Goal: Task Accomplishment & Management: Manage account settings

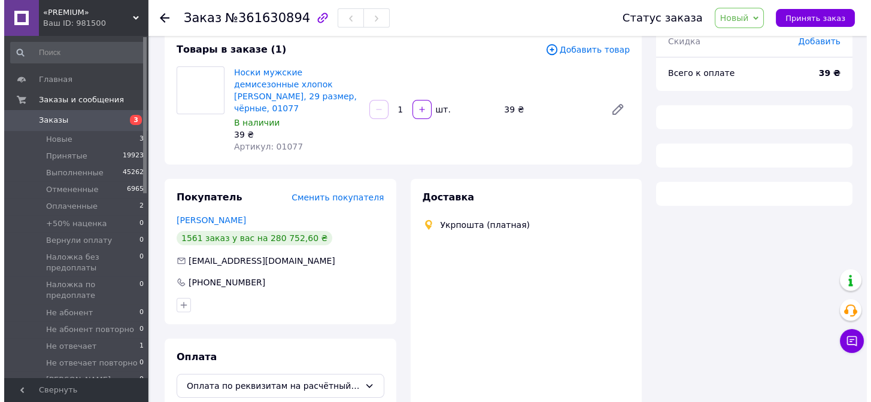
scroll to position [108, 0]
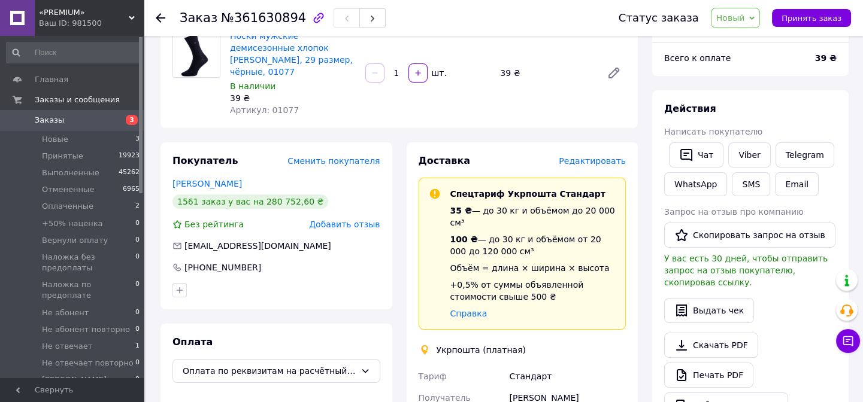
click at [592, 156] on span "Редактировать" at bounding box center [591, 161] width 67 height 10
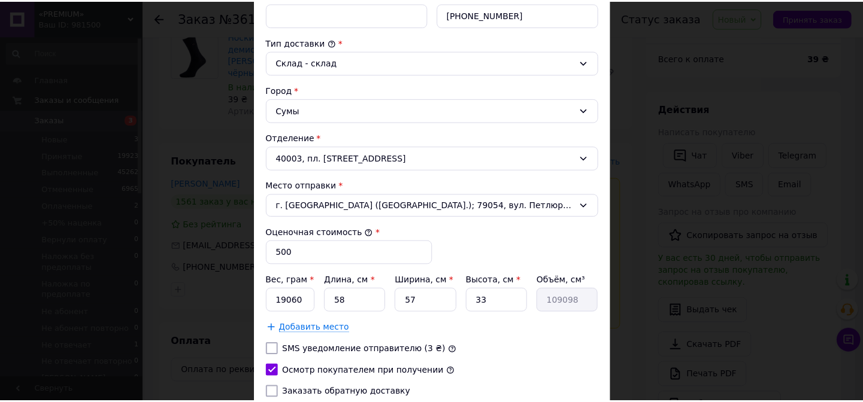
scroll to position [388, 0]
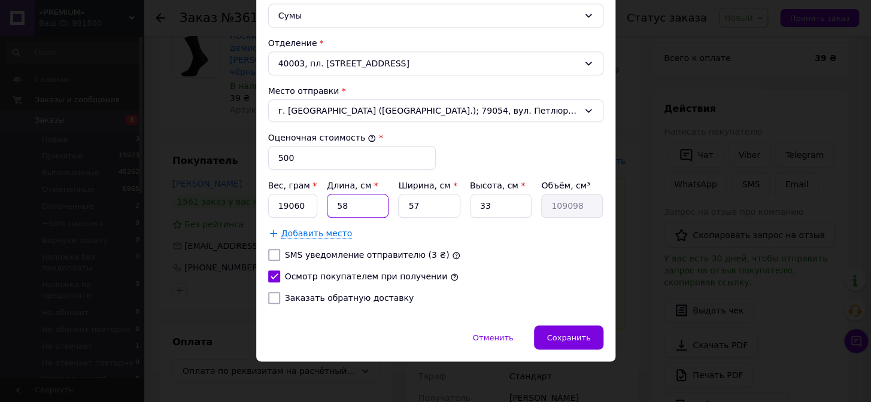
drag, startPoint x: 347, startPoint y: 212, endPoint x: 341, endPoint y: 210, distance: 6.7
click at [334, 215] on input "58" at bounding box center [358, 206] width 62 height 24
type input "6"
type input "11286"
type input "60"
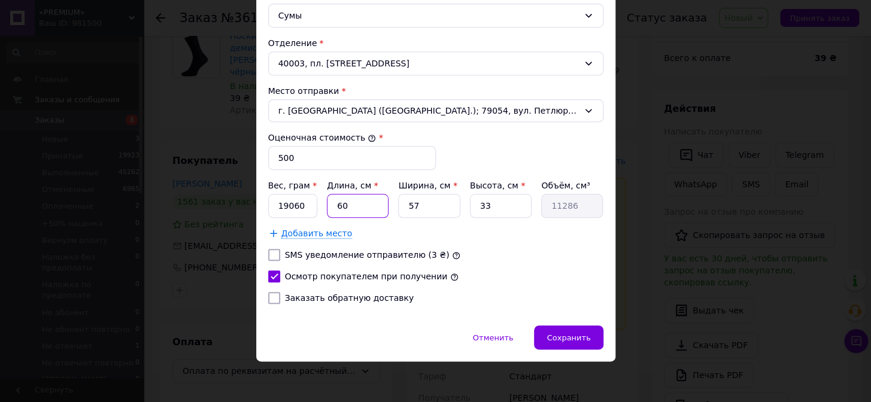
type input "112860"
type input "60"
type input "2"
type input "3960"
type input "27"
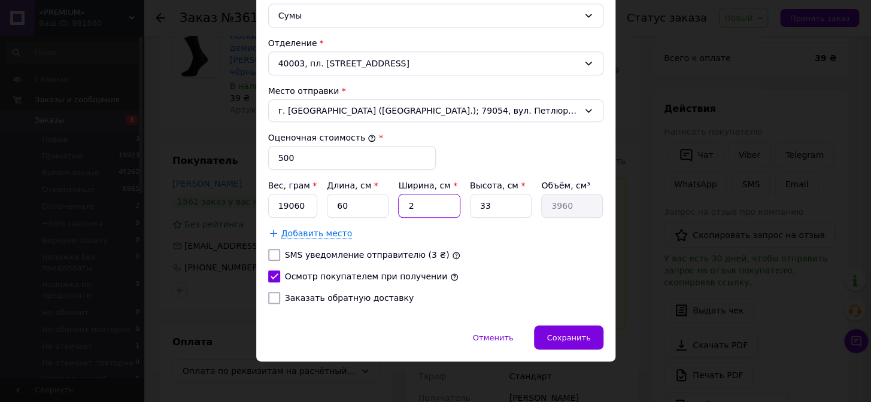
type input "53460"
type input "27"
type input "4"
type input "6480"
type input "43"
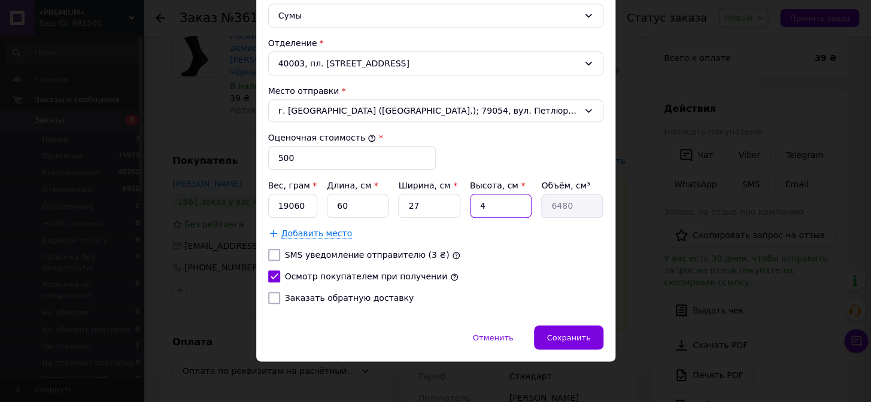
type input "69660"
type input "43"
drag, startPoint x: 309, startPoint y: 208, endPoint x: 272, endPoint y: 208, distance: 37.1
click at [272, 208] on input "19060" at bounding box center [293, 206] width 50 height 24
type input "8120"
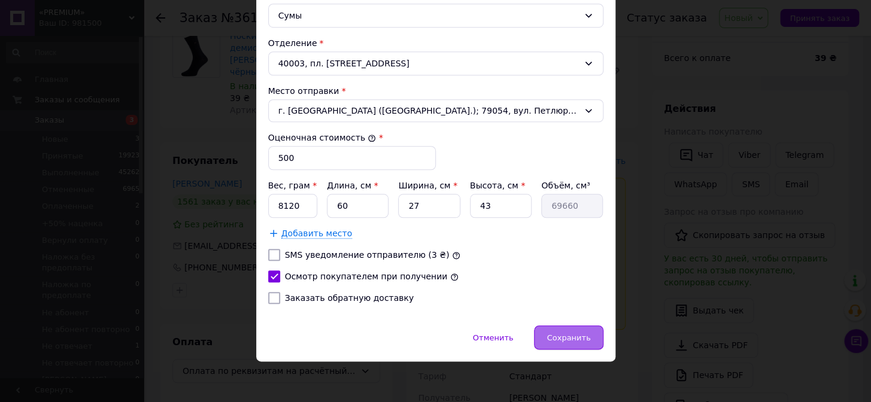
click at [575, 341] on span "Сохранить" at bounding box center [569, 337] width 44 height 9
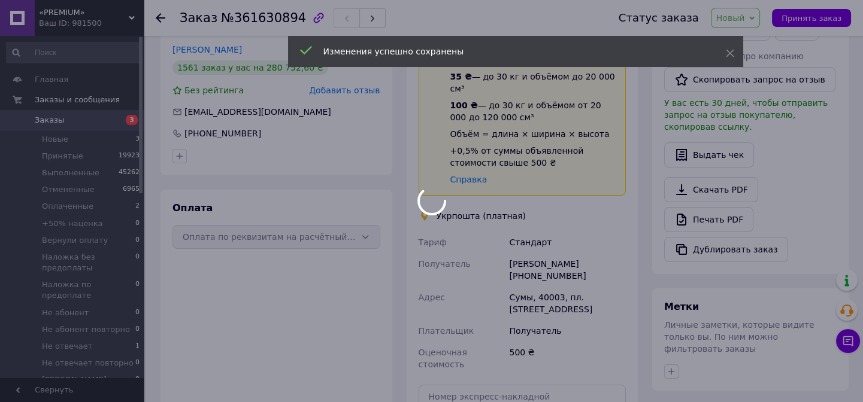
scroll to position [326, 0]
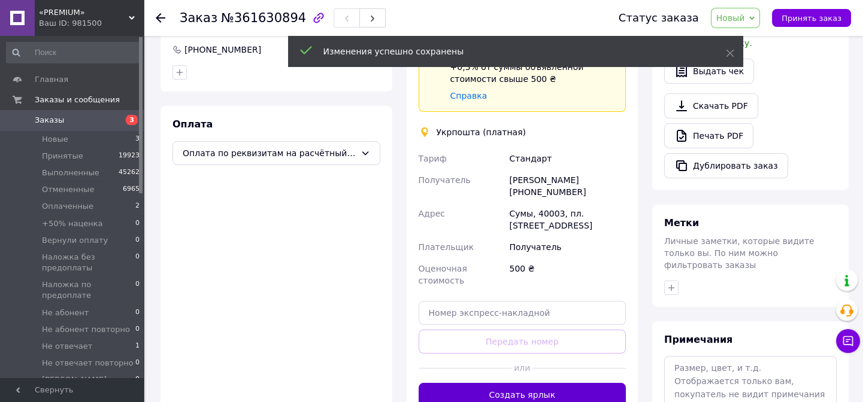
click at [524, 383] on button "Создать ярлык" at bounding box center [522, 395] width 208 height 24
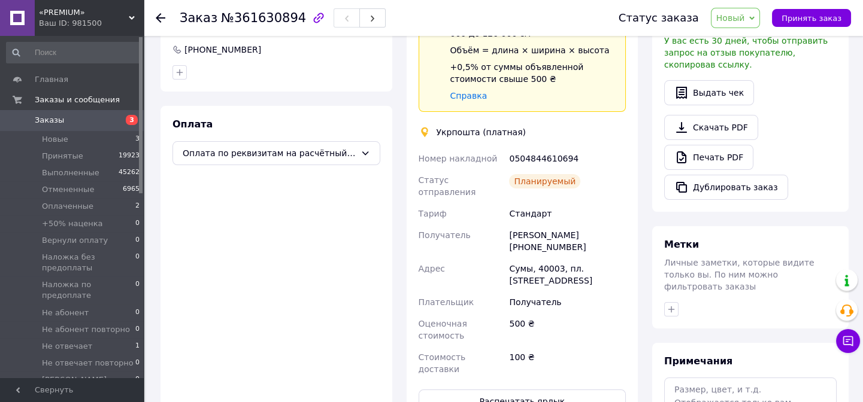
click at [538, 148] on div "0504844610694" at bounding box center [567, 159] width 122 height 22
copy div "0504844610694"
click at [733, 28] on span "Новый" at bounding box center [736, 18] width 50 height 20
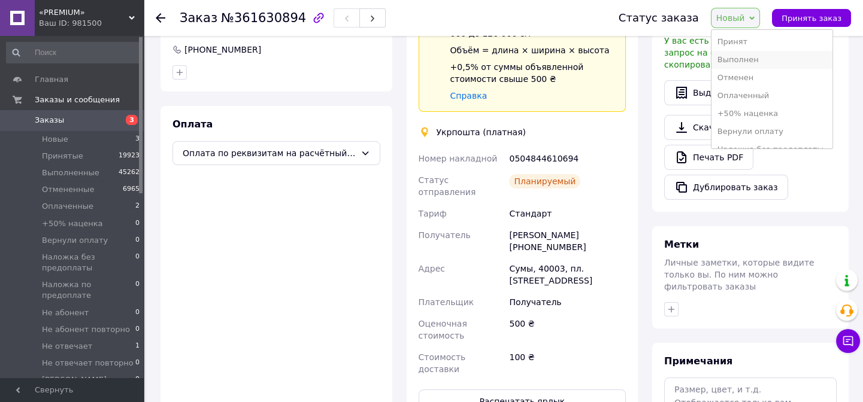
click at [734, 57] on li "Выполнен" at bounding box center [771, 60] width 121 height 18
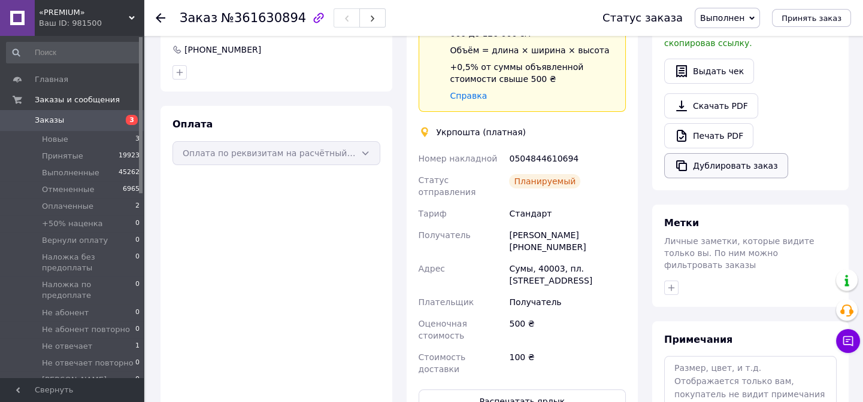
click at [749, 161] on button "Дублировать заказ" at bounding box center [726, 165] width 124 height 25
click at [58, 123] on span "Заказы" at bounding box center [49, 120] width 29 height 11
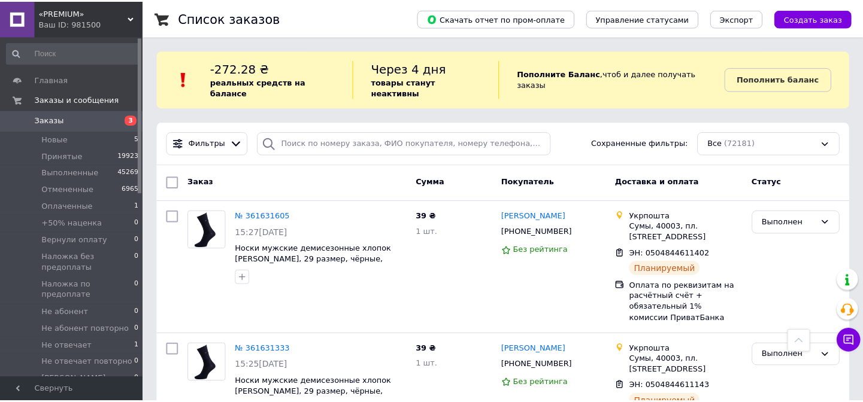
scroll to position [605, 0]
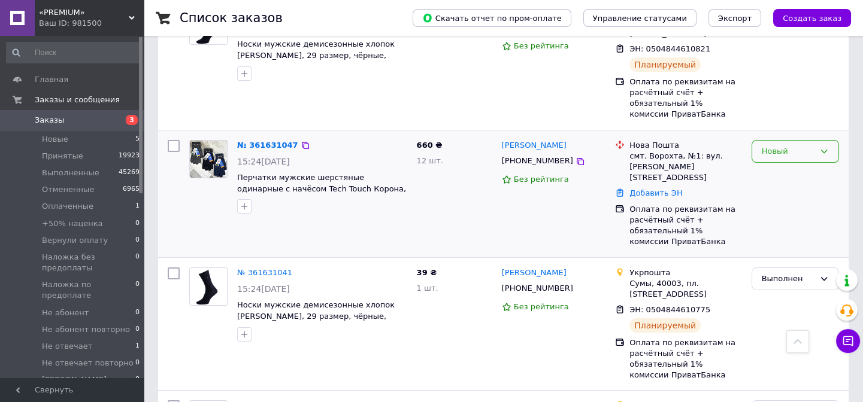
click at [778, 145] on div "Новый" at bounding box center [787, 151] width 53 height 13
click at [778, 165] on li "Принят" at bounding box center [795, 176] width 86 height 22
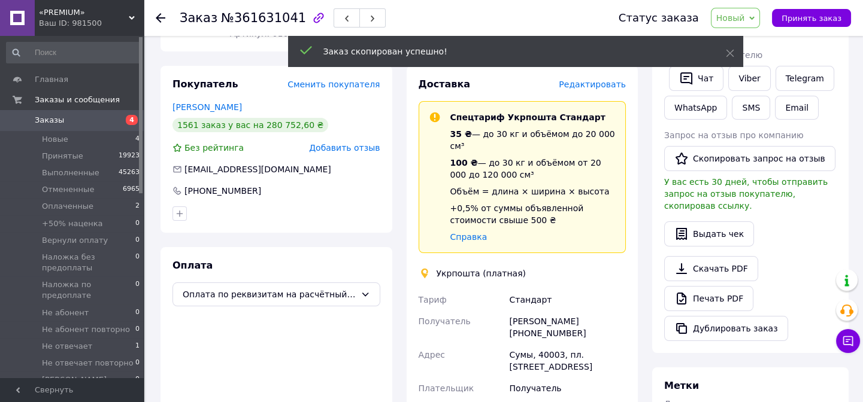
scroll to position [283, 0]
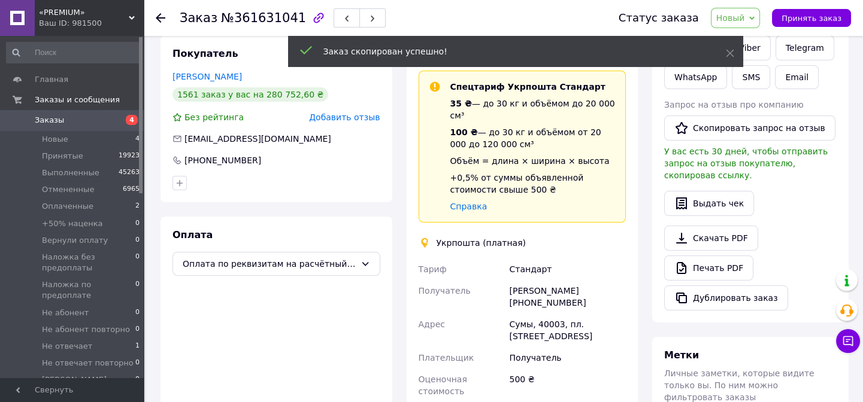
scroll to position [120, 0]
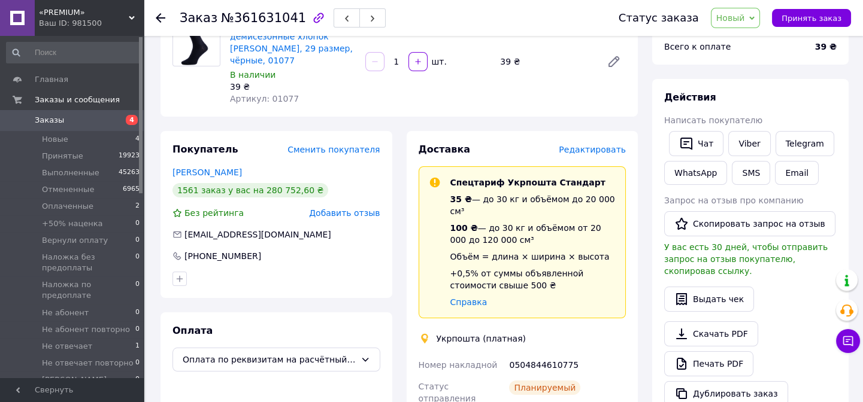
click at [532, 354] on div "0504844610775" at bounding box center [567, 365] width 122 height 22
copy div "0504844610775"
click at [760, 28] on span "Новый" at bounding box center [736, 18] width 50 height 20
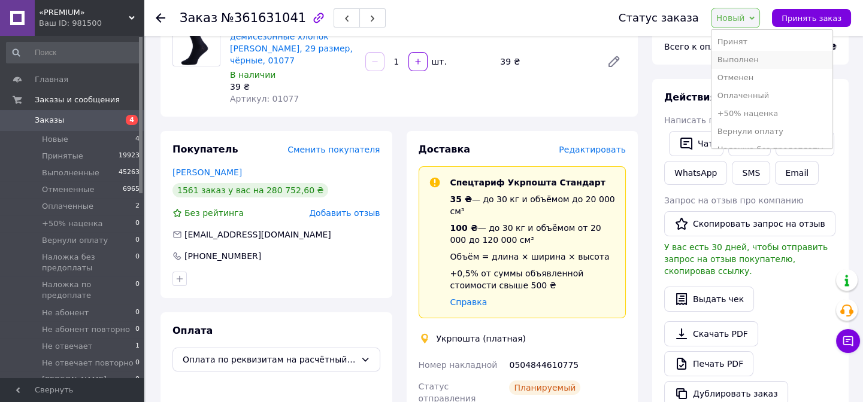
click at [772, 65] on li "Выполнен" at bounding box center [771, 60] width 121 height 18
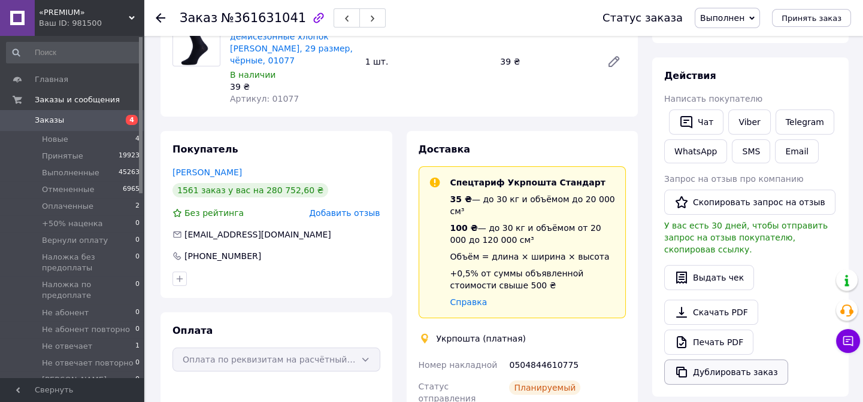
click at [719, 360] on button "Дублировать заказ" at bounding box center [726, 372] width 124 height 25
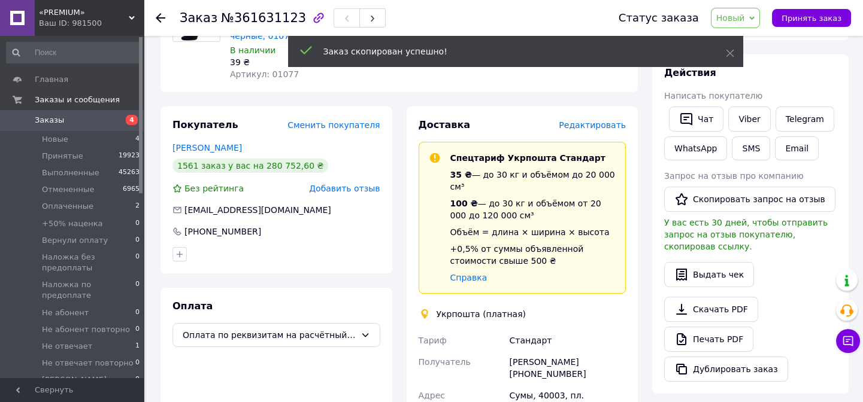
scroll to position [347, 0]
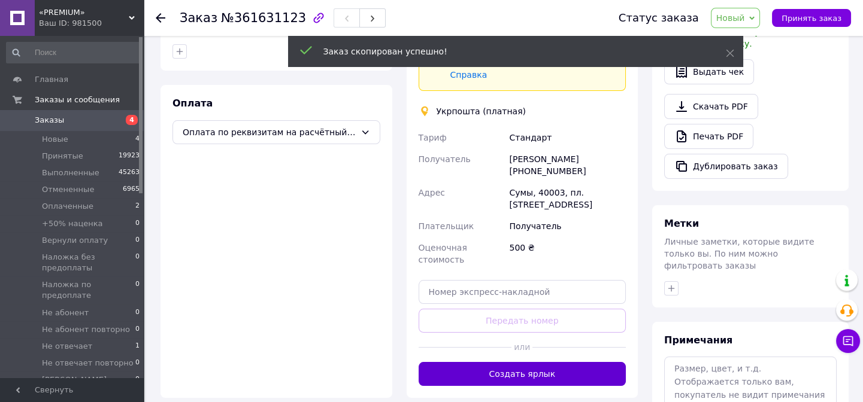
click at [494, 362] on button "Создать ярлык" at bounding box center [522, 374] width 208 height 24
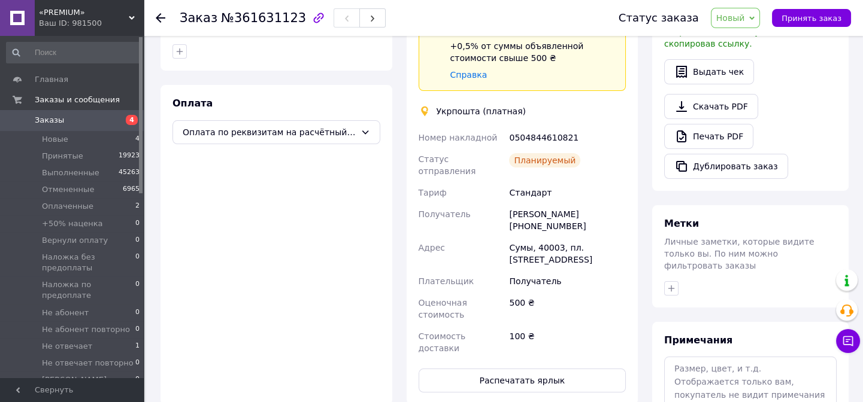
click at [547, 127] on div "0504844610821" at bounding box center [567, 138] width 122 height 22
copy div "0504844610821"
click at [744, 23] on span "Новый" at bounding box center [736, 18] width 50 height 20
click at [748, 51] on li "Выполнен" at bounding box center [771, 60] width 121 height 18
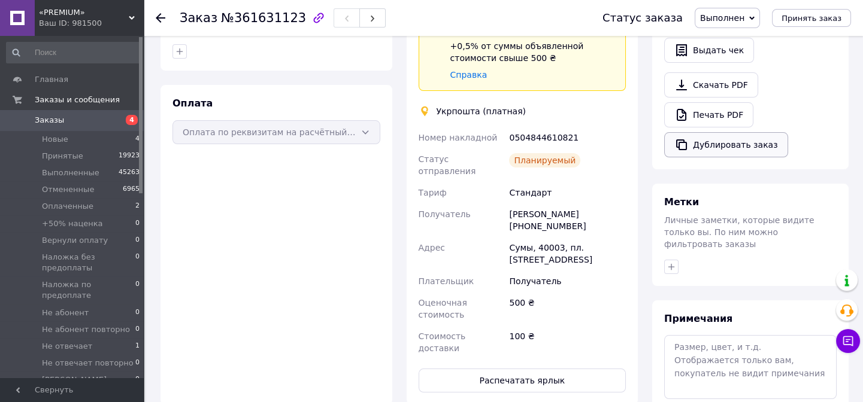
click at [722, 140] on button "Дублировать заказ" at bounding box center [726, 144] width 124 height 25
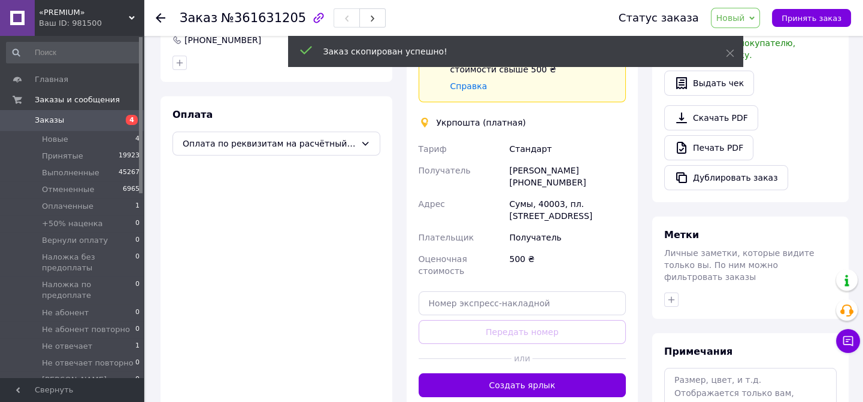
scroll to position [415, 0]
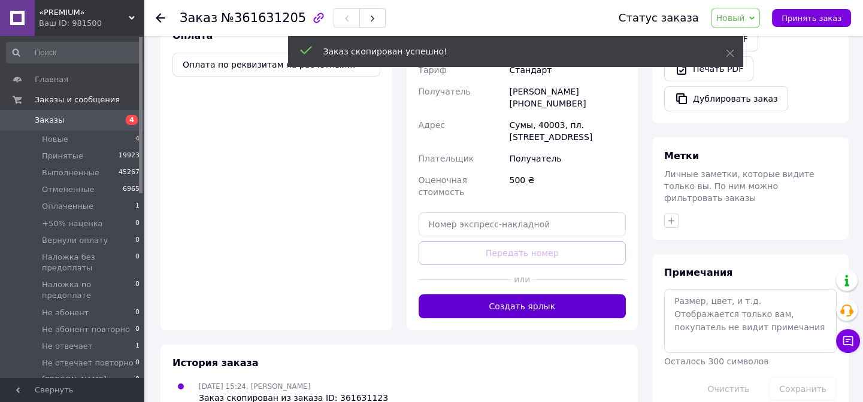
click at [580, 295] on button "Создать ярлык" at bounding box center [522, 307] width 208 height 24
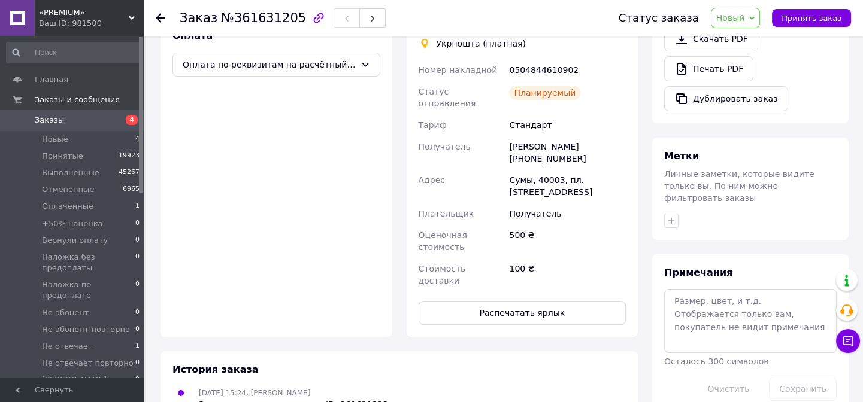
click at [555, 59] on div "0504844610902" at bounding box center [567, 70] width 122 height 22
copy div "0504844610902"
click at [760, 14] on span "Новый" at bounding box center [736, 18] width 50 height 20
click at [756, 54] on li "Выполнен" at bounding box center [771, 60] width 121 height 18
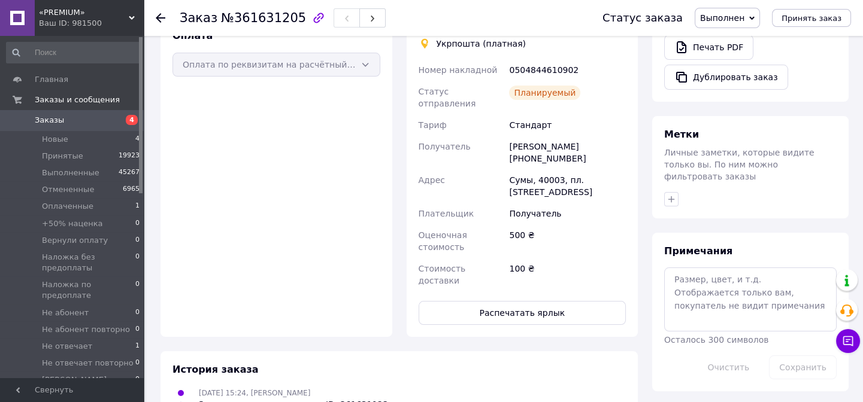
scroll to position [408, 0]
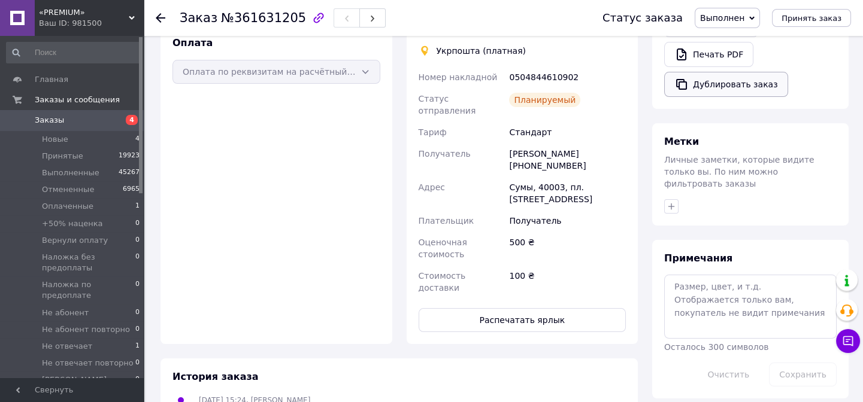
click at [729, 80] on button "Дублировать заказ" at bounding box center [726, 84] width 124 height 25
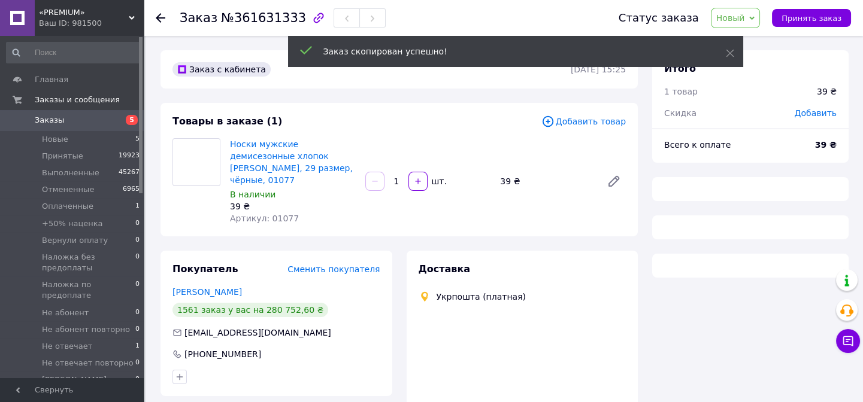
scroll to position [120, 0]
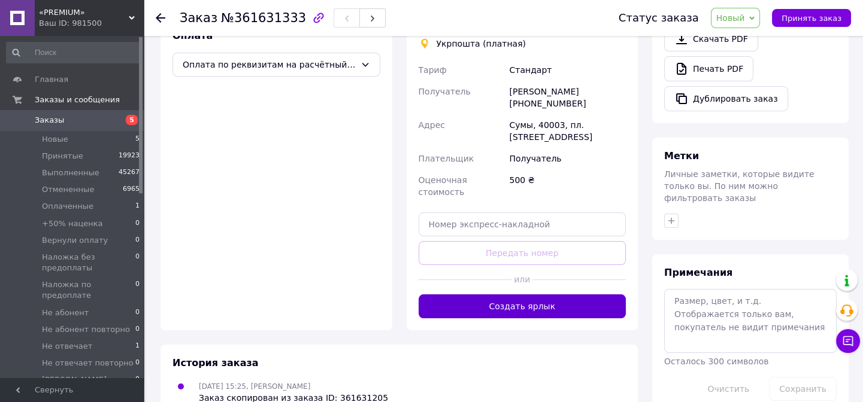
click at [534, 295] on button "Создать ярлык" at bounding box center [522, 307] width 208 height 24
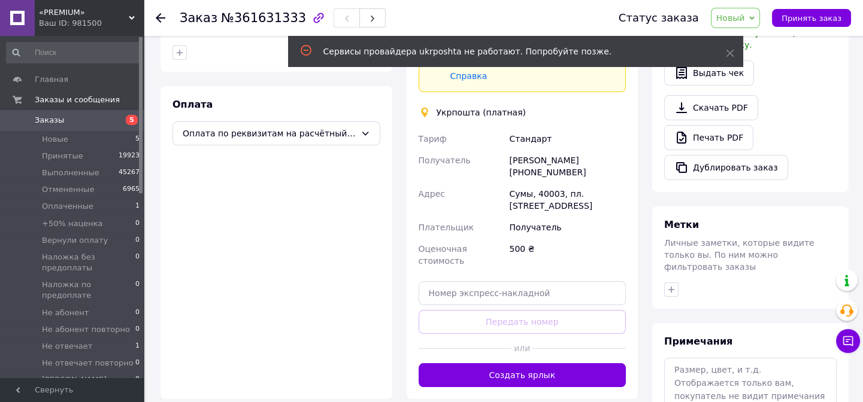
scroll to position [415, 0]
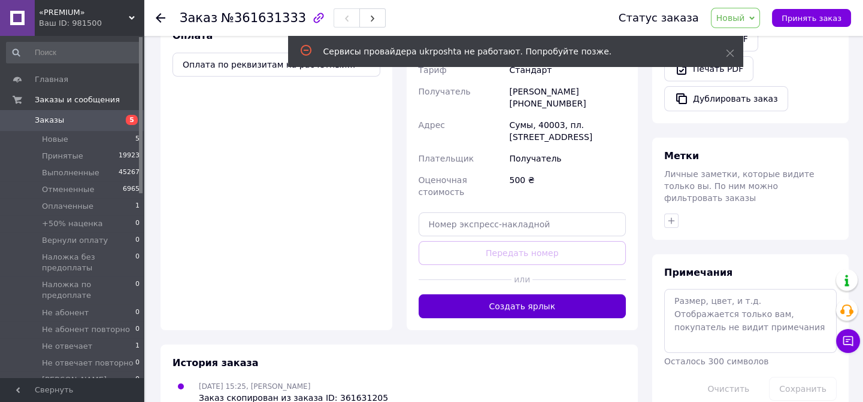
click at [520, 295] on button "Создать ярлык" at bounding box center [522, 307] width 208 height 24
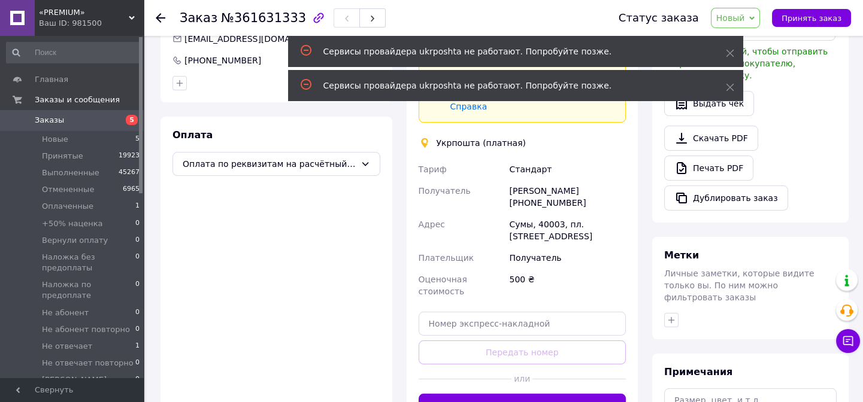
scroll to position [306, 0]
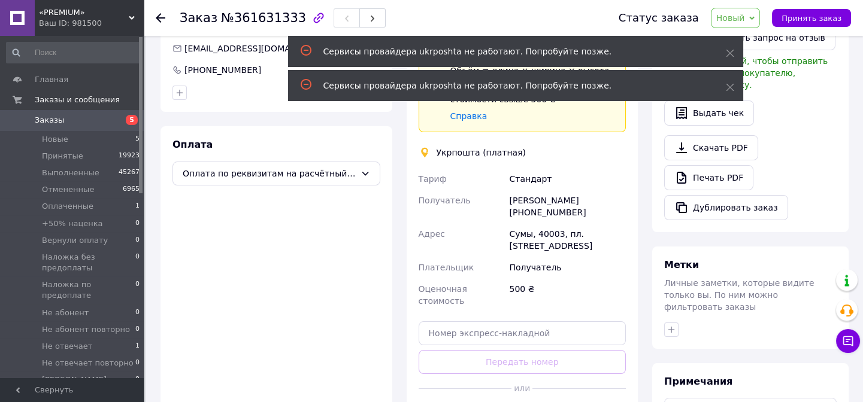
click at [518, 364] on div "Доставка Редактировать Спецтариф Укрпошта Стандарт 35 ₴ — до 30 кг и объёмом до…" at bounding box center [522, 192] width 208 height 470
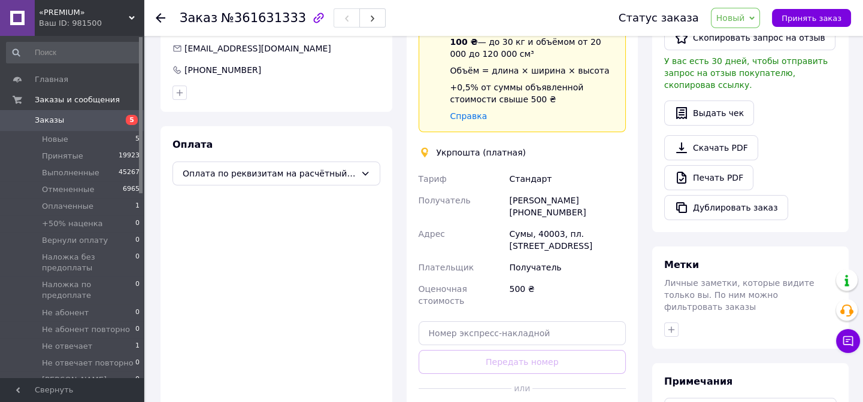
drag, startPoint x: 548, startPoint y: 365, endPoint x: 548, endPoint y: 354, distance: 10.8
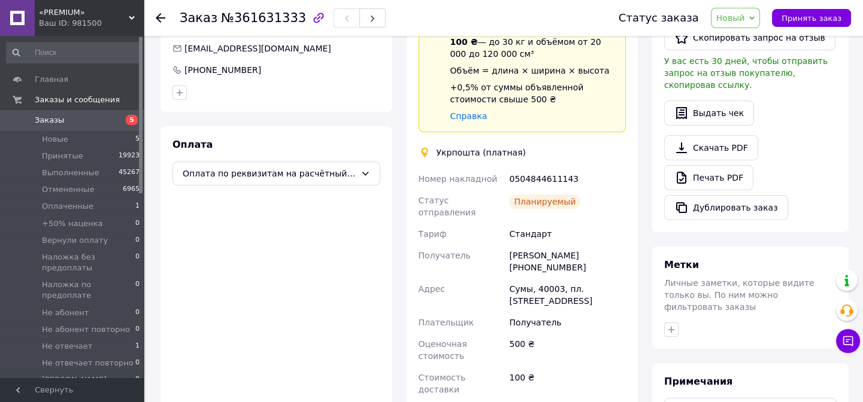
click at [561, 168] on div "0504844611143" at bounding box center [567, 179] width 122 height 22
copy div "0504844611143"
click at [754, 19] on span "Новый" at bounding box center [736, 18] width 50 height 20
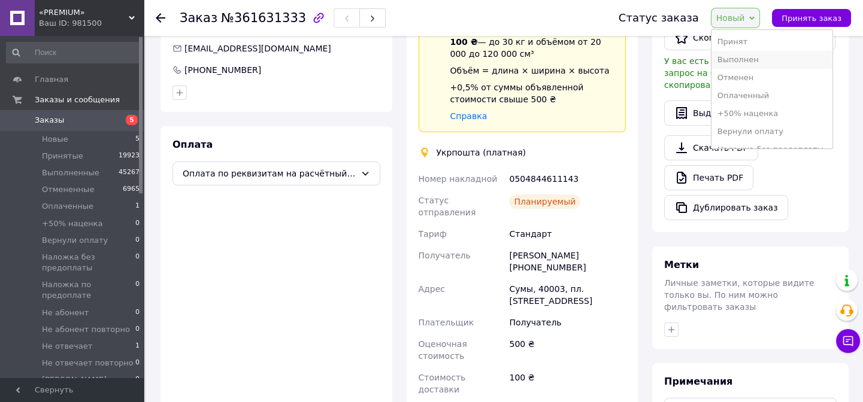
click at [767, 59] on li "Выполнен" at bounding box center [771, 60] width 121 height 18
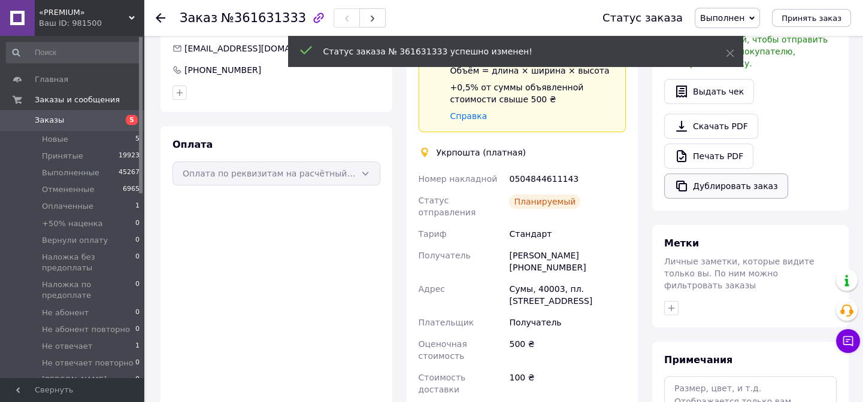
click at [745, 174] on button "Дублировать заказ" at bounding box center [726, 186] width 124 height 25
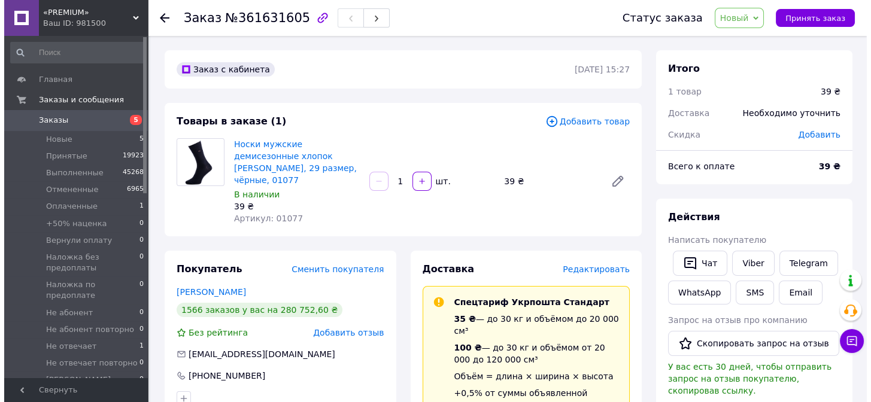
scroll to position [163, 0]
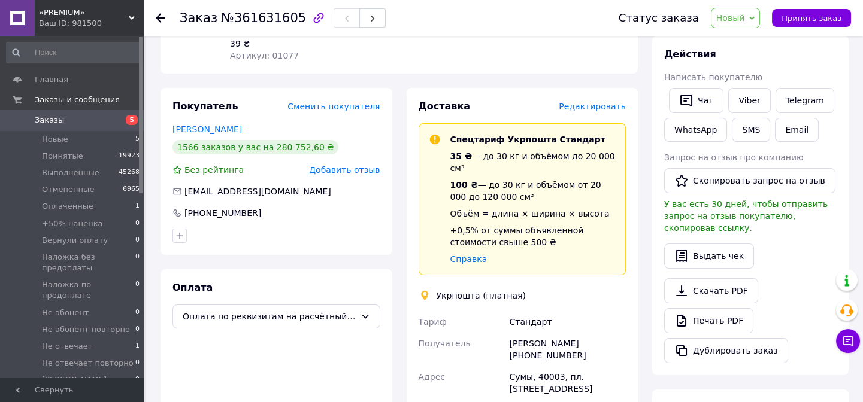
click at [585, 102] on span "Редактировать" at bounding box center [591, 107] width 67 height 10
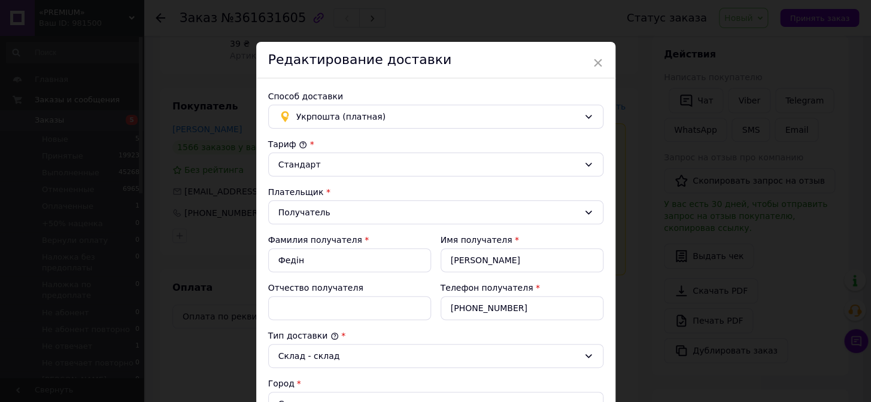
scroll to position [272, 0]
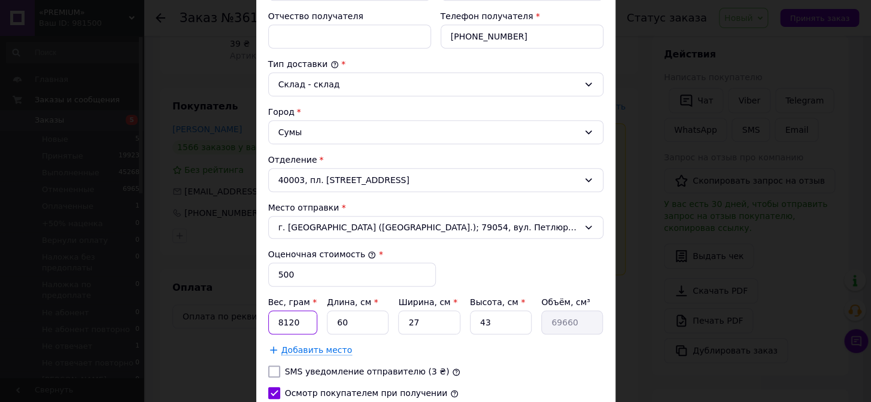
drag, startPoint x: 292, startPoint y: 323, endPoint x: 271, endPoint y: 326, distance: 21.7
click at [271, 326] on input "8120" at bounding box center [293, 323] width 50 height 24
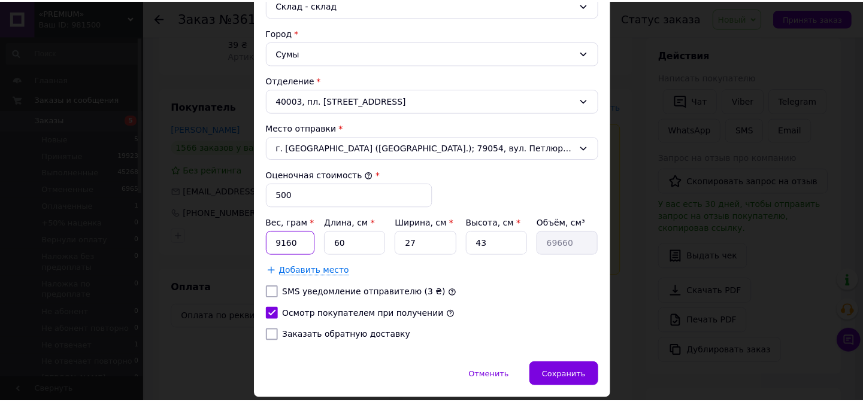
scroll to position [381, 0]
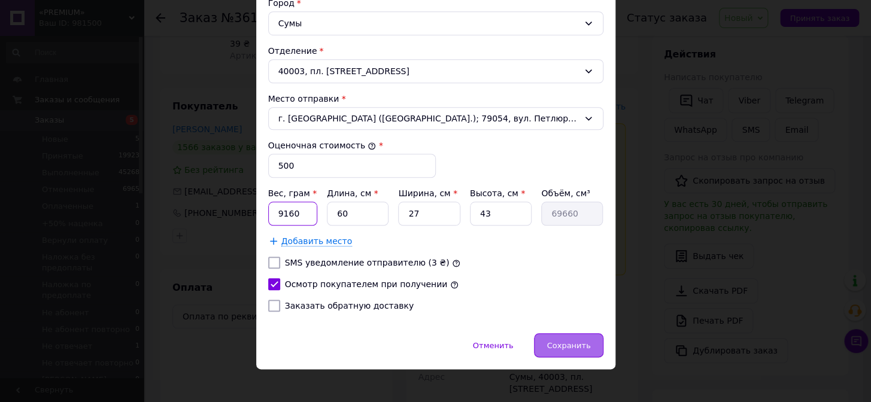
type input "9160"
click at [581, 350] on div "Сохранить" at bounding box center [568, 345] width 69 height 24
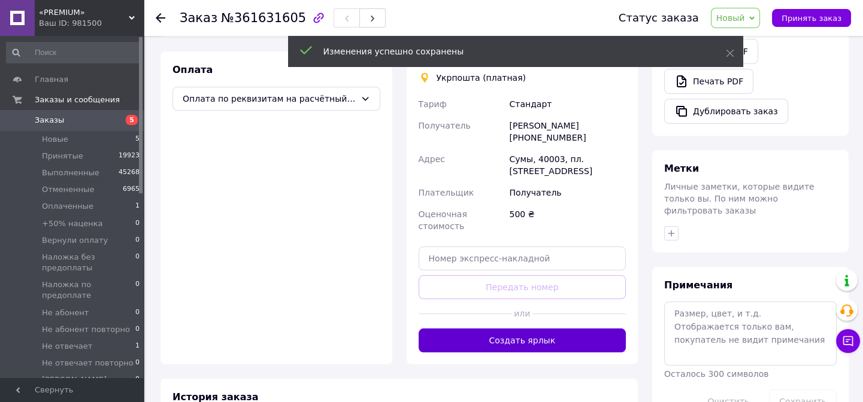
click at [528, 329] on button "Создать ярлык" at bounding box center [522, 341] width 208 height 24
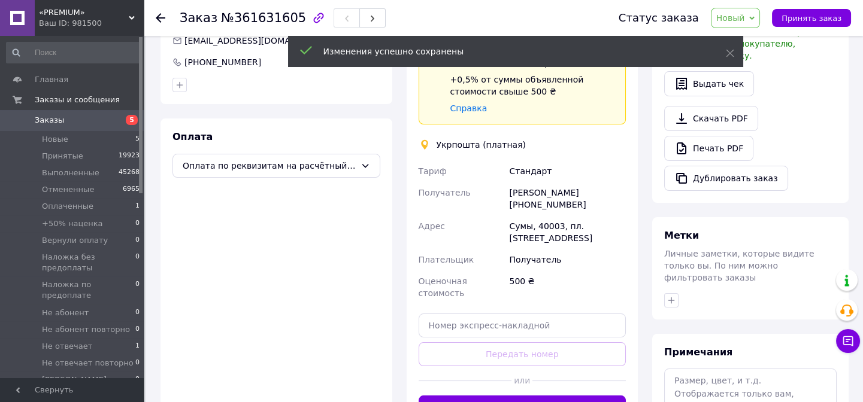
scroll to position [272, 0]
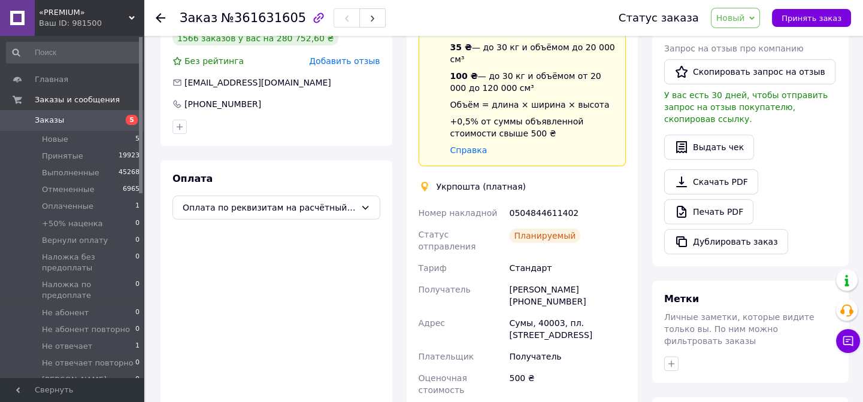
click at [540, 202] on div "0504844611402" at bounding box center [567, 213] width 122 height 22
copy div "0504844611402"
click at [755, 9] on span "Новый" at bounding box center [736, 18] width 50 height 20
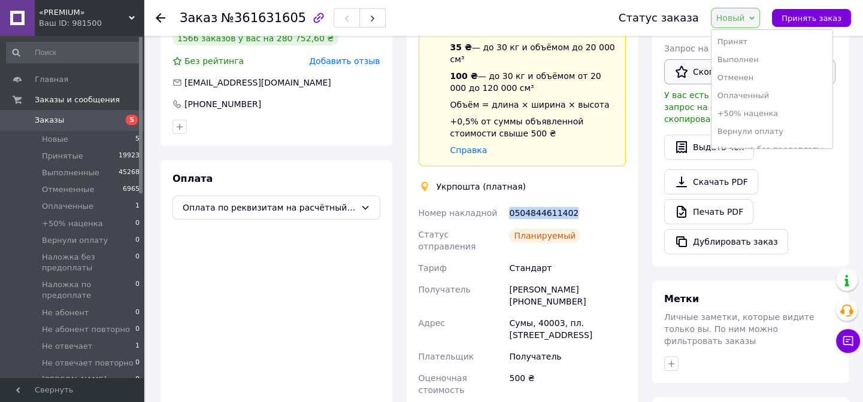
click li "Выполнен"
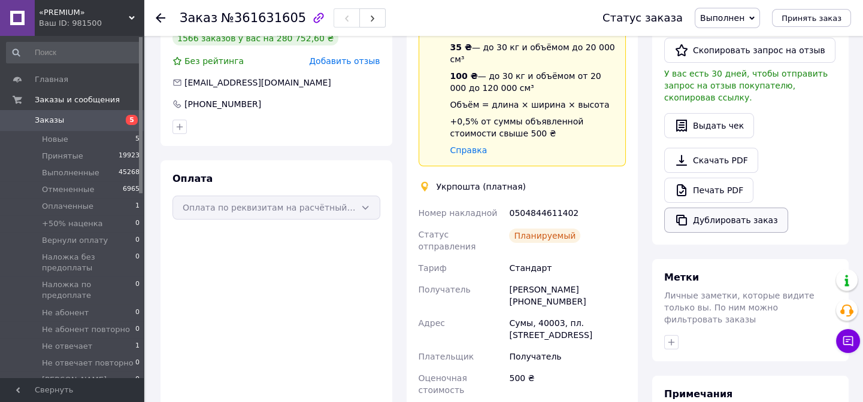
click button "Дублировать заказ"
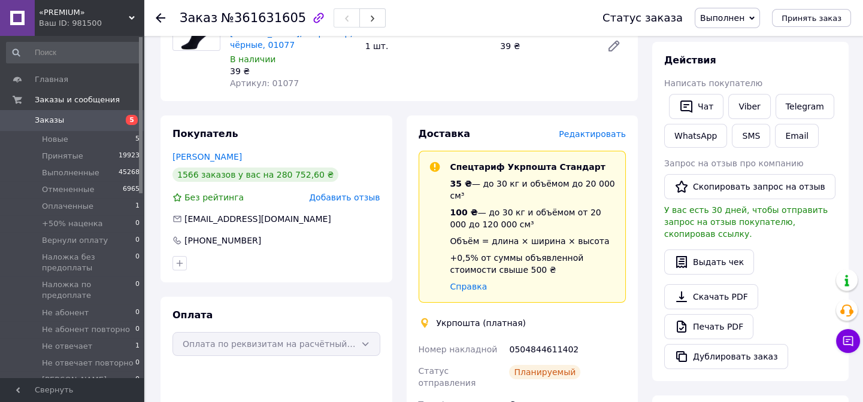
scroll to position [0, 0]
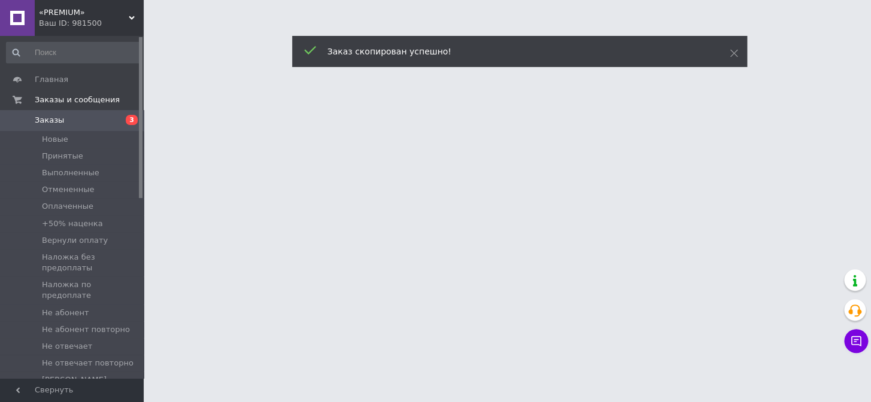
click at [71, 123] on span "Заказы" at bounding box center [73, 120] width 76 height 11
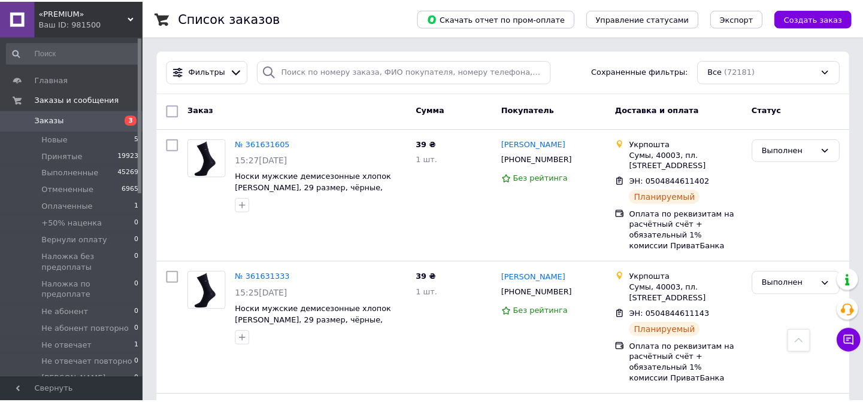
scroll to position [387, 0]
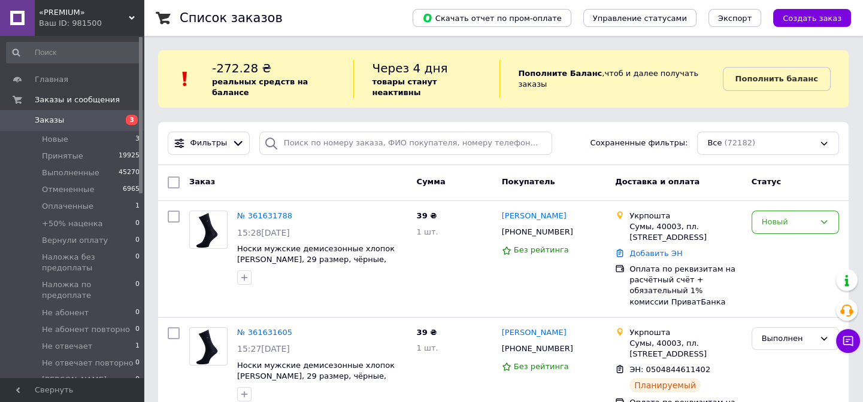
click at [272, 210] on div "№ 361631788" at bounding box center [264, 217] width 57 height 14
click at [272, 211] on link "№ 361631788" at bounding box center [264, 215] width 55 height 9
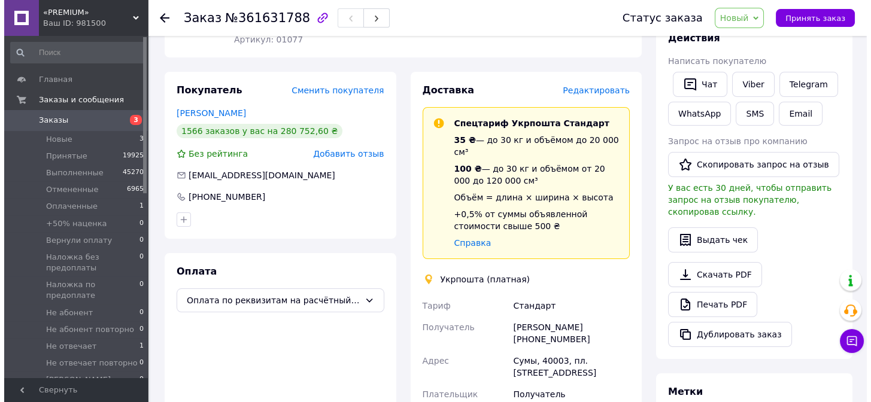
scroll to position [108, 0]
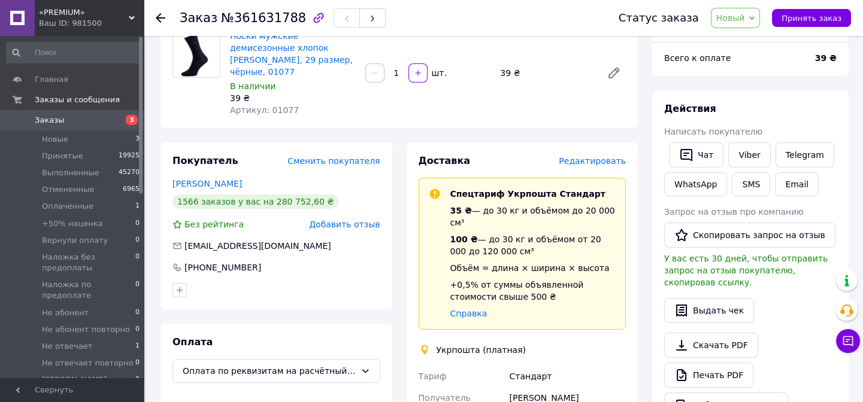
click at [591, 156] on span "Редактировать" at bounding box center [591, 161] width 67 height 10
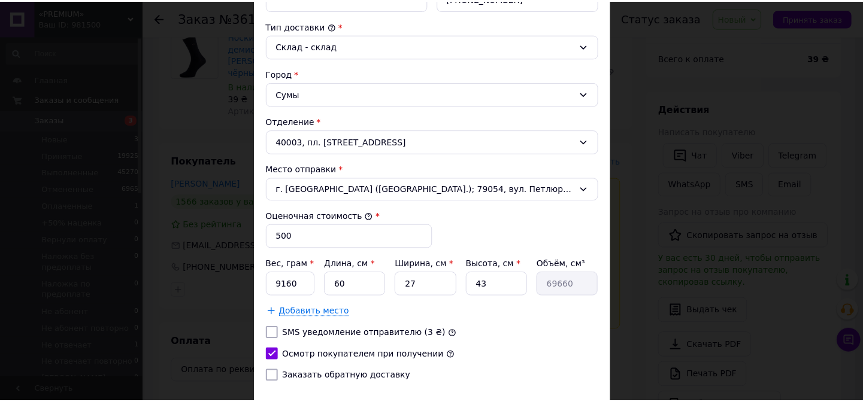
scroll to position [388, 0]
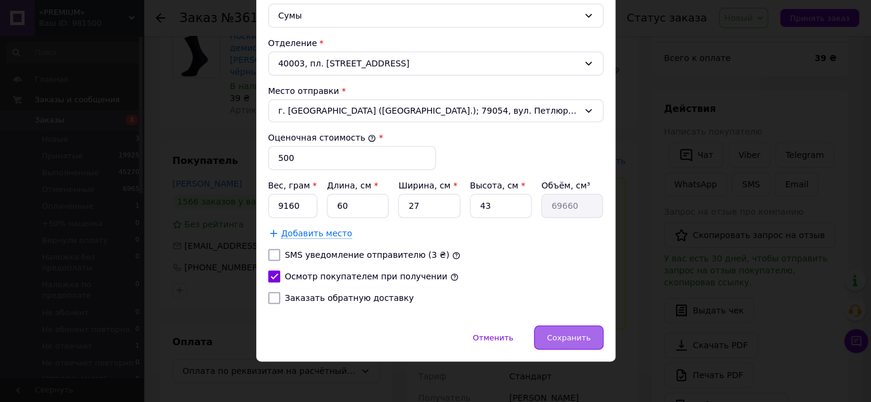
click at [566, 327] on div "Сохранить" at bounding box center [568, 338] width 69 height 24
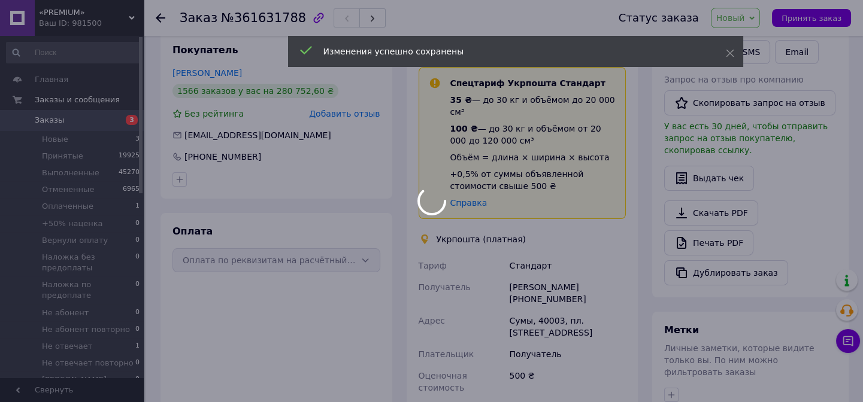
scroll to position [381, 0]
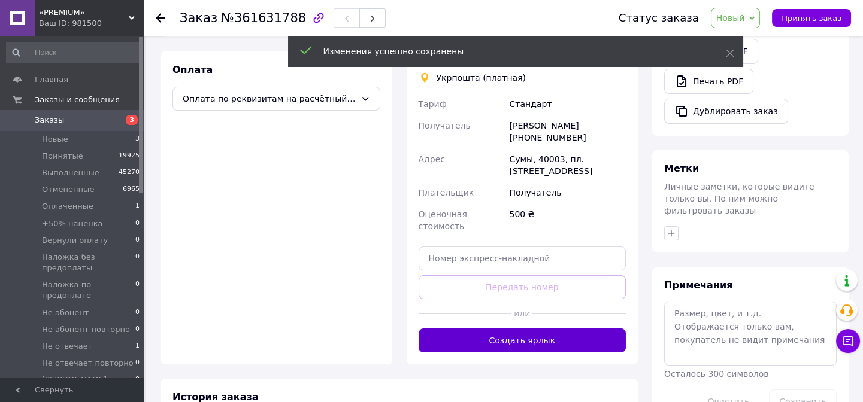
click at [514, 329] on button "Создать ярлык" at bounding box center [522, 341] width 208 height 24
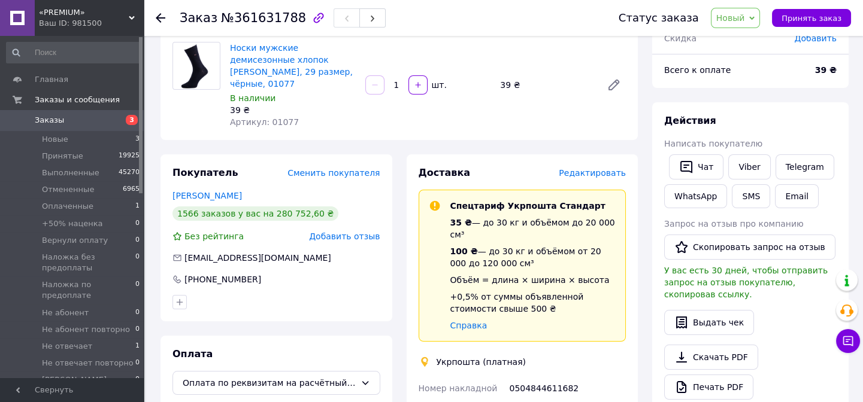
scroll to position [217, 0]
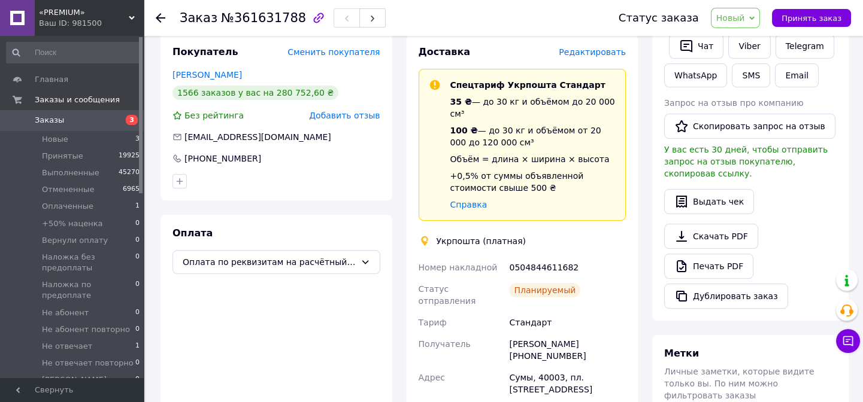
click at [555, 257] on div "0504844611682" at bounding box center [567, 268] width 122 height 22
copy div "0504844611682"
click at [744, 18] on span "Новый" at bounding box center [730, 18] width 29 height 10
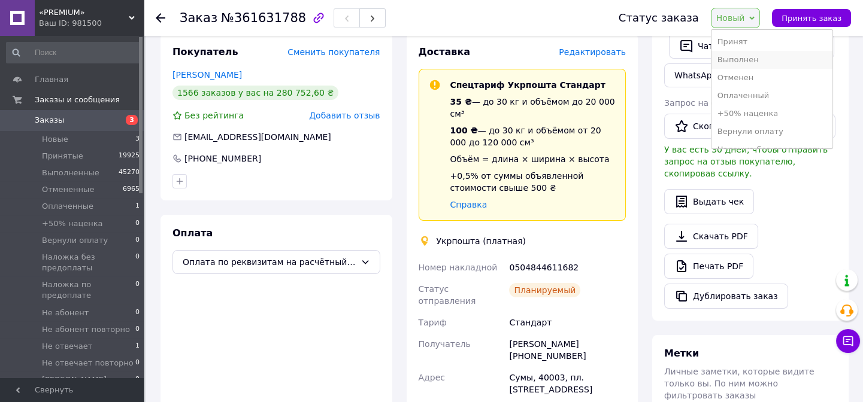
click at [754, 51] on li "Выполнен" at bounding box center [771, 60] width 121 height 18
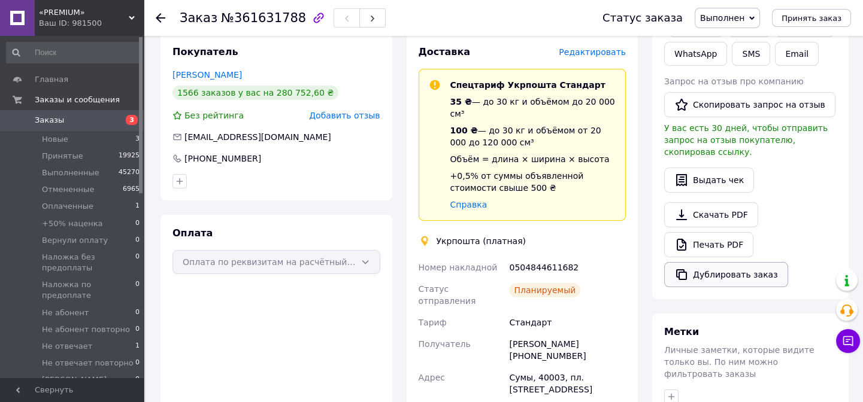
click at [748, 264] on button "Дублировать заказ" at bounding box center [726, 274] width 124 height 25
click at [72, 123] on span "Заказы" at bounding box center [73, 120] width 76 height 11
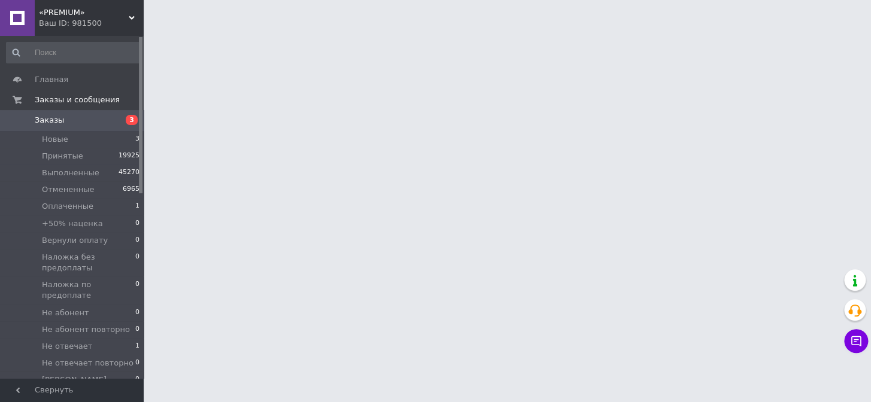
click at [72, 123] on span "Заказы" at bounding box center [73, 120] width 76 height 11
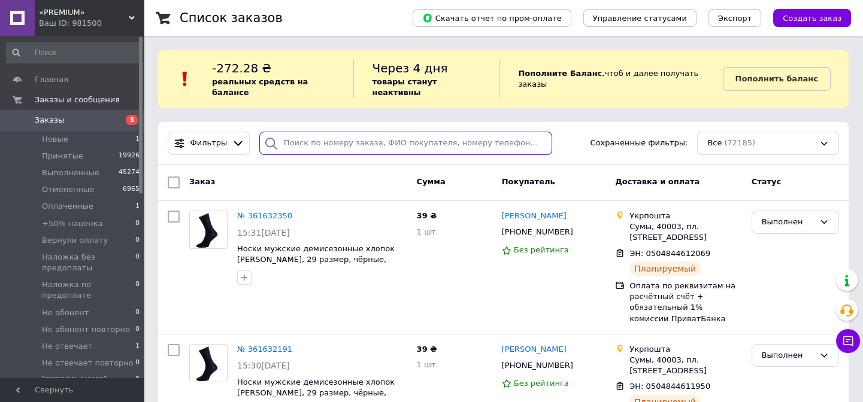
click at [323, 134] on input "search" at bounding box center [405, 143] width 293 height 23
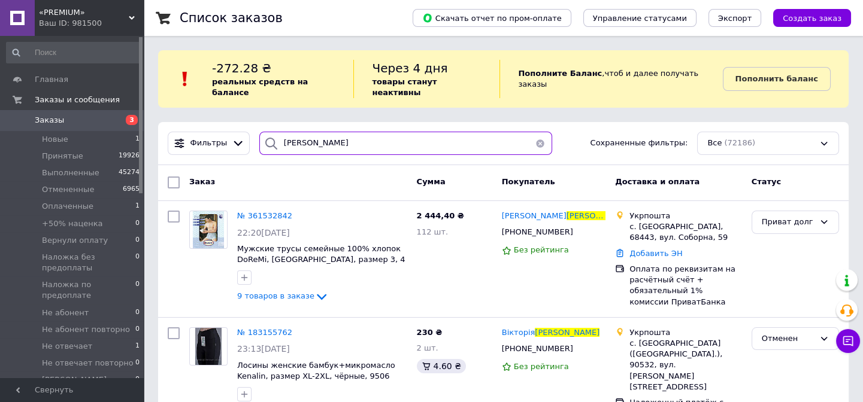
drag, startPoint x: 299, startPoint y: 142, endPoint x: 318, endPoint y: 141, distance: 19.8
click at [293, 141] on input "[PERSON_NAME]" at bounding box center [405, 143] width 293 height 23
type input "б"
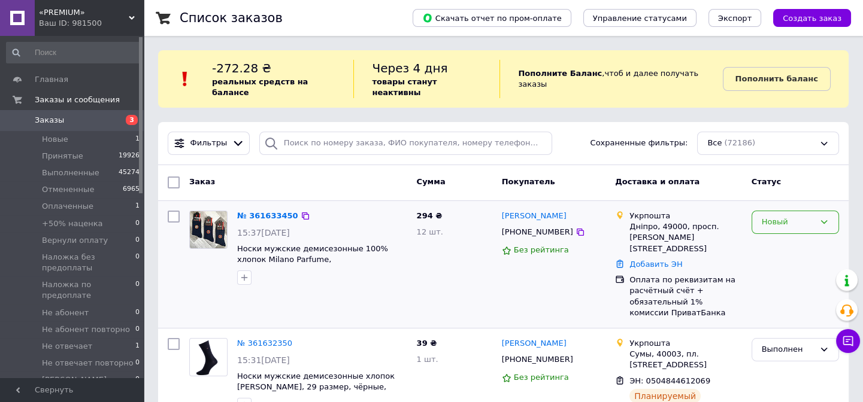
click at [793, 216] on div "Новый" at bounding box center [787, 222] width 53 height 13
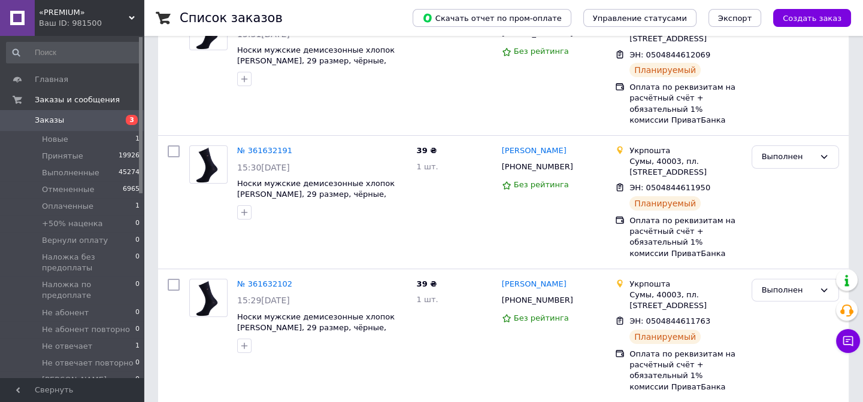
scroll to position [108, 0]
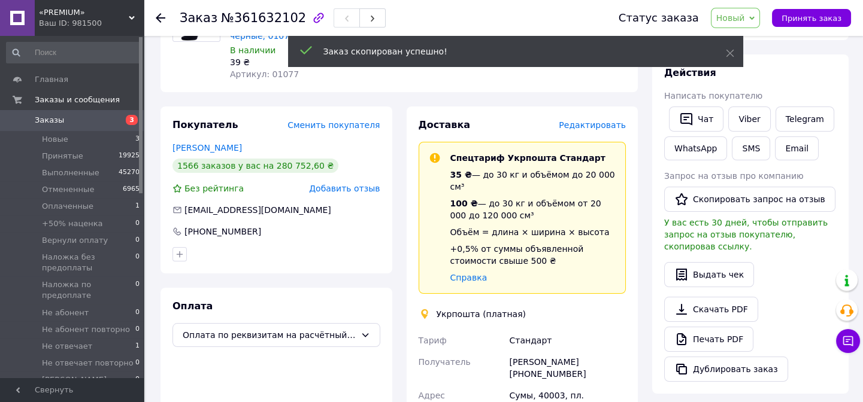
scroll to position [308, 0]
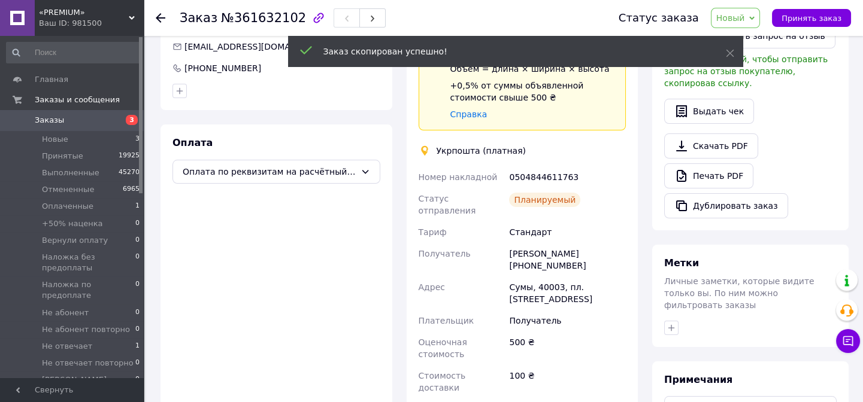
click at [539, 166] on div "0504844611763" at bounding box center [567, 177] width 122 height 22
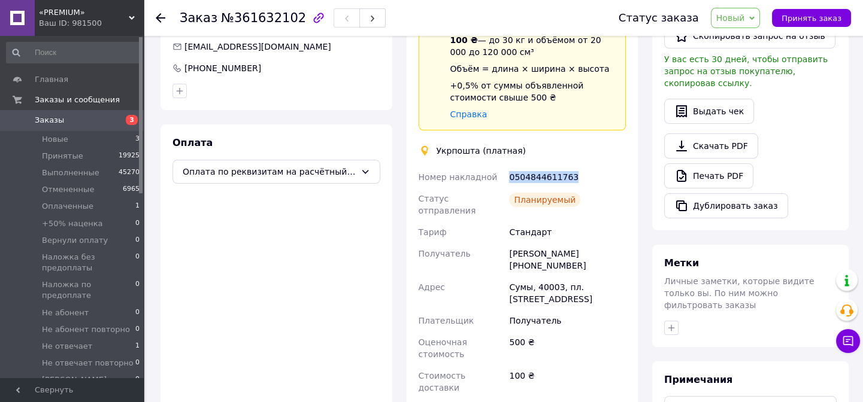
click at [539, 166] on div "0504844611763" at bounding box center [567, 177] width 122 height 22
copy div "0504844611763"
click at [754, 19] on icon at bounding box center [751, 18] width 5 height 5
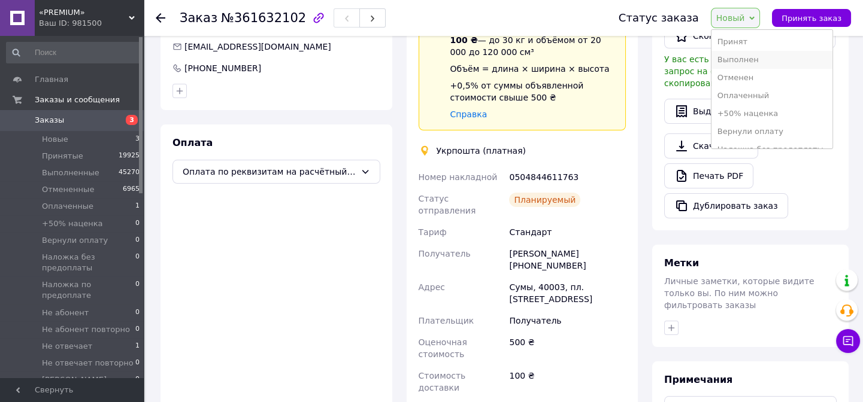
click at [761, 63] on li "Выполнен" at bounding box center [771, 60] width 121 height 18
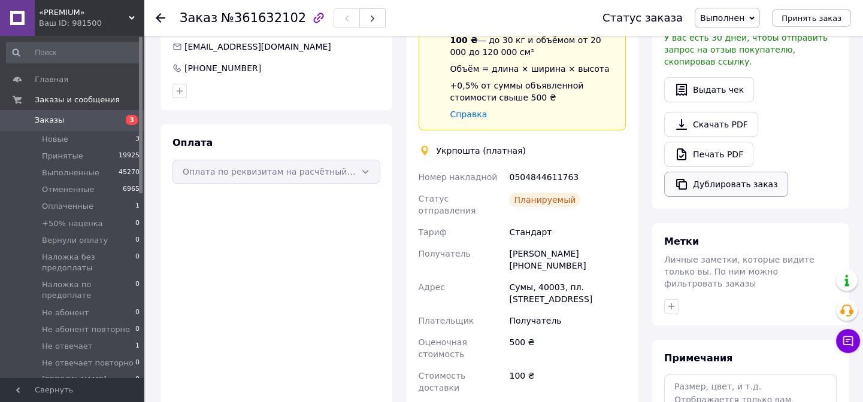
click at [728, 178] on button "Дублировать заказ" at bounding box center [726, 184] width 124 height 25
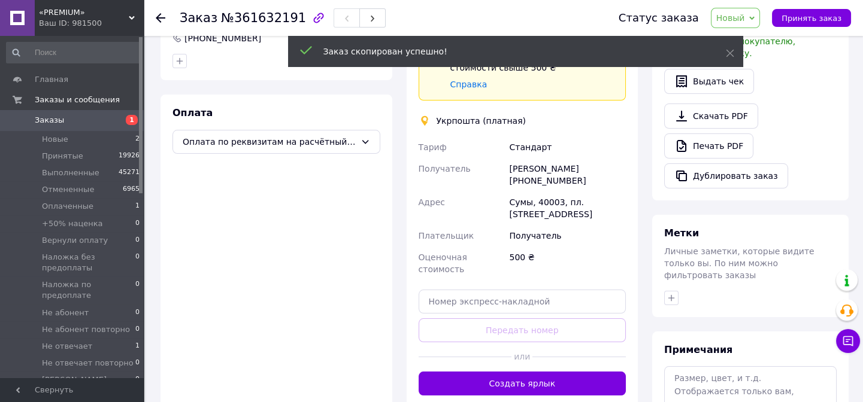
click at [524, 372] on button "Создать ярлык" at bounding box center [522, 384] width 208 height 24
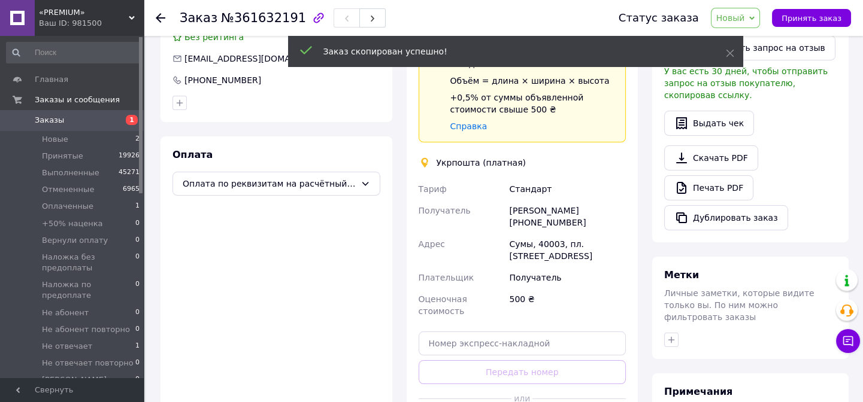
scroll to position [283, 0]
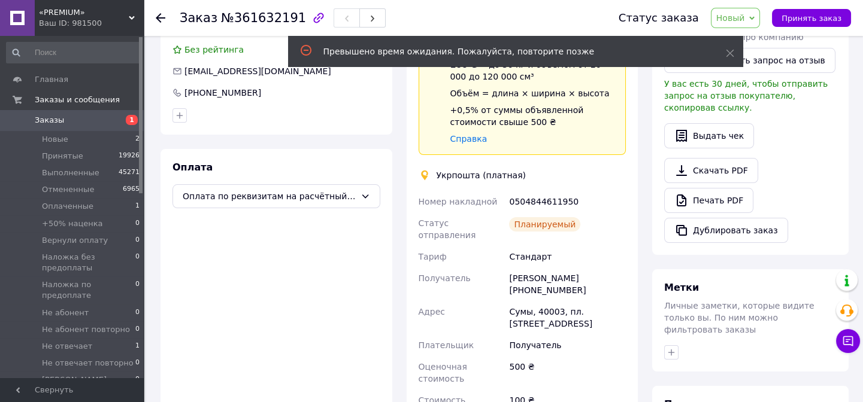
click at [559, 191] on div "0504844611950" at bounding box center [567, 202] width 122 height 22
copy div "0504844611950"
click at [728, 19] on span "Новый" at bounding box center [730, 18] width 29 height 10
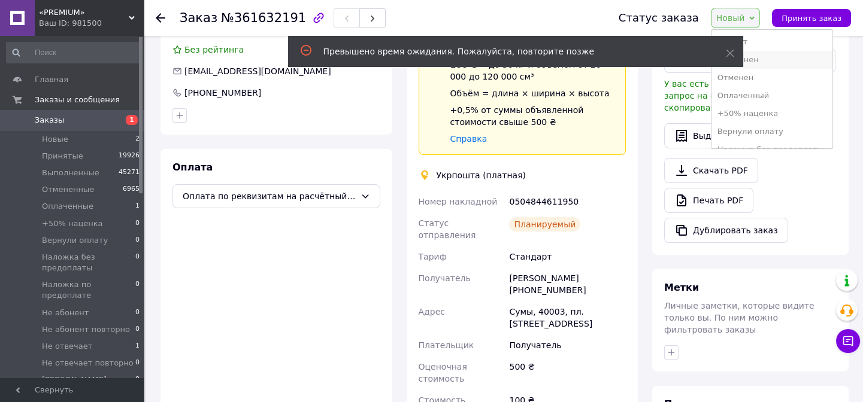
click at [758, 51] on li "Выполнен" at bounding box center [771, 60] width 121 height 18
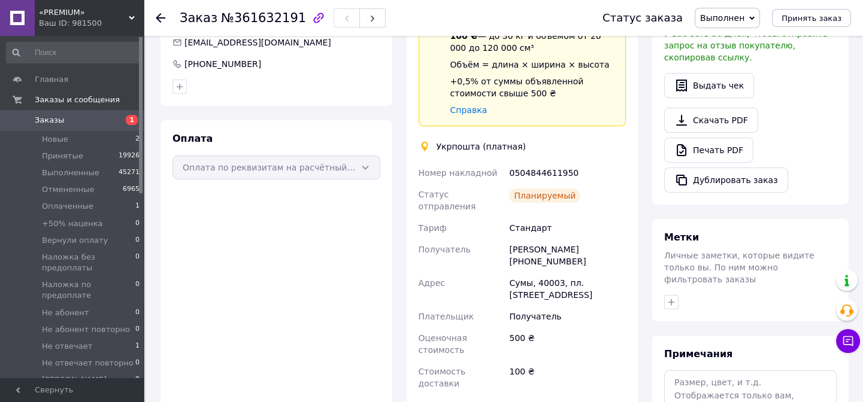
scroll to position [338, 0]
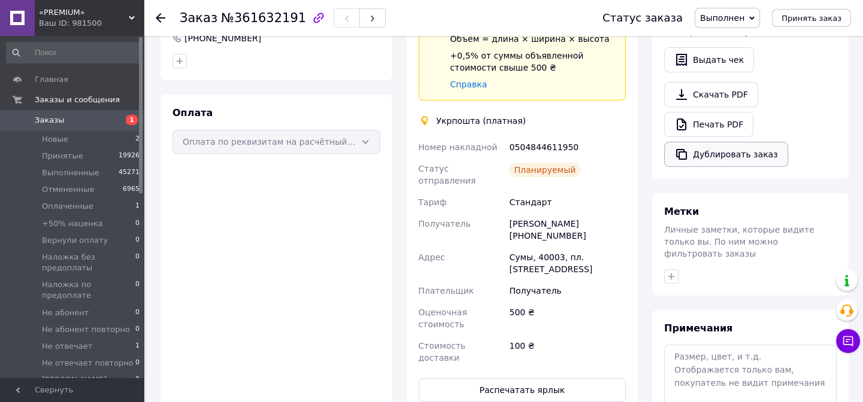
click at [710, 146] on button "Дублировать заказ" at bounding box center [726, 154] width 124 height 25
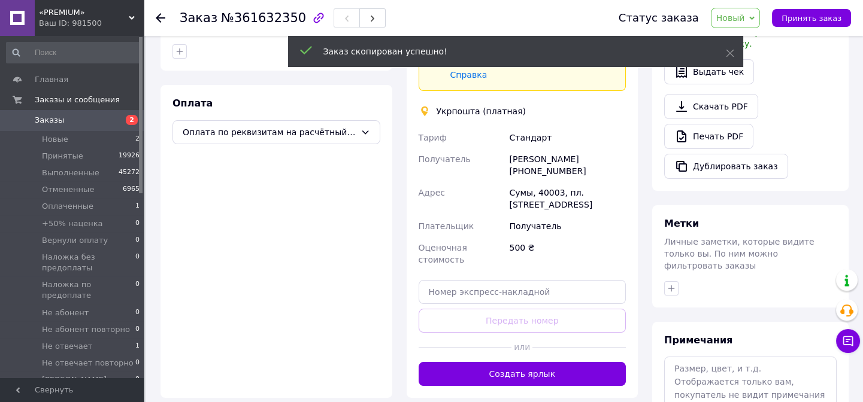
scroll to position [368, 0]
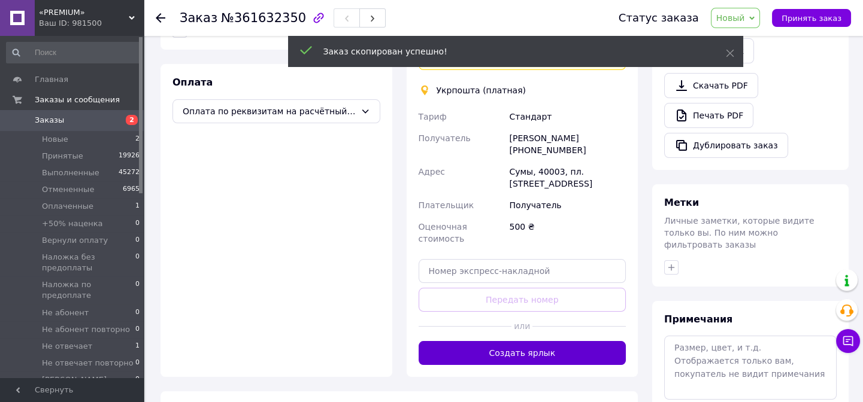
click at [514, 341] on button "Создать ярлык" at bounding box center [522, 353] width 208 height 24
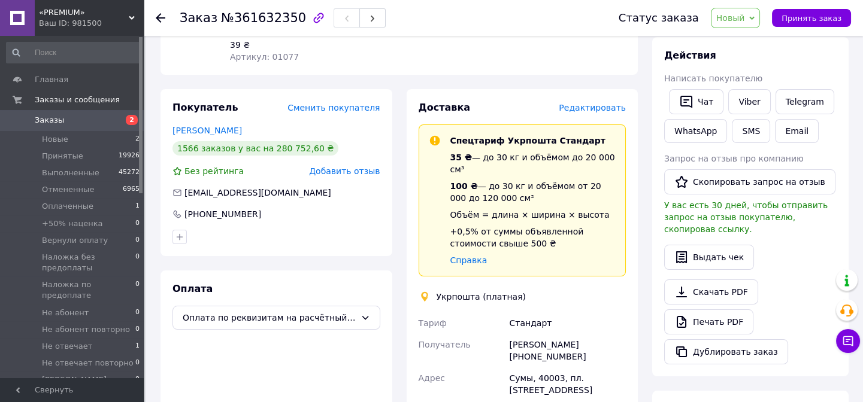
scroll to position [150, 0]
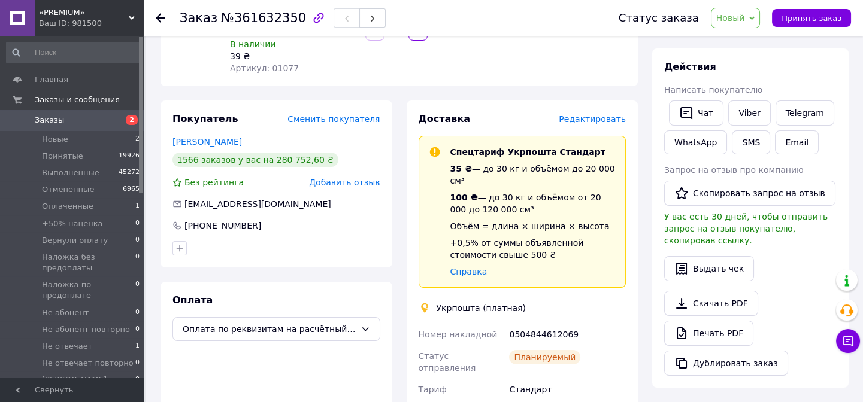
click at [557, 324] on div "0504844612069" at bounding box center [567, 335] width 122 height 22
copy div "0504844612069"
click at [737, 21] on span "Новый" at bounding box center [730, 18] width 29 height 10
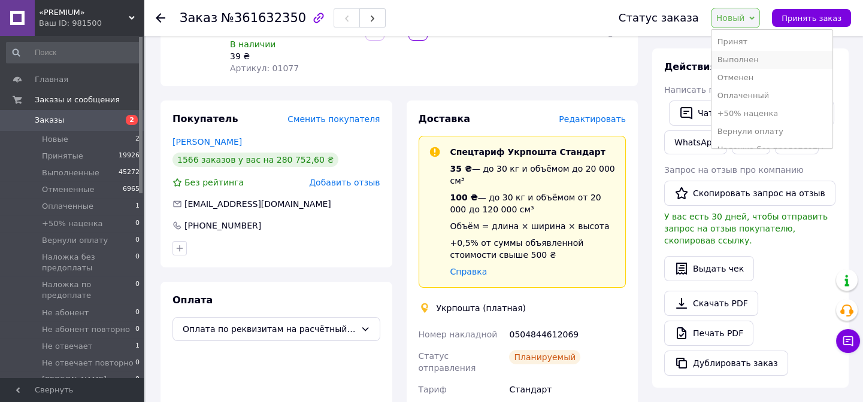
click at [740, 60] on li "Выполнен" at bounding box center [771, 60] width 121 height 18
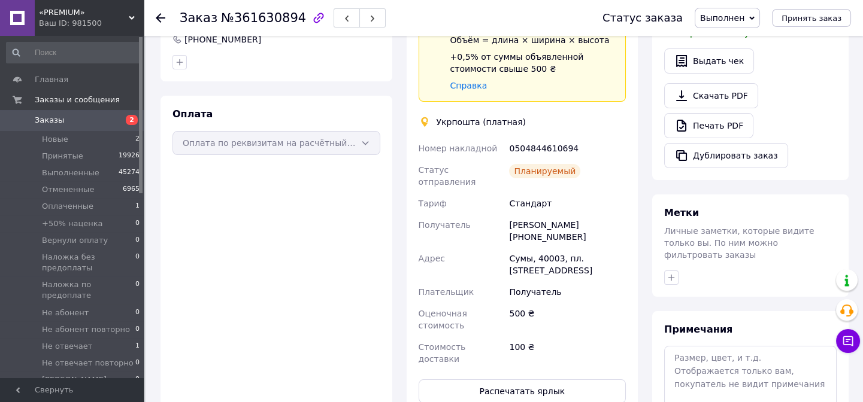
scroll to position [435, 0]
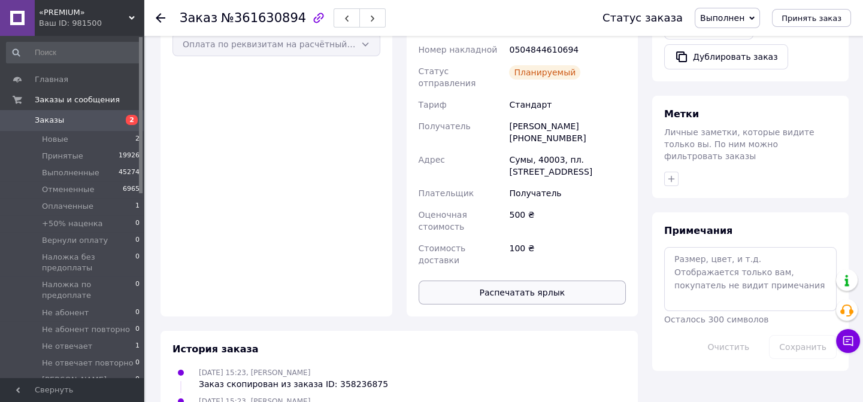
click at [566, 281] on button "Распечатать ярлык" at bounding box center [522, 293] width 208 height 24
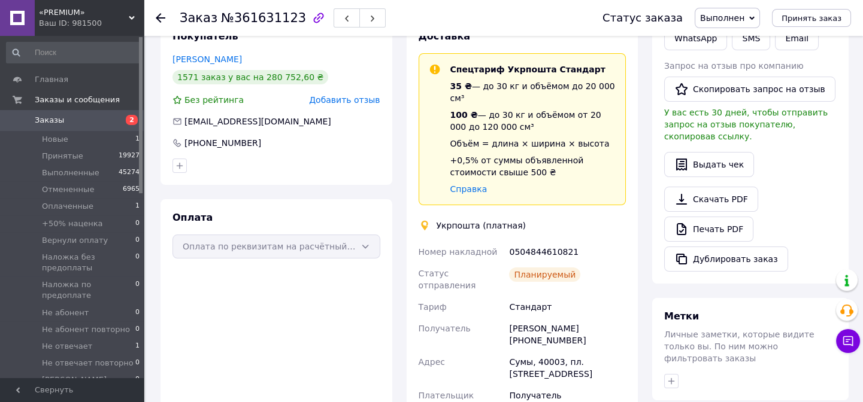
scroll to position [326, 0]
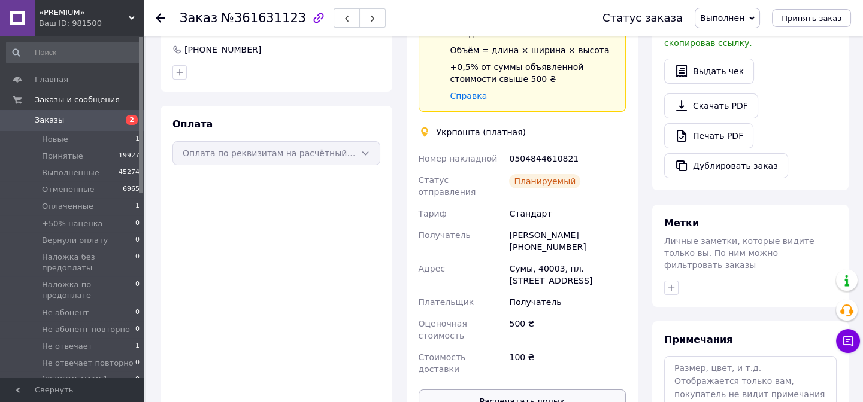
click at [517, 390] on button "Распечатать ярлык" at bounding box center [522, 402] width 208 height 24
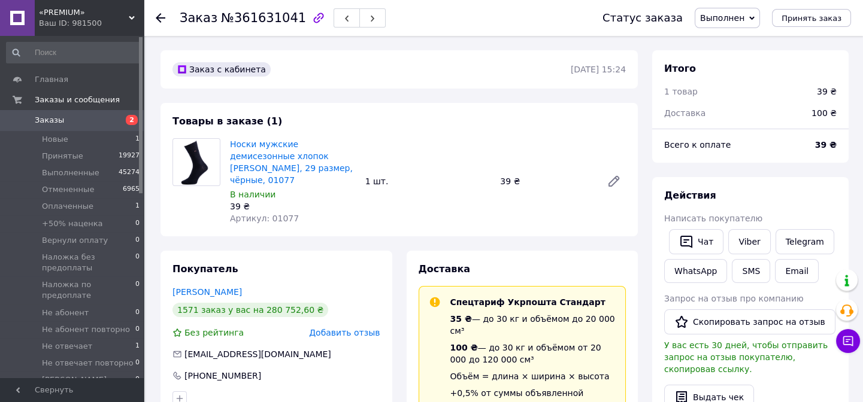
scroll to position [326, 0]
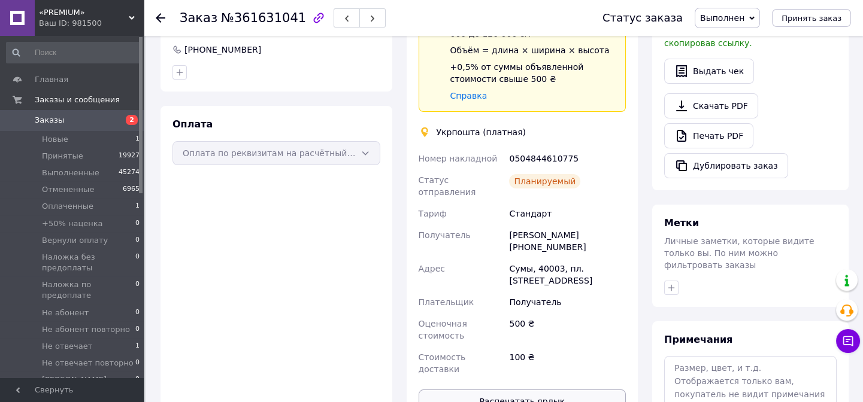
click at [575, 390] on button "Распечатать ярлык" at bounding box center [522, 402] width 208 height 24
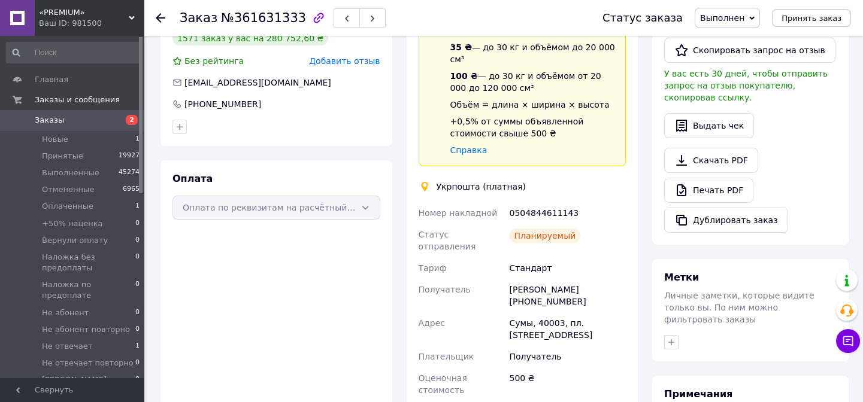
scroll to position [437, 0]
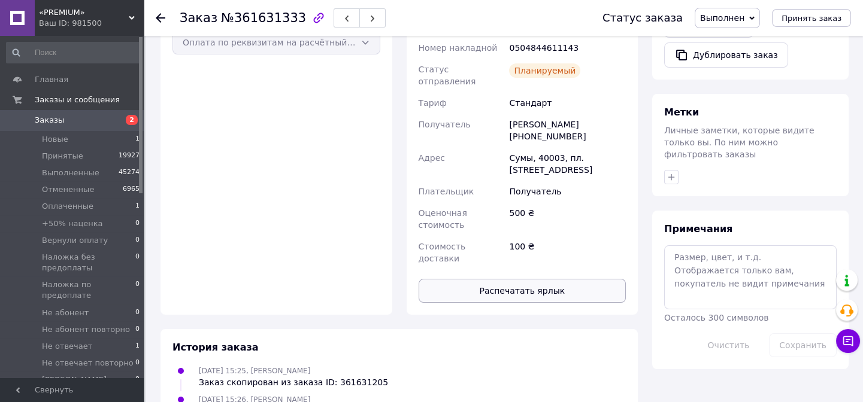
click at [506, 279] on button "Распечатать ярлык" at bounding box center [522, 291] width 208 height 24
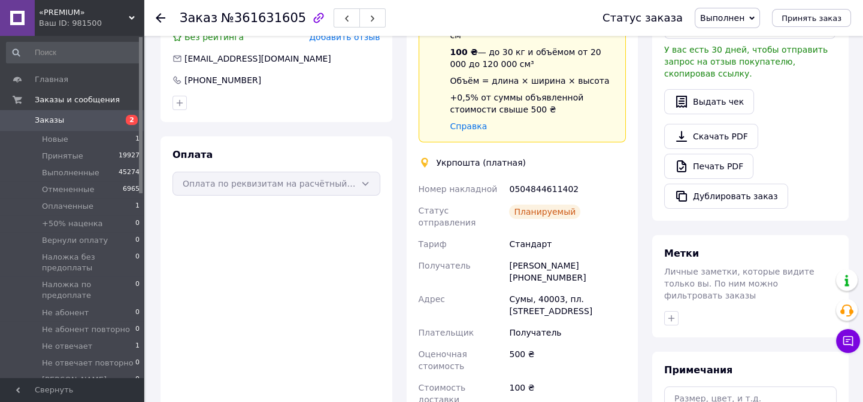
scroll to position [326, 0]
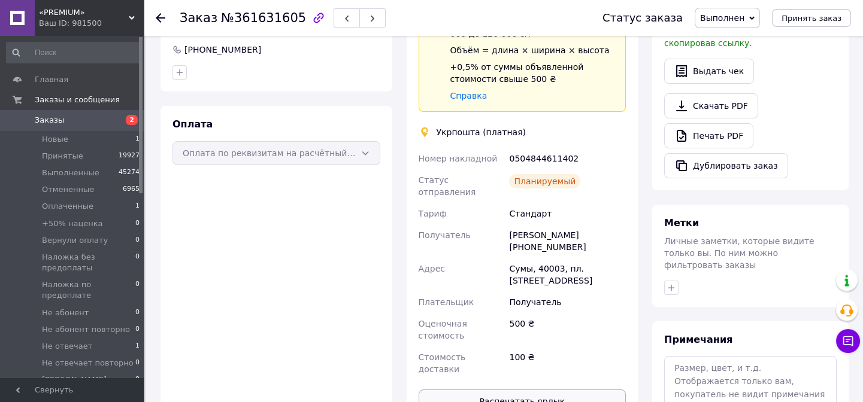
click at [539, 390] on button "Распечатать ярлык" at bounding box center [522, 402] width 208 height 24
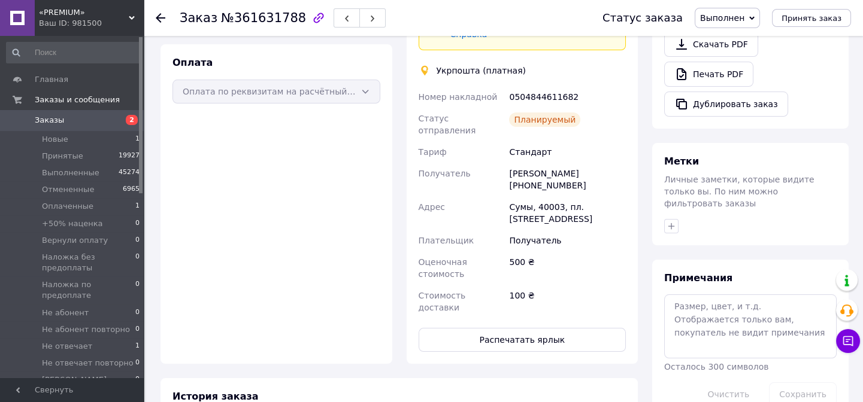
scroll to position [437, 0]
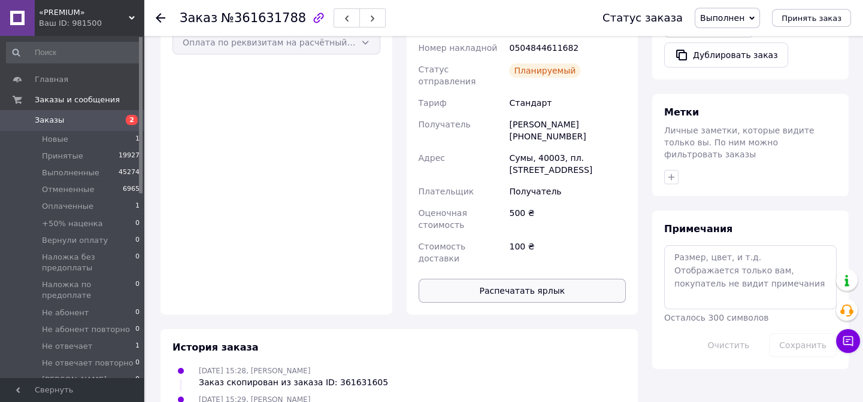
click at [517, 279] on button "Распечатать ярлык" at bounding box center [522, 291] width 208 height 24
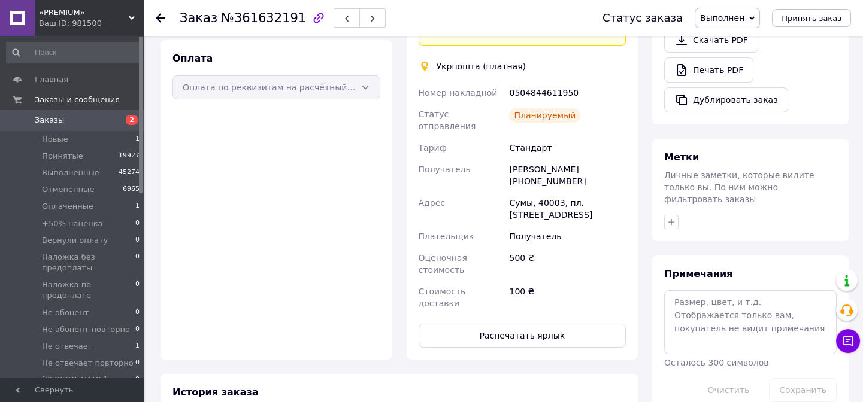
scroll to position [437, 0]
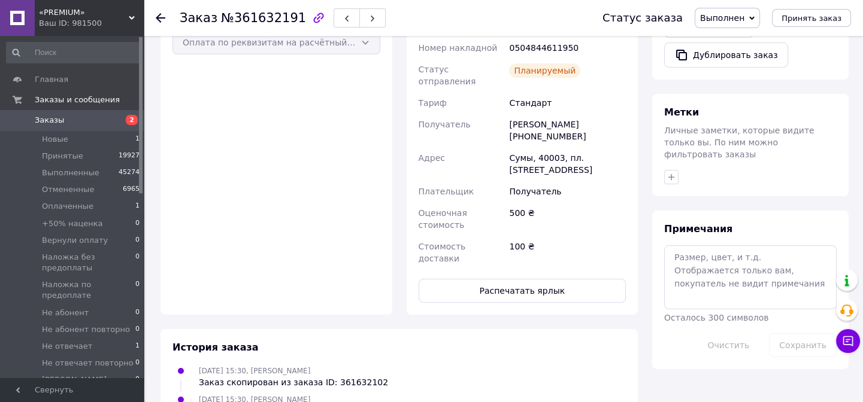
click at [479, 205] on div "Доставка Спецтариф Укрпошта Стандарт 35 ₴ — до 30 кг и объёмом до 20 000 см³ 10…" at bounding box center [522, 64] width 208 height 477
click at [484, 279] on button "Распечатать ярлык" at bounding box center [522, 291] width 208 height 24
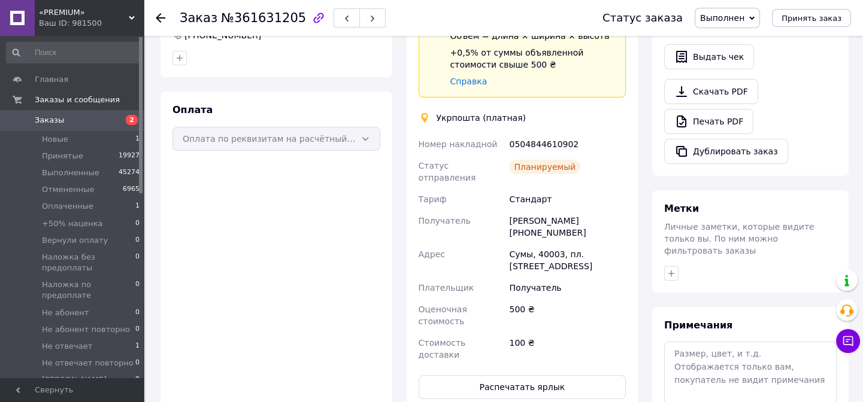
scroll to position [437, 0]
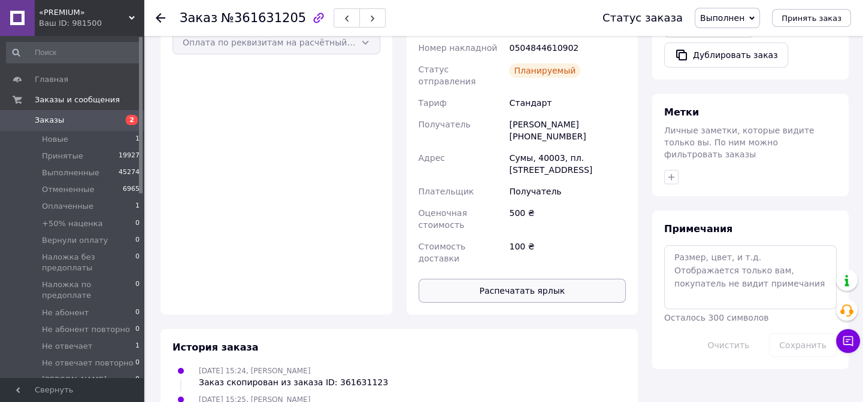
click at [558, 279] on button "Распечатать ярлык" at bounding box center [522, 291] width 208 height 24
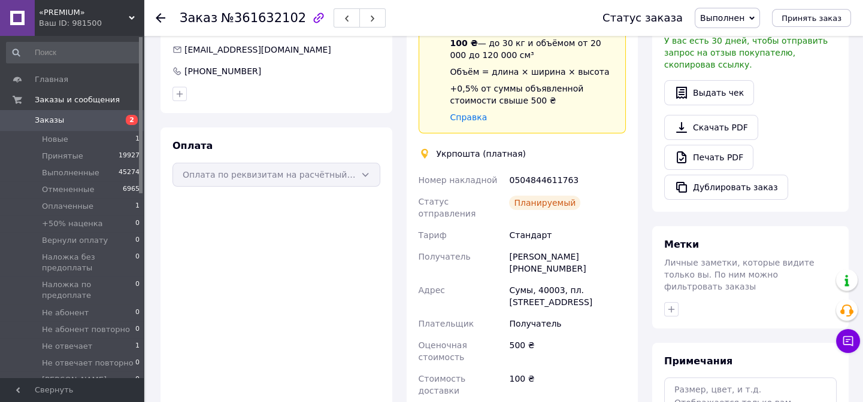
scroll to position [435, 0]
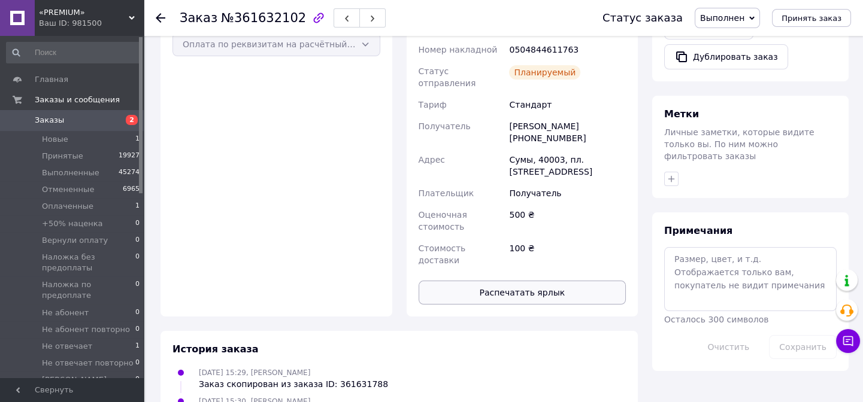
click at [522, 281] on button "Распечатать ярлык" at bounding box center [522, 293] width 208 height 24
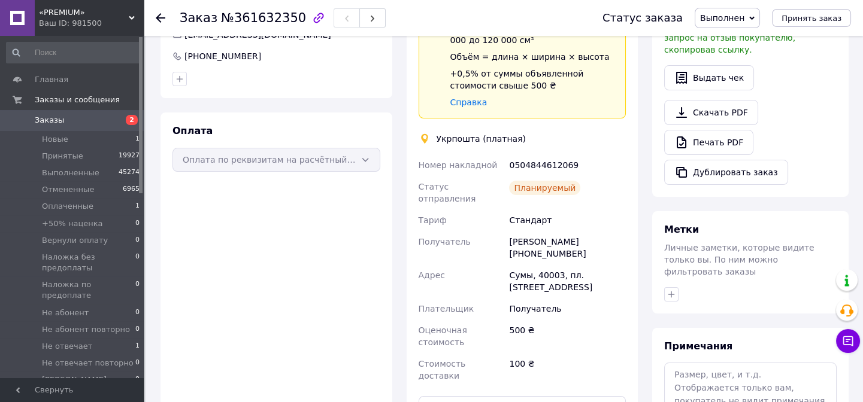
scroll to position [437, 0]
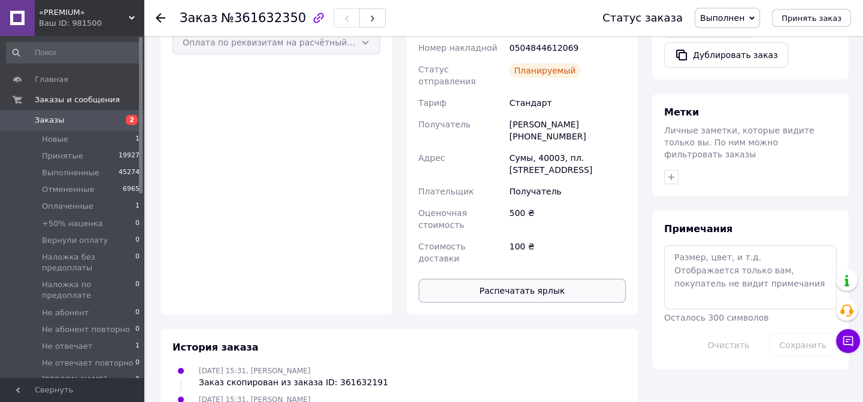
click at [515, 279] on button "Распечатать ярлык" at bounding box center [522, 291] width 208 height 24
click at [74, 122] on span "Заказы" at bounding box center [73, 120] width 76 height 11
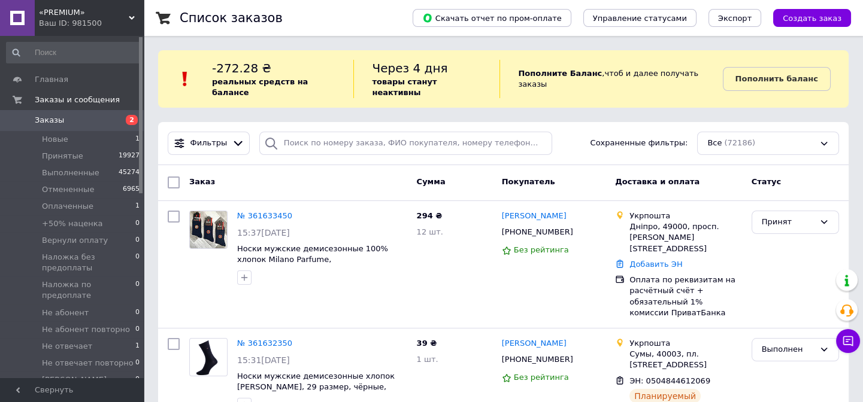
click at [80, 122] on span "Заказы" at bounding box center [73, 120] width 76 height 11
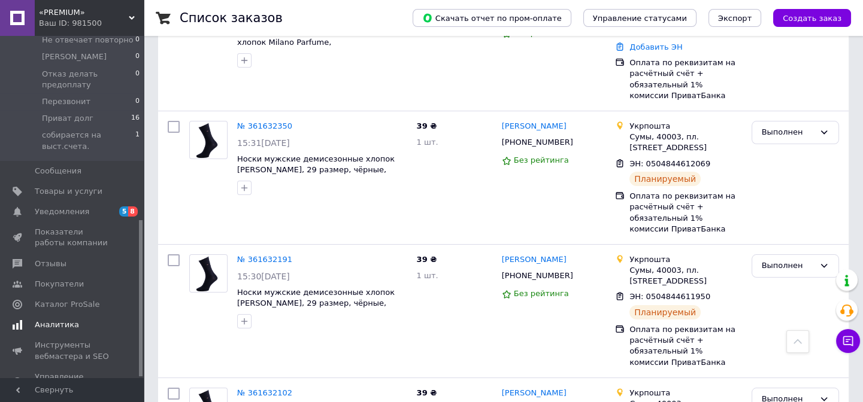
scroll to position [403, 0]
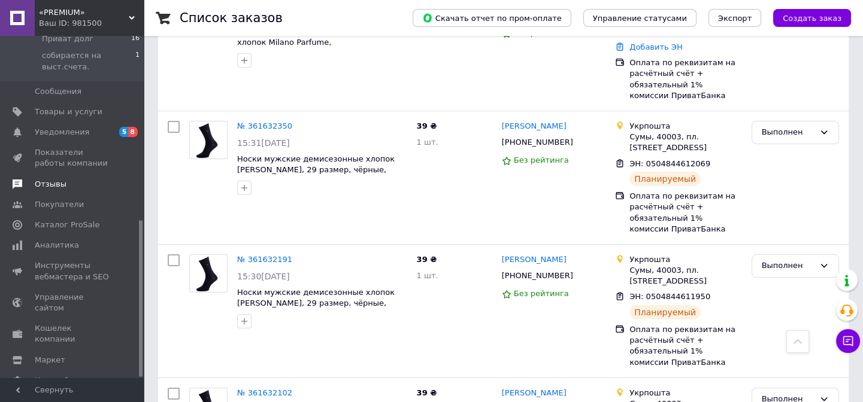
click at [50, 174] on link "Отзывы" at bounding box center [73, 184] width 147 height 20
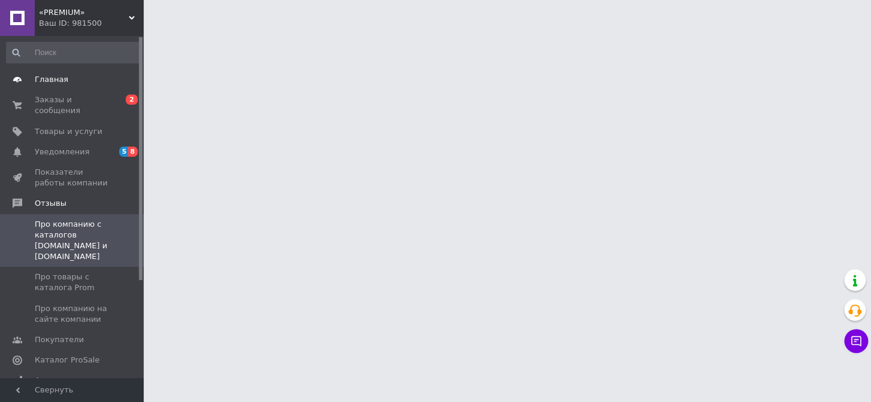
click at [68, 84] on span "Главная" at bounding box center [73, 79] width 76 height 11
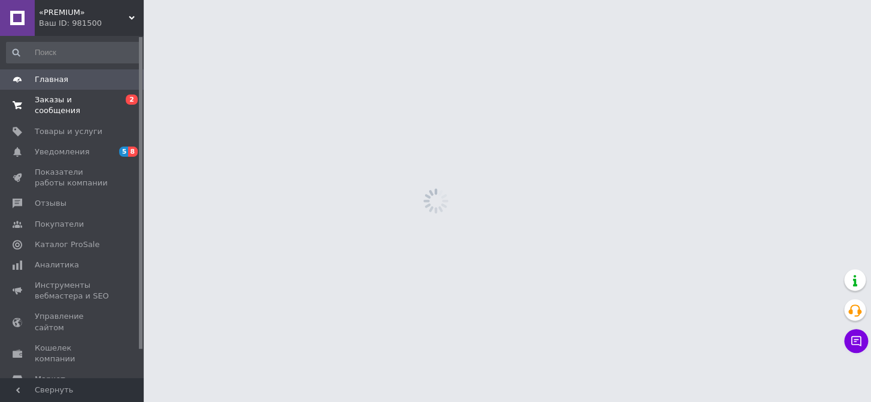
click at [69, 94] on link "Заказы и сообщения 0 2" at bounding box center [73, 105] width 147 height 31
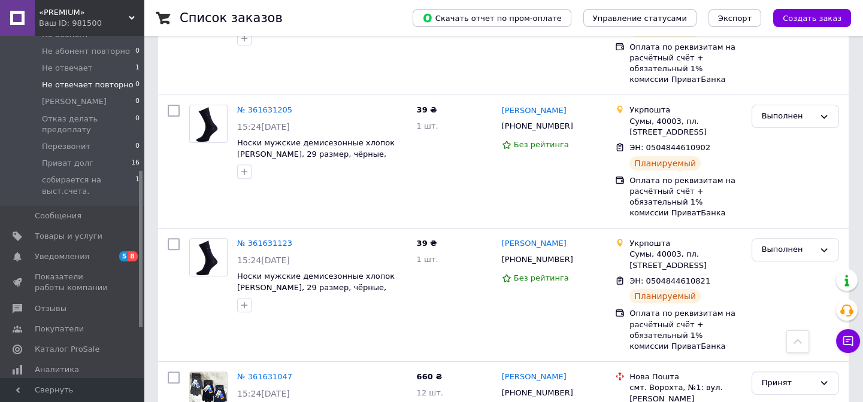
scroll to position [294, 0]
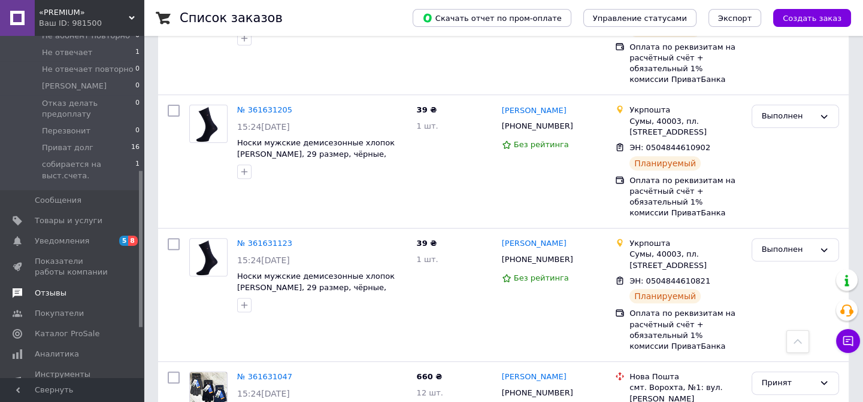
click at [60, 283] on link "Отзывы" at bounding box center [73, 293] width 147 height 20
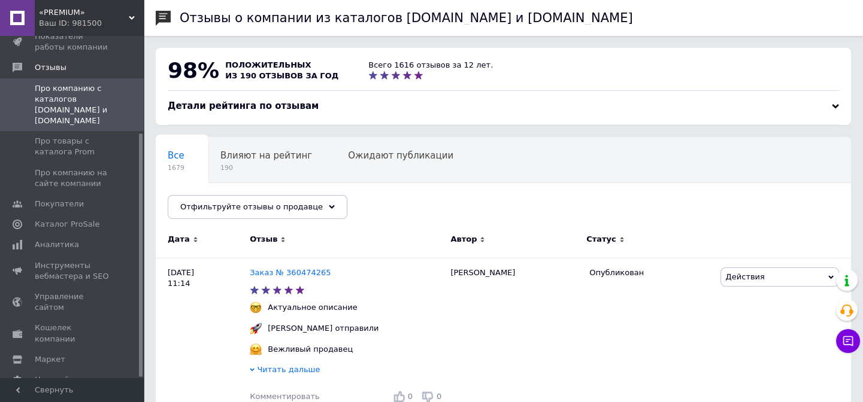
scroll to position [272, 0]
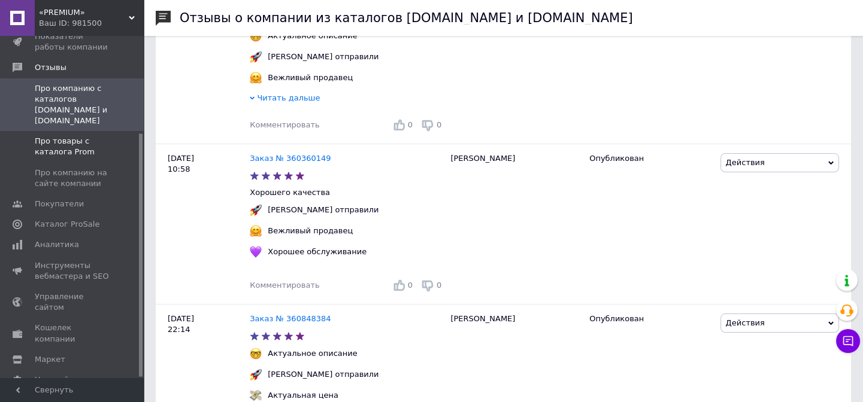
click at [71, 136] on span "Про товары с каталога Prom" at bounding box center [73, 147] width 76 height 22
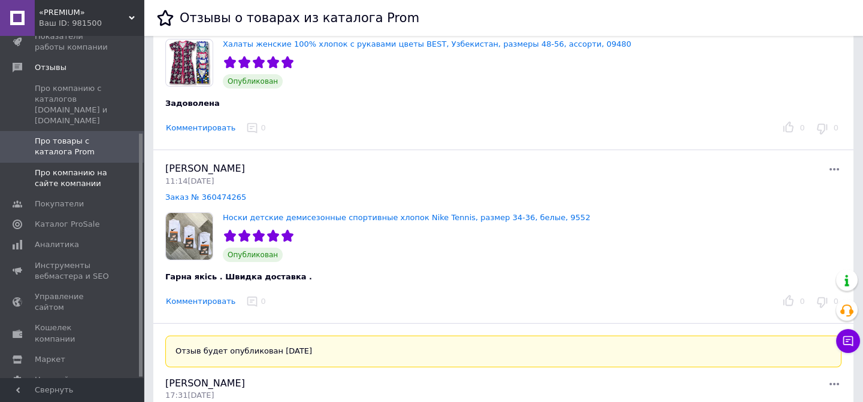
scroll to position [326, 0]
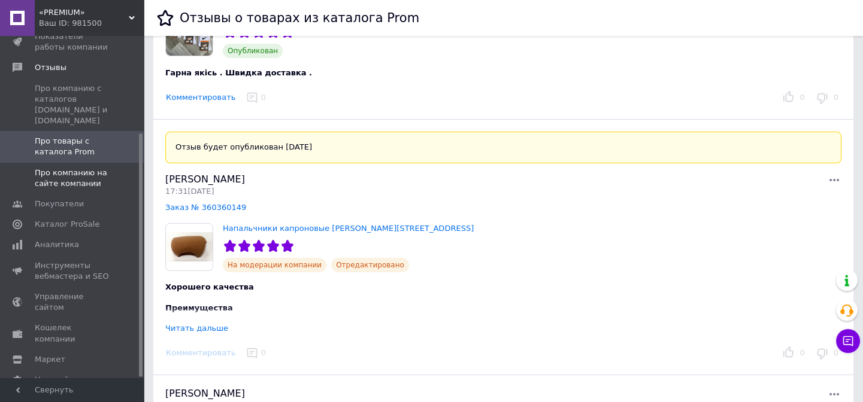
click at [81, 168] on span "Про компанию на сайте компании" at bounding box center [73, 179] width 76 height 22
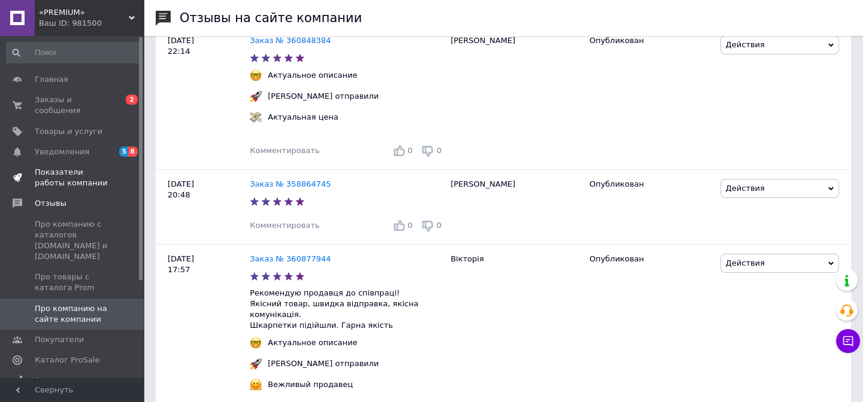
scroll to position [381, 0]
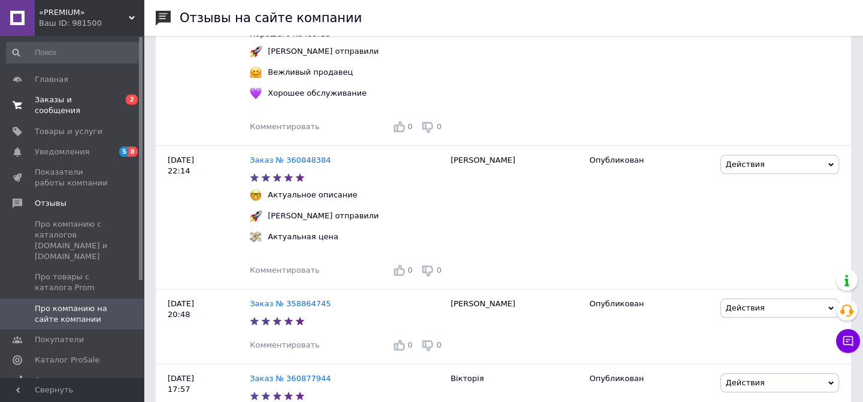
click at [96, 94] on link "Заказы и сообщения 0 2" at bounding box center [73, 105] width 147 height 31
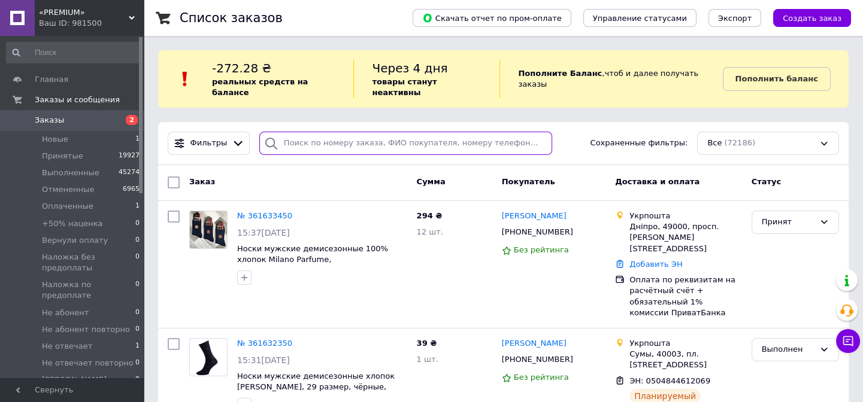
click at [296, 139] on input "search" at bounding box center [405, 143] width 293 height 23
type input "361542084"
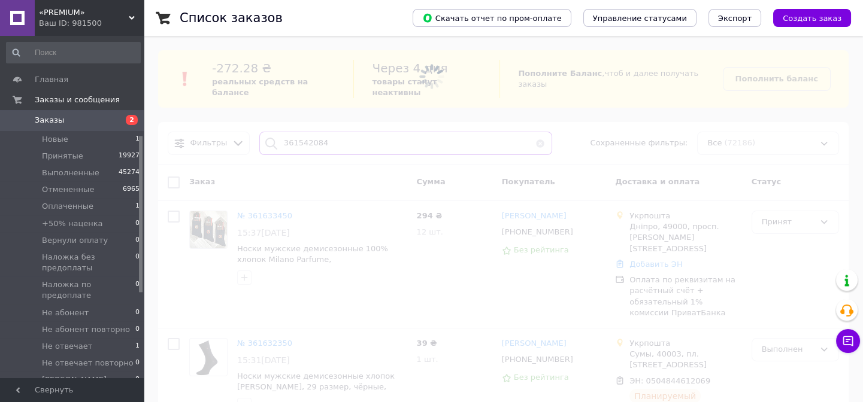
scroll to position [217, 0]
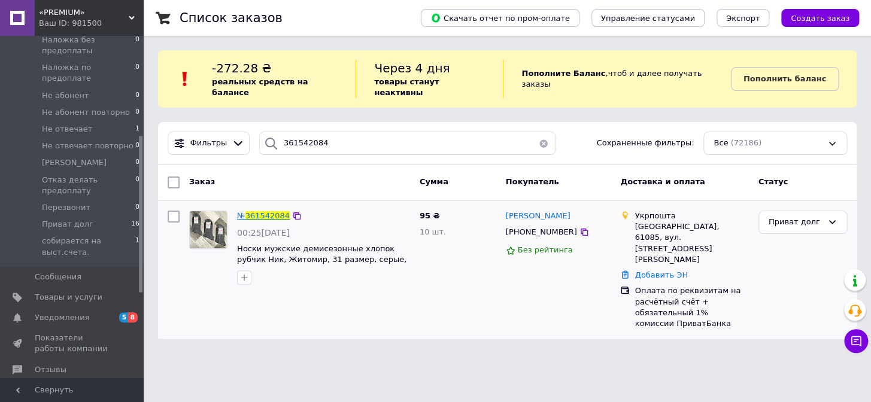
click at [253, 211] on span "361542084" at bounding box center [267, 215] width 44 height 9
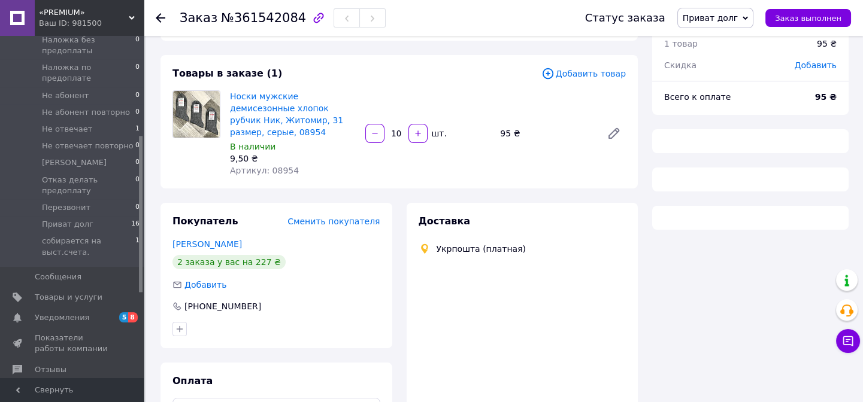
scroll to position [120, 0]
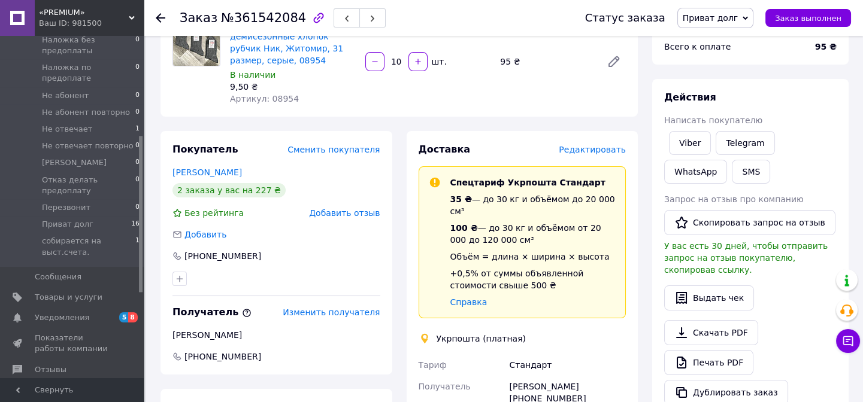
click at [591, 145] on span "Редактировать" at bounding box center [591, 150] width 67 height 10
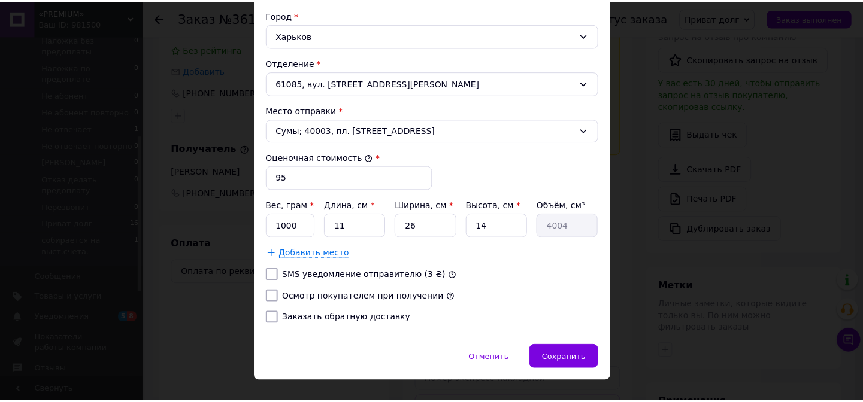
scroll to position [388, 0]
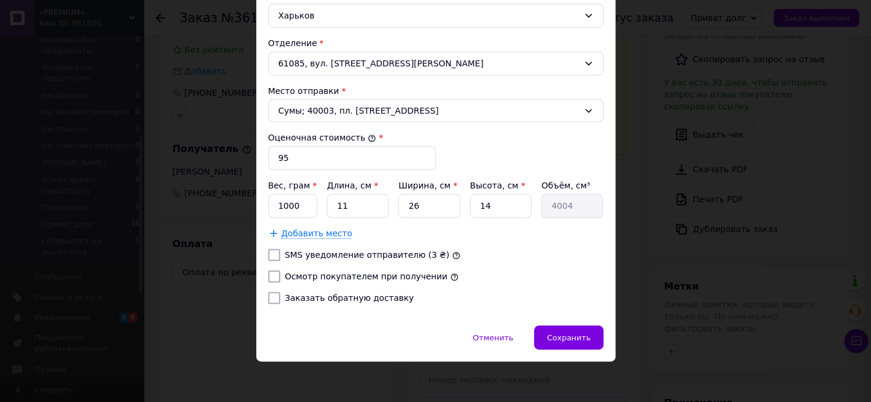
click at [353, 221] on div "Вес, грам * 1000 Длина, см * 11 Ширина, см * 26 Высота, см * 14 Объём, см³ 4004…" at bounding box center [435, 210] width 335 height 60
drag, startPoint x: 358, startPoint y: 212, endPoint x: 333, endPoint y: 214, distance: 25.2
click at [333, 214] on input "11" at bounding box center [358, 206] width 62 height 24
type input "2"
type input "728"
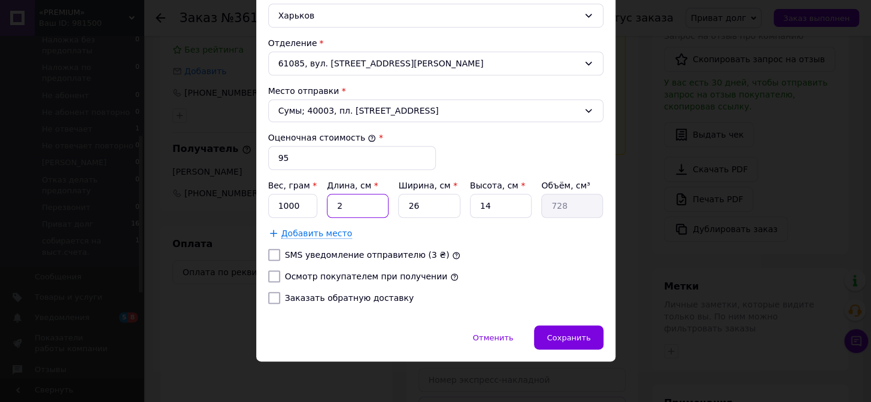
type input "23"
type input "8372"
type input "23"
type input "1"
type input "322"
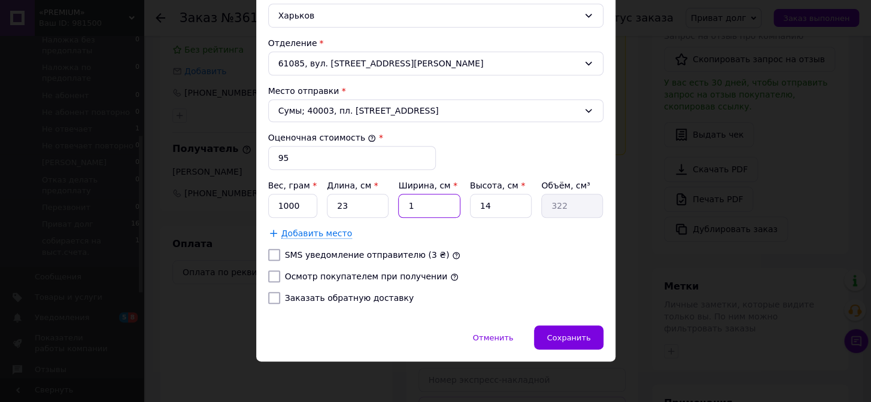
type input "19"
type input "6118"
type input "19"
type input "5"
type input "2185"
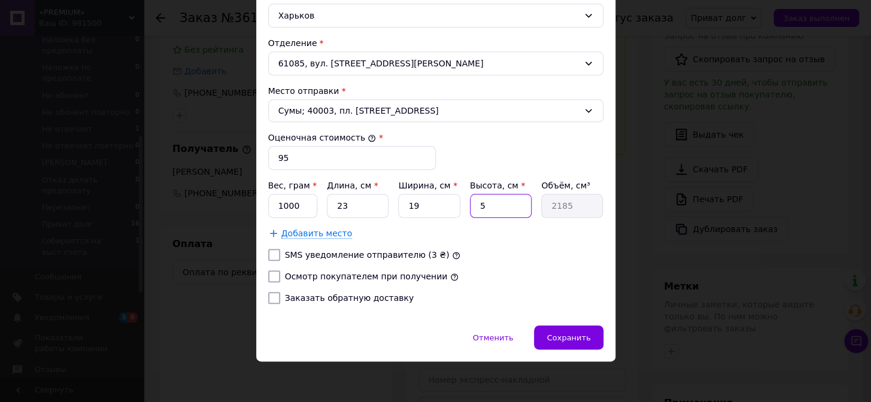
type input "5"
drag, startPoint x: 305, startPoint y: 204, endPoint x: 274, endPoint y: 217, distance: 33.5
click at [274, 217] on div "Вес, грам * 1000 Длина, см * 23 Ширина, см * 19 Высота, см * 5 Объём, см³ 2185 …" at bounding box center [435, 210] width 335 height 60
type input "365"
click at [272, 276] on input "Осмотр покупателем при получении" at bounding box center [274, 277] width 12 height 12
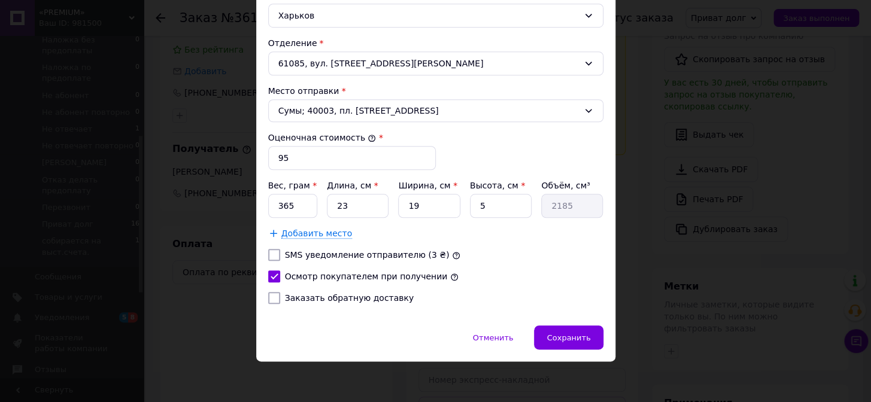
checkbox input "true"
click at [594, 327] on div "Сохранить" at bounding box center [568, 338] width 69 height 24
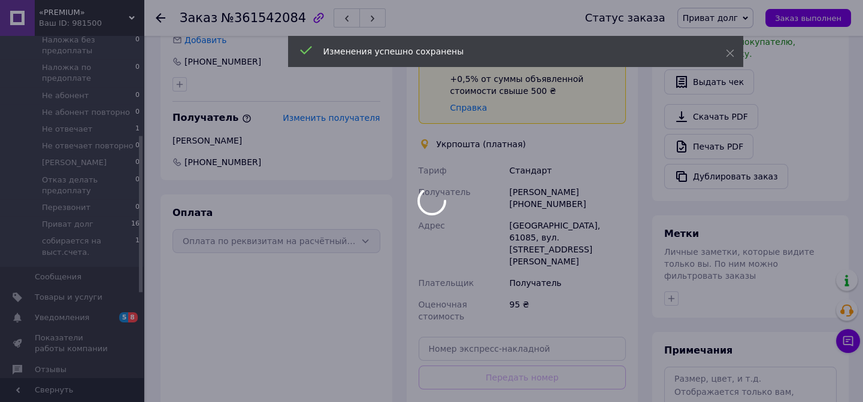
scroll to position [447, 0]
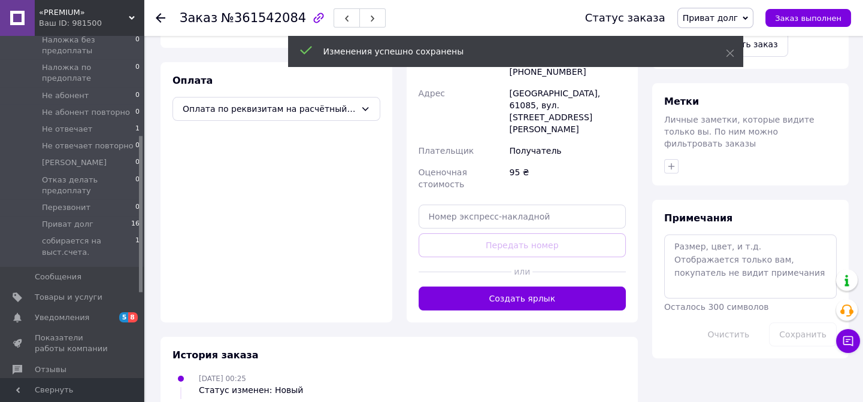
click at [538, 251] on div "Доставка Редактировать Спецтариф Укрпошта Стандарт 35 ₴ — до 30 кг и объёмом до…" at bounding box center [522, 63] width 232 height 518
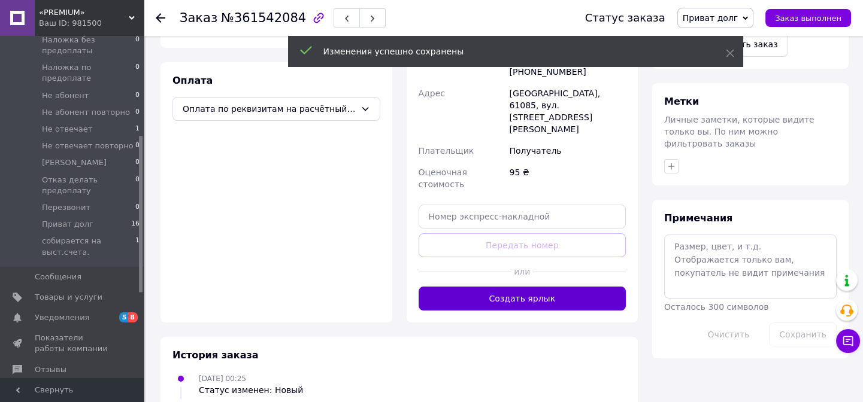
click at [538, 287] on button "Создать ярлык" at bounding box center [522, 299] width 208 height 24
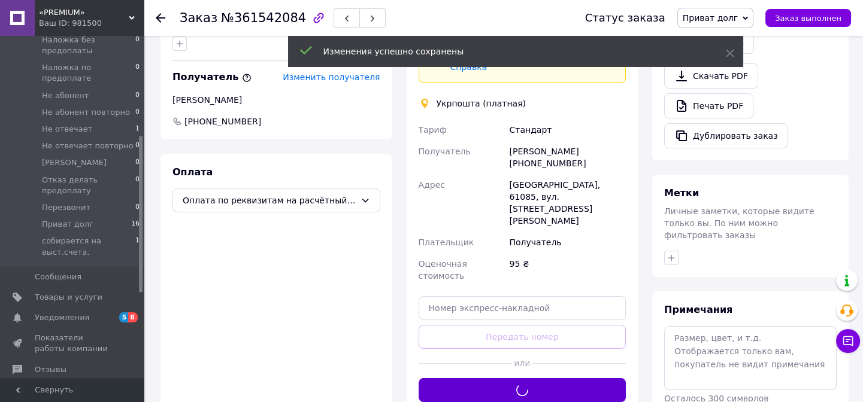
scroll to position [283, 0]
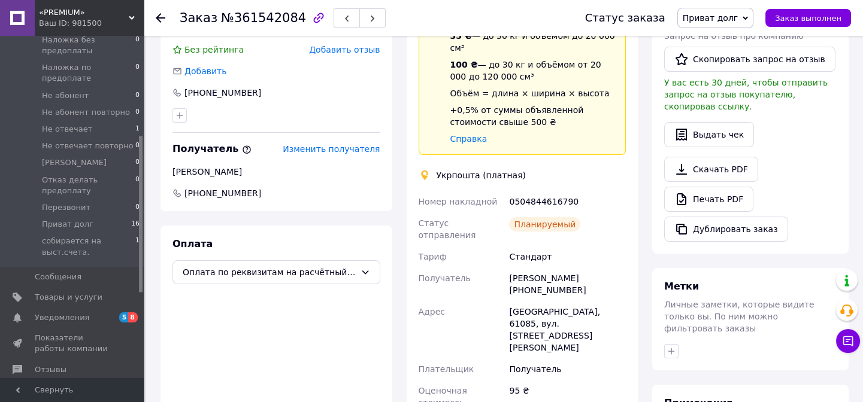
click at [724, 6] on div "Статус заказа Приват долг Принят Выполнен Отменен Оплаченный +50% наценка Верну…" at bounding box center [706, 18] width 290 height 36
click at [726, 19] on span "Приват долг" at bounding box center [710, 18] width 56 height 10
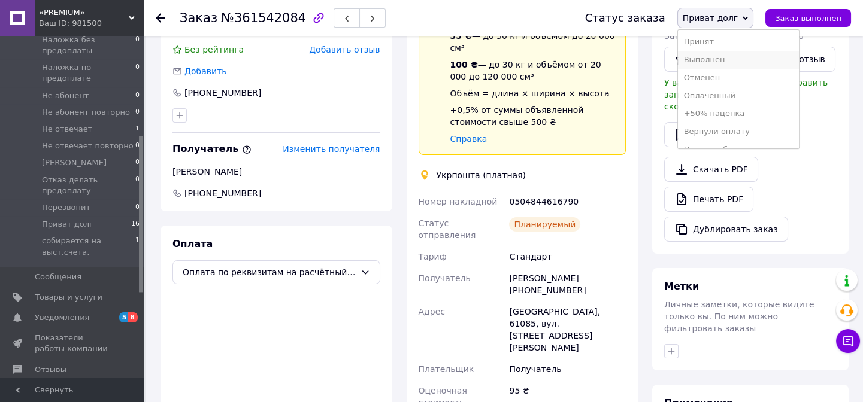
click at [732, 54] on li "Выполнен" at bounding box center [738, 60] width 121 height 18
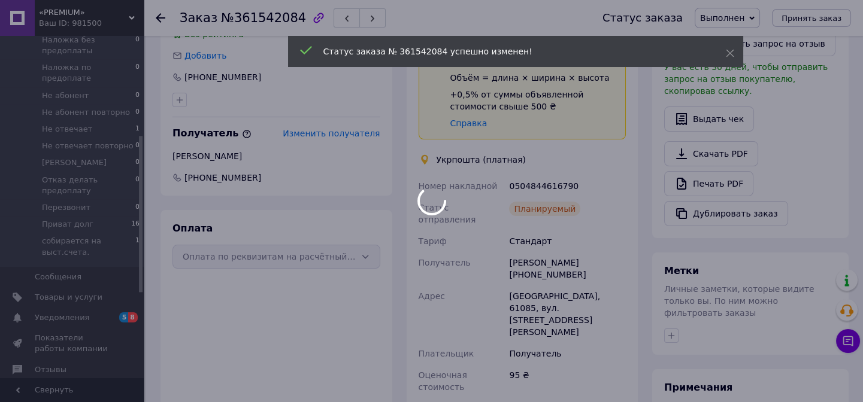
scroll to position [447, 0]
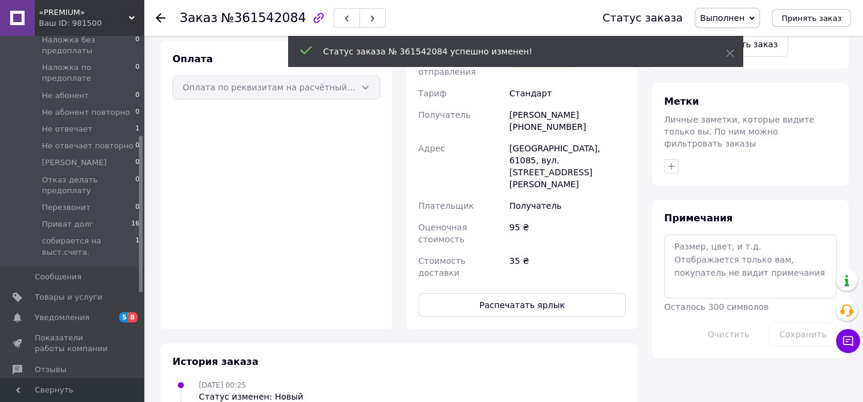
click at [586, 227] on div "Доставка Спецтариф Укрпошта Стандарт 35 ₴ — до 30 кг и объёмом до 20 000 см³ 10…" at bounding box center [522, 66] width 208 height 501
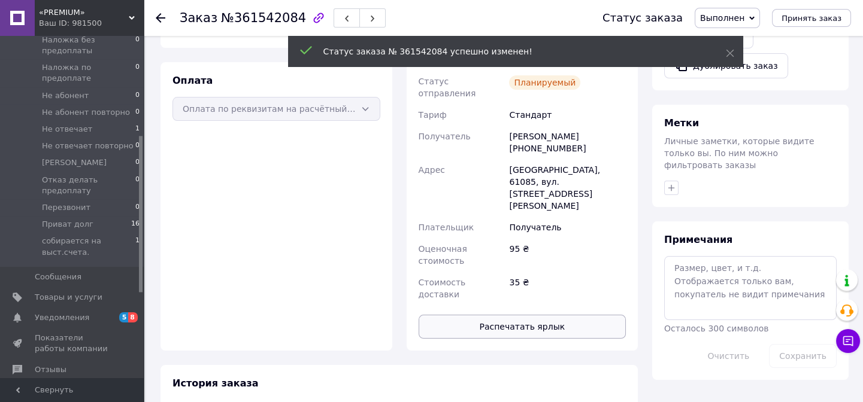
click at [579, 315] on button "Распечатать ярлык" at bounding box center [522, 327] width 208 height 24
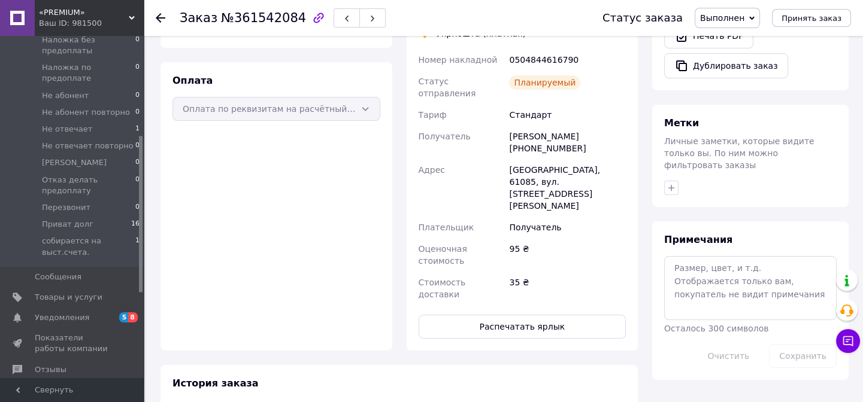
click at [165, 17] on icon at bounding box center [161, 18] width 10 height 10
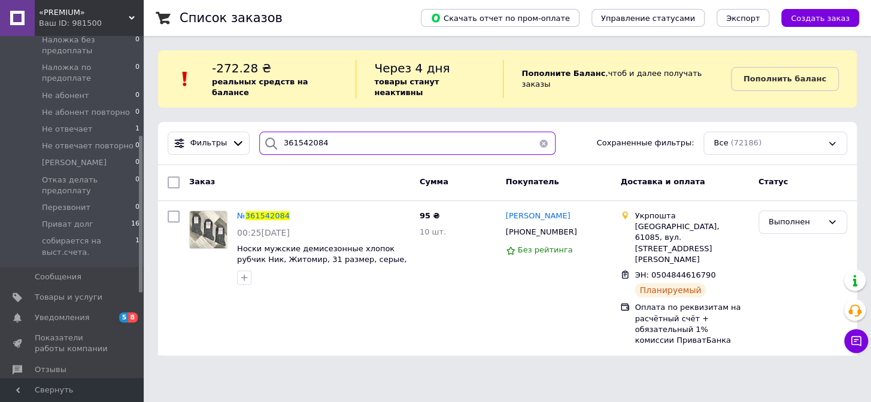
drag, startPoint x: 317, startPoint y: 148, endPoint x: 289, endPoint y: 150, distance: 28.8
click at [289, 150] on div "Фильтры 361542084 Сохраненные фильтры: Все (72186)" at bounding box center [507, 143] width 699 height 43
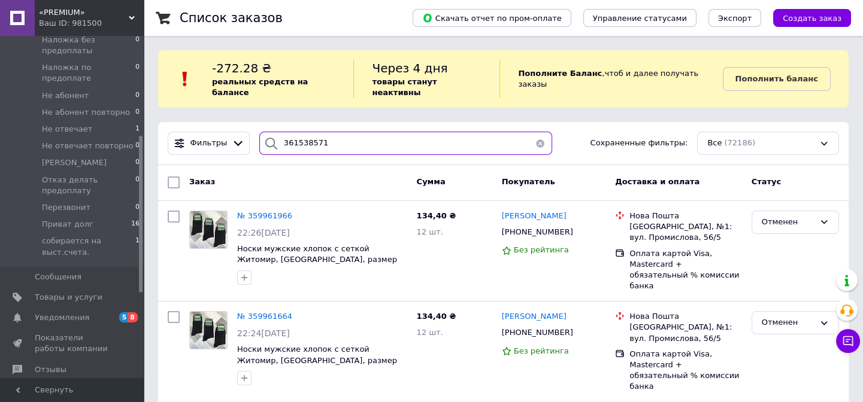
drag, startPoint x: 327, startPoint y: 141, endPoint x: 305, endPoint y: 144, distance: 22.3
click at [305, 144] on div "Фильтры 361538571 Сохраненные фильтры: Все (72186)" at bounding box center [503, 143] width 690 height 43
type input "361538571"
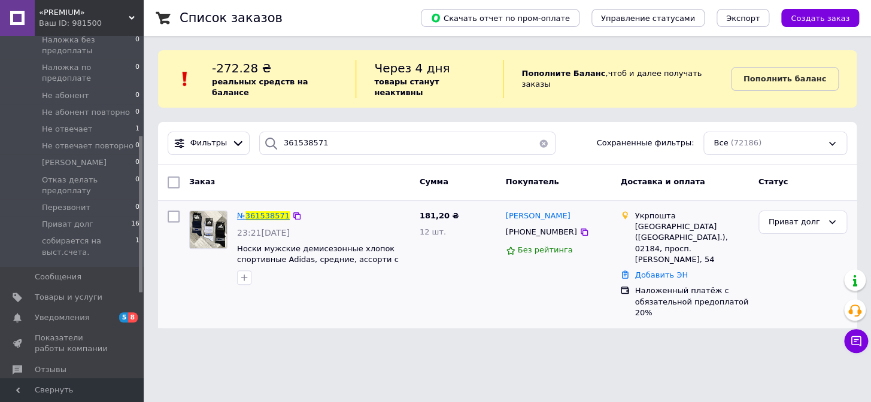
click at [266, 211] on span "361538571" at bounding box center [267, 215] width 44 height 9
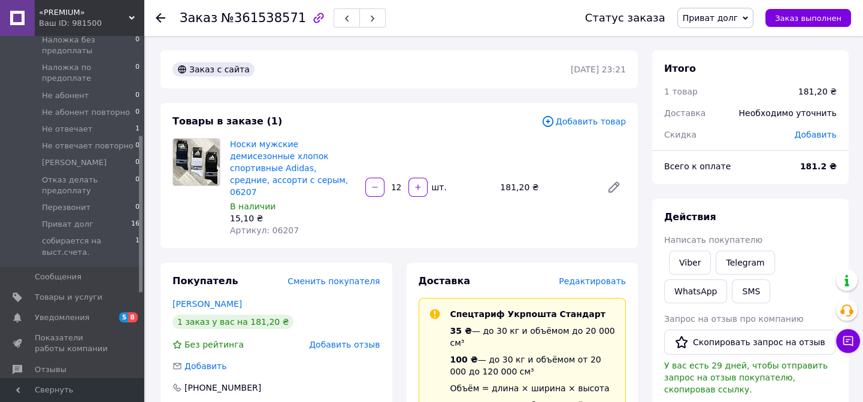
click at [600, 277] on span "Редактировать" at bounding box center [591, 282] width 67 height 10
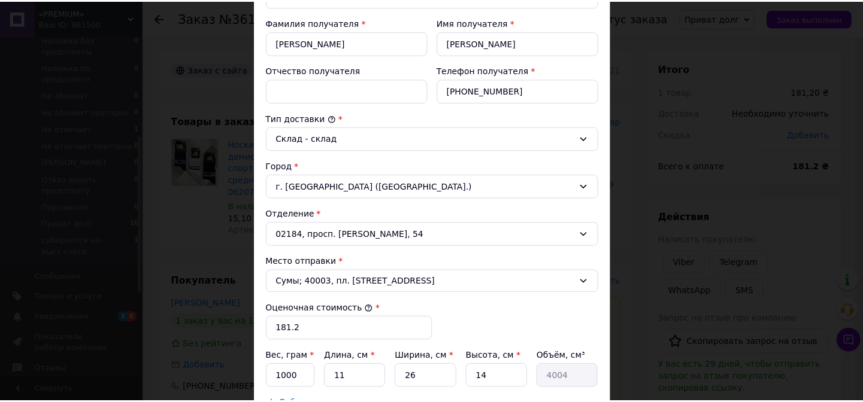
scroll to position [381, 0]
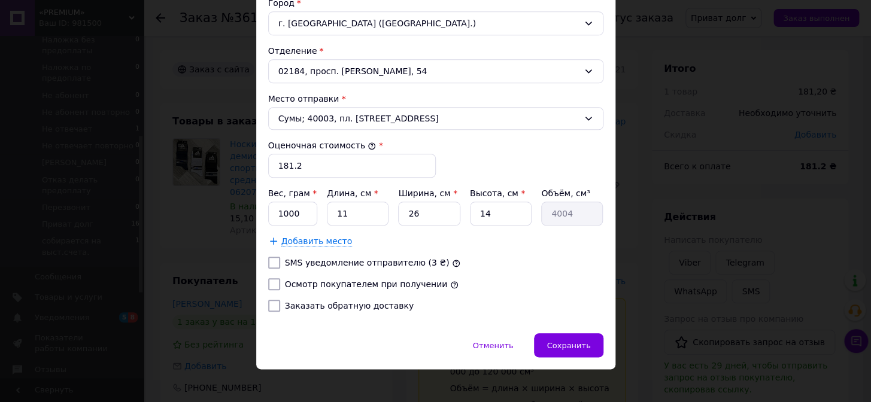
click at [367, 224] on div "Вес, грам * 1000 Длина, см * 11 Ширина, см * 26 Высота, см * 14 Объём, см³ 4004…" at bounding box center [435, 217] width 335 height 60
click at [358, 219] on input "11" at bounding box center [358, 214] width 62 height 24
type input "1"
type input "364"
type input "2"
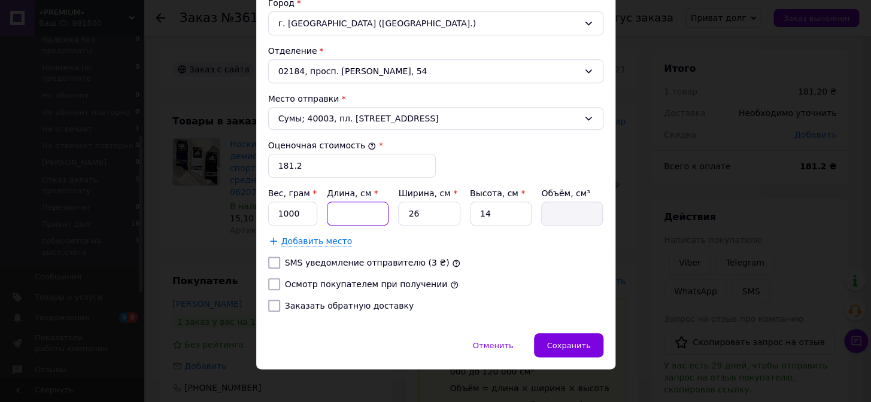
type input "728"
type input "26"
type input "9464"
type input "26"
type input "2"
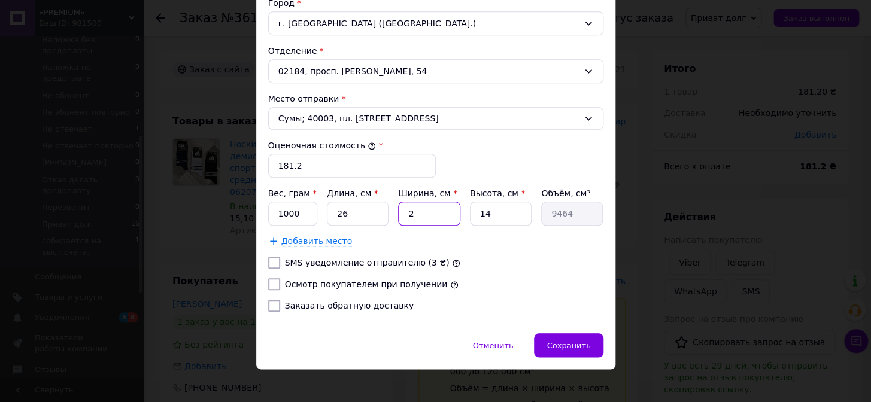
type input "728"
type input "20"
type input "7280"
type input "20"
type input "3"
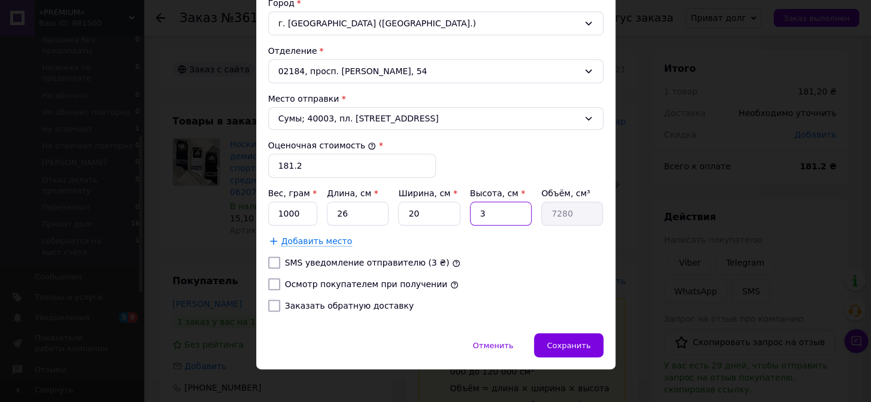
type input "1560"
type input "3"
drag, startPoint x: 303, startPoint y: 214, endPoint x: 266, endPoint y: 221, distance: 37.8
click at [268, 221] on input "1000" at bounding box center [293, 214] width 50 height 24
type input "355"
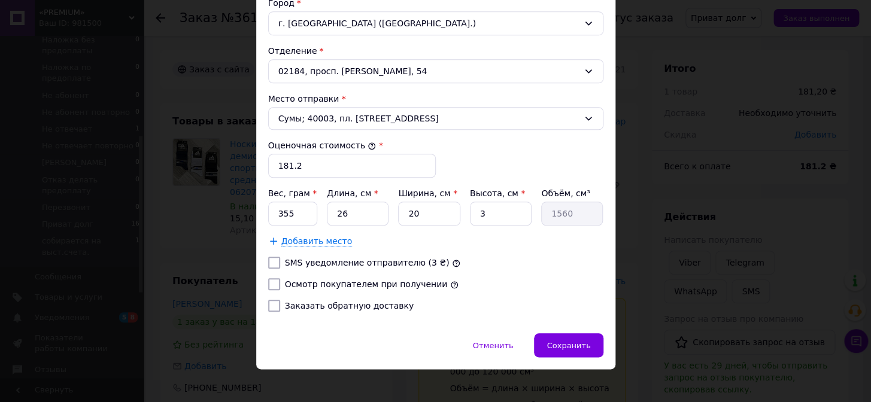
click at [272, 281] on input "Осмотр покупателем при получении" at bounding box center [274, 284] width 12 height 12
checkbox input "true"
click at [549, 329] on div "Способ доставки Укрпошта (платная) Тариф * Стандарт Плательщик * Получатель Фам…" at bounding box center [435, 16] width 359 height 636
click at [558, 337] on div "Сохранить" at bounding box center [568, 345] width 69 height 24
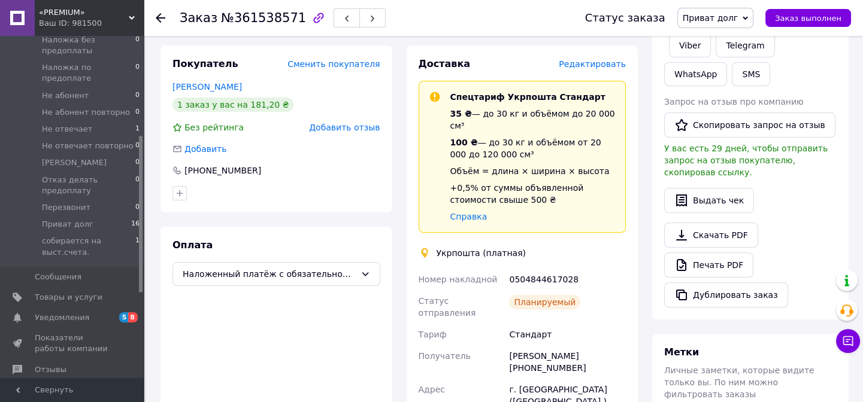
click at [715, 14] on span "Приват долг" at bounding box center [710, 18] width 56 height 10
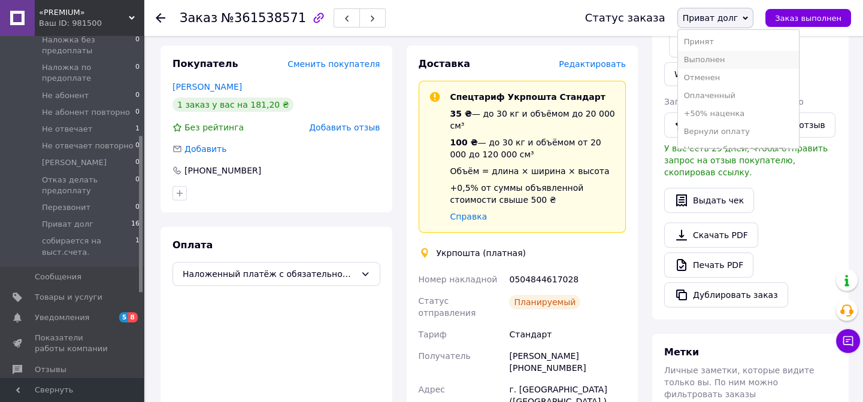
click at [745, 60] on li "Выполнен" at bounding box center [738, 60] width 121 height 18
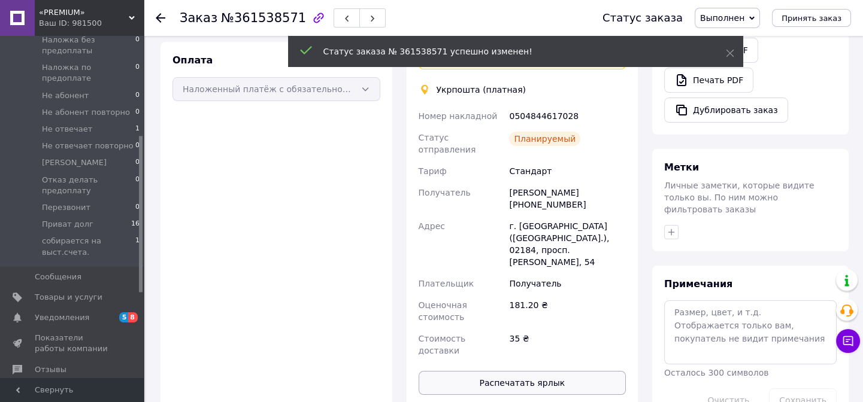
scroll to position [359, 0]
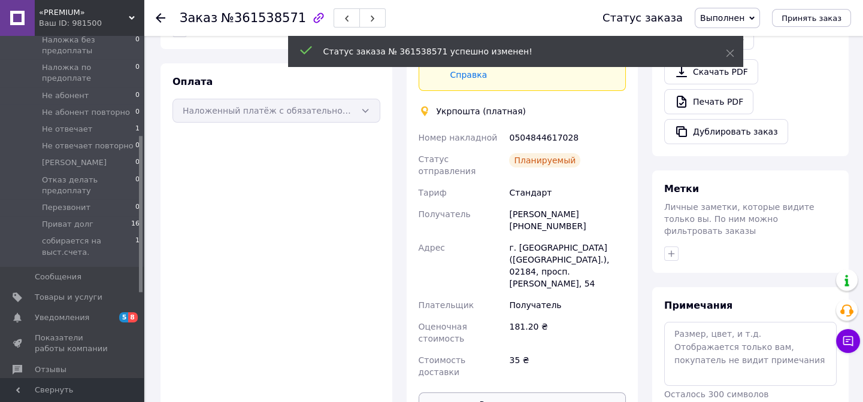
click at [557, 393] on button "Распечатать ярлык" at bounding box center [522, 405] width 208 height 24
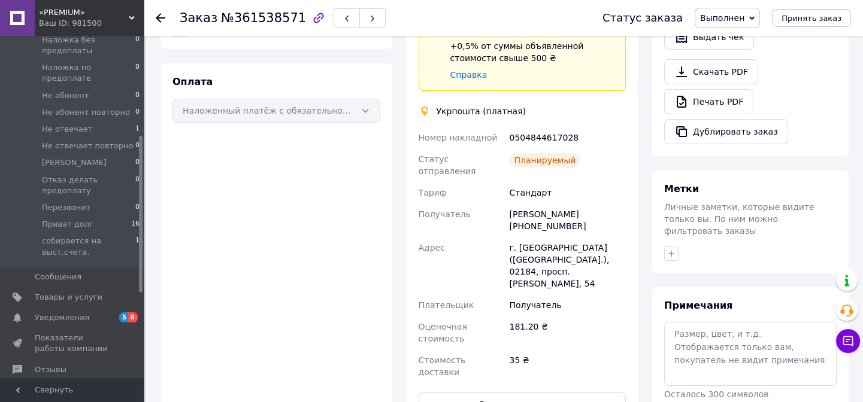
click at [162, 14] on icon at bounding box center [161, 18] width 10 height 10
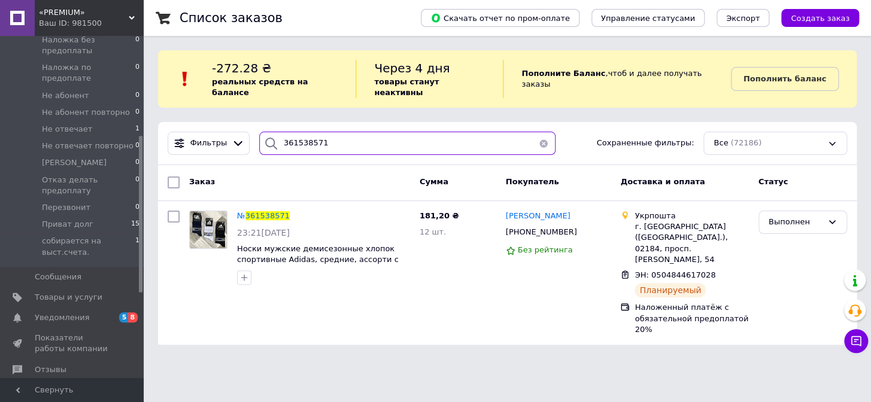
drag, startPoint x: 323, startPoint y: 131, endPoint x: 290, endPoint y: 150, distance: 38.6
click at [290, 150] on div "Фильтры 361538571 Сохраненные фильтры: Все (72186)" at bounding box center [507, 143] width 699 height 43
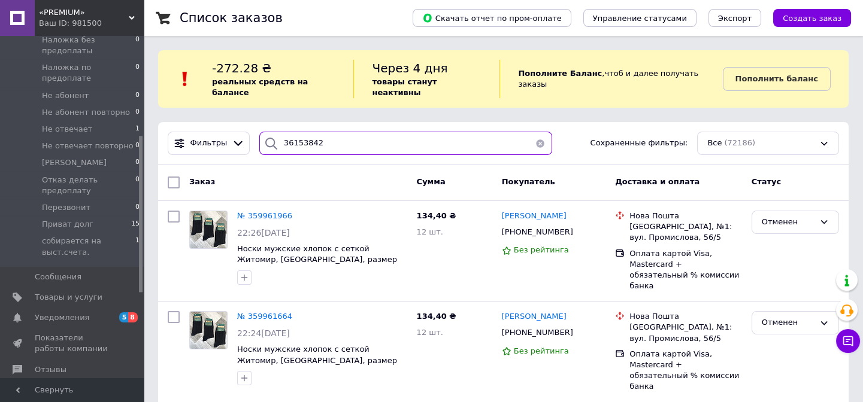
click at [299, 137] on input "36153842" at bounding box center [405, 143] width 293 height 23
type input "361532842"
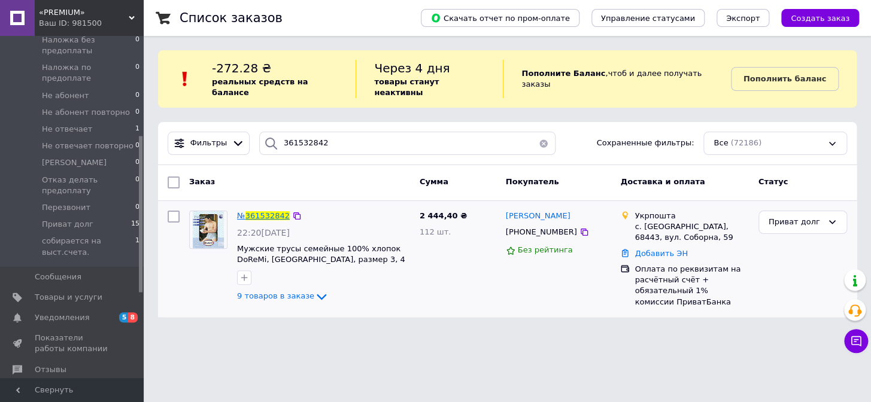
click at [259, 211] on span "361532842" at bounding box center [267, 215] width 44 height 9
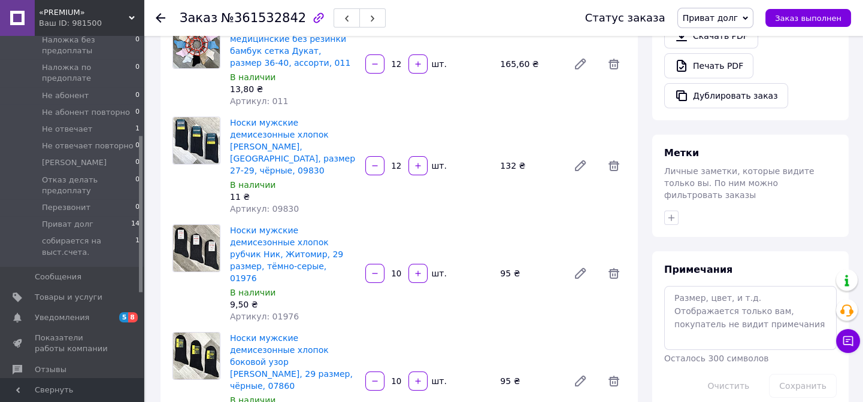
scroll to position [688, 0]
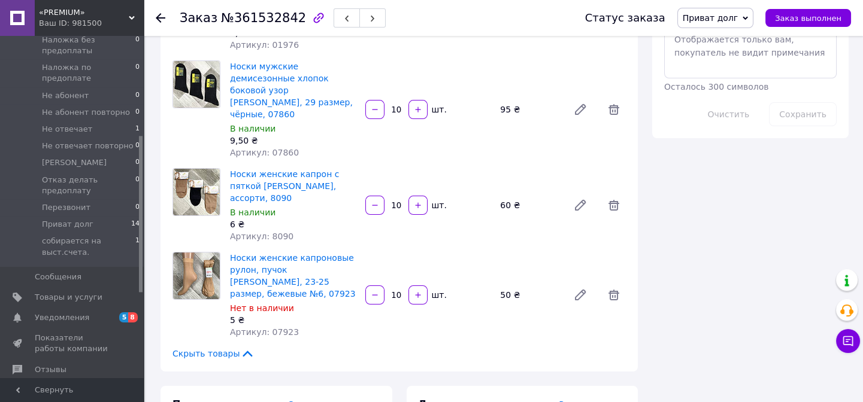
click at [596, 400] on span "Редактировать" at bounding box center [591, 405] width 67 height 10
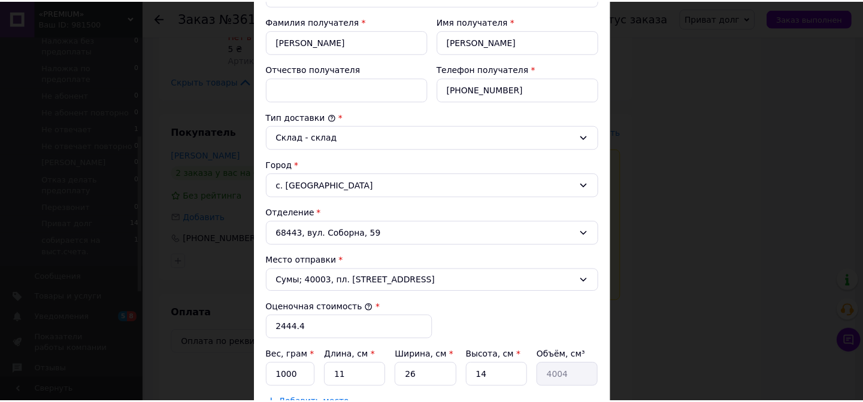
scroll to position [388, 0]
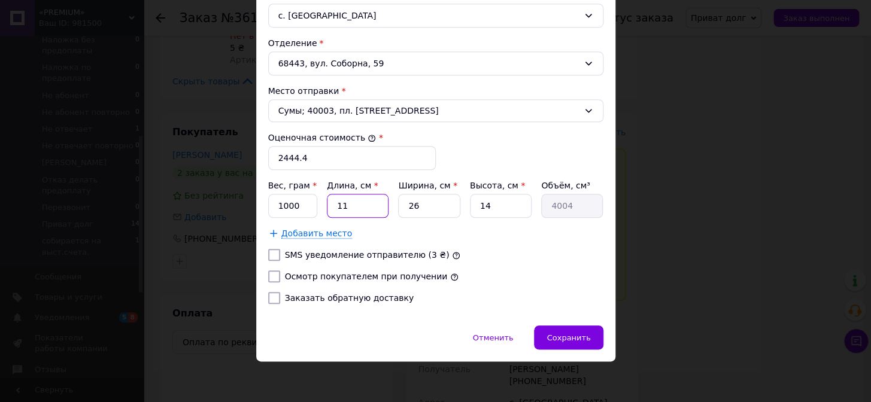
drag, startPoint x: 351, startPoint y: 212, endPoint x: 328, endPoint y: 223, distance: 25.2
click at [328, 223] on div "Вес, грам * 1000 Длина, см * 11 Ширина, см * 26 Высота, см * 14 Объём, см³ 4004…" at bounding box center [435, 210] width 335 height 60
type input "3"
type input "1092"
type input "36"
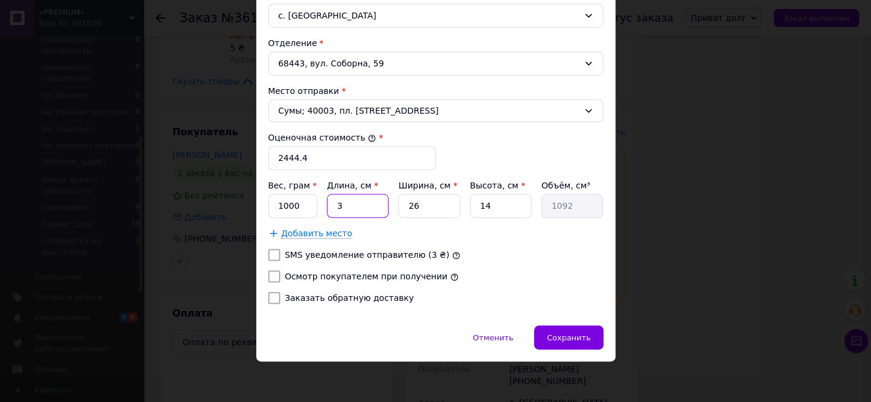
type input "13104"
type input "36"
type input "3"
type input "1512"
type input "32"
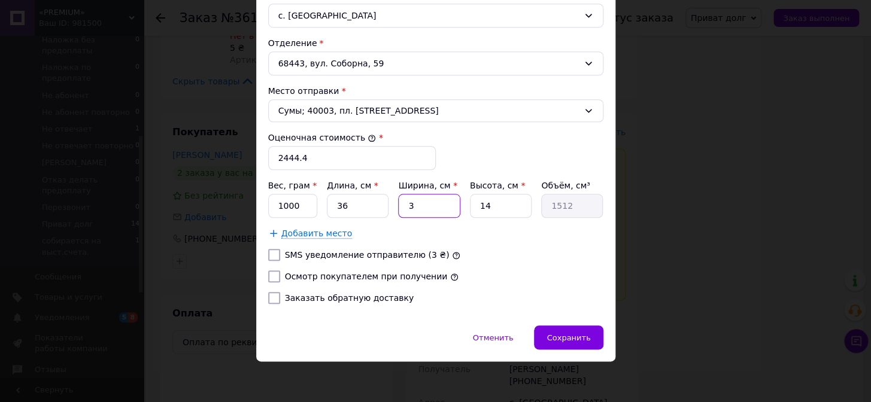
type input "16128"
type input "32"
type input "2"
type input "2304"
type input "26"
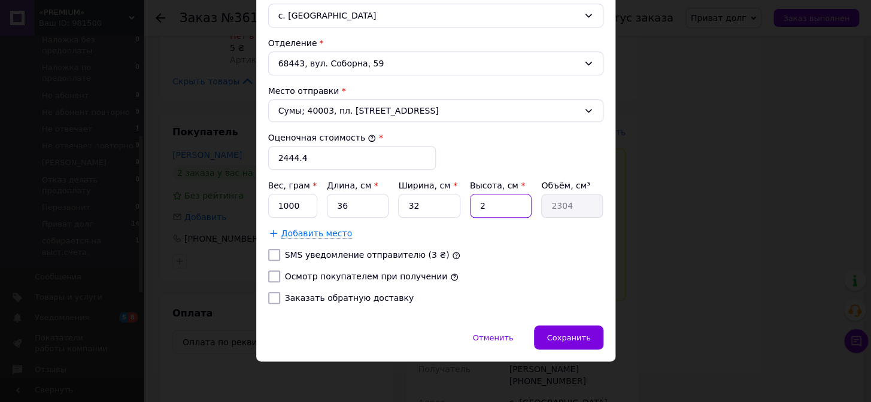
type input "29952"
type input "26"
drag, startPoint x: 305, startPoint y: 199, endPoint x: 277, endPoint y: 211, distance: 30.0
click at [277, 211] on input "1000" at bounding box center [293, 206] width 50 height 24
type input "4965"
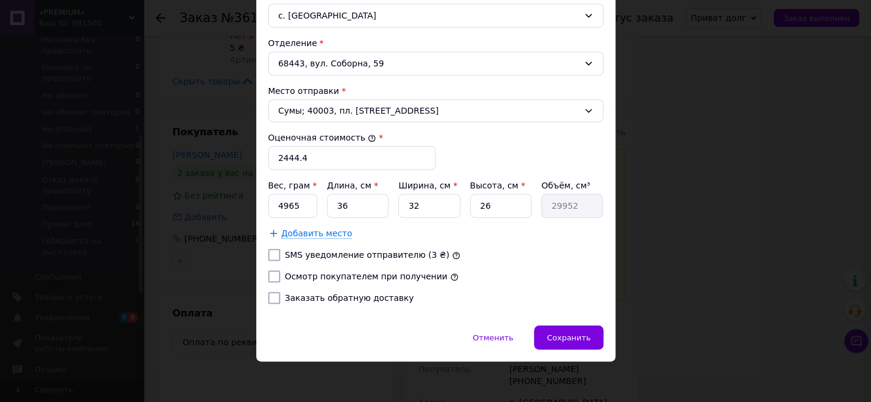
click at [275, 275] on input "Осмотр покупателем при получении" at bounding box center [274, 277] width 12 height 12
checkbox input "true"
click at [564, 333] on span "Сохранить" at bounding box center [569, 337] width 44 height 9
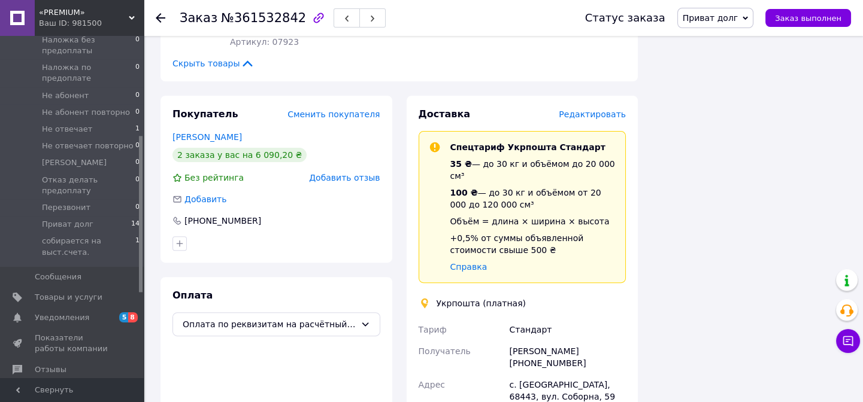
scroll to position [1124, 0]
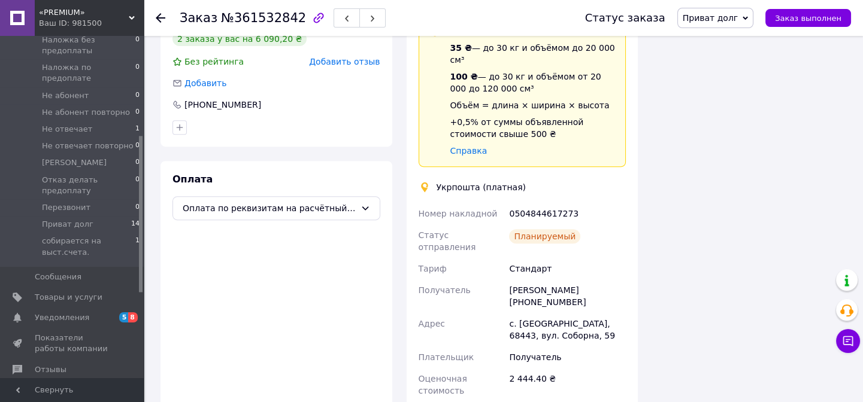
scroll to position [1070, 0]
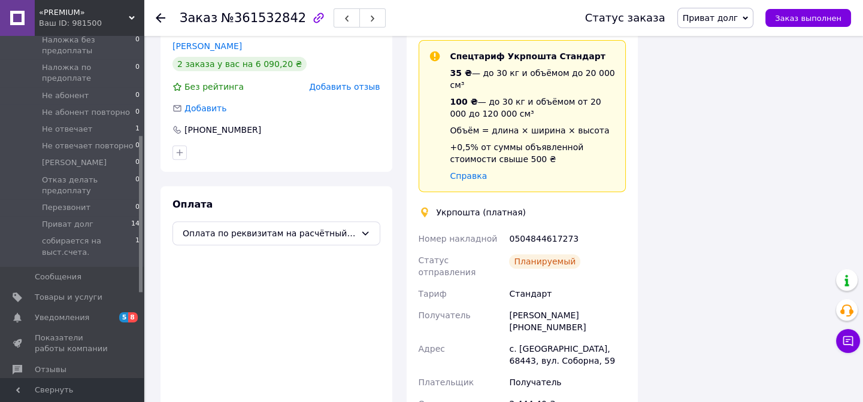
click at [545, 228] on div "0504844617273" at bounding box center [567, 239] width 122 height 22
click at [544, 228] on div "0504844617273" at bounding box center [567, 239] width 122 height 22
copy div "0504844617273"
click at [721, 22] on span "Приват долг" at bounding box center [710, 18] width 56 height 10
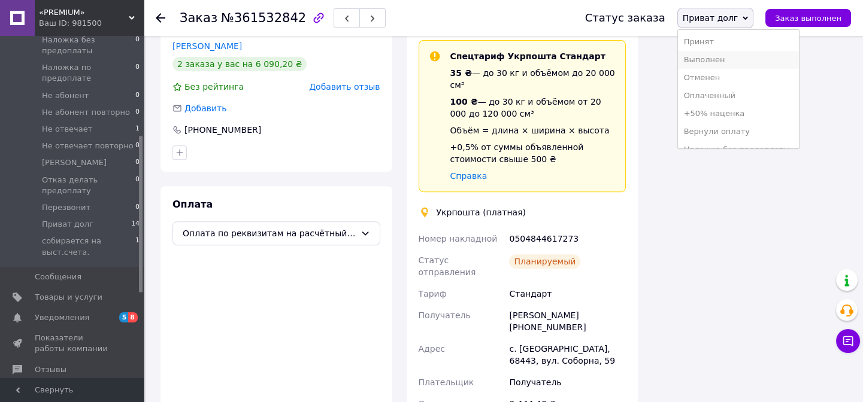
click at [727, 58] on li "Выполнен" at bounding box center [738, 60] width 121 height 18
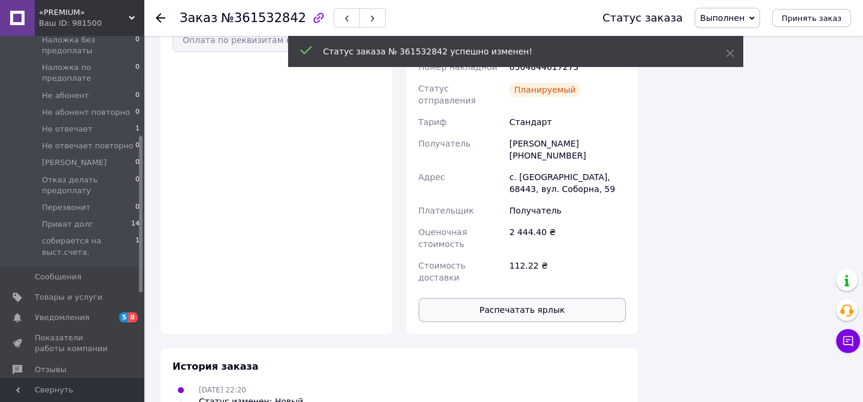
scroll to position [1221, 0]
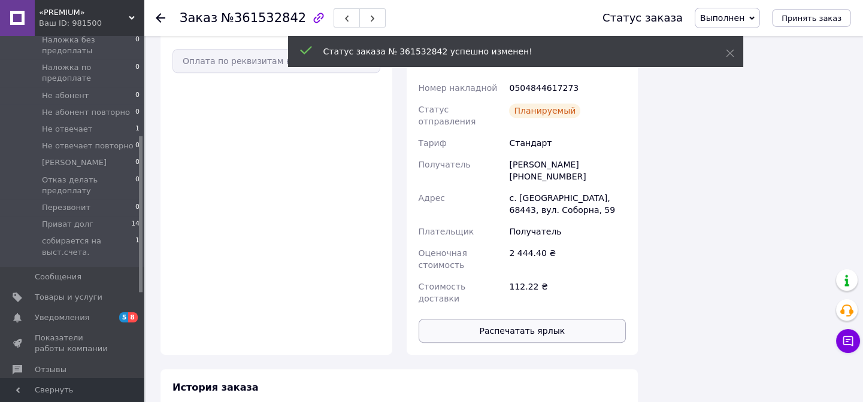
click at [527, 319] on button "Распечатать ярлык" at bounding box center [522, 331] width 208 height 24
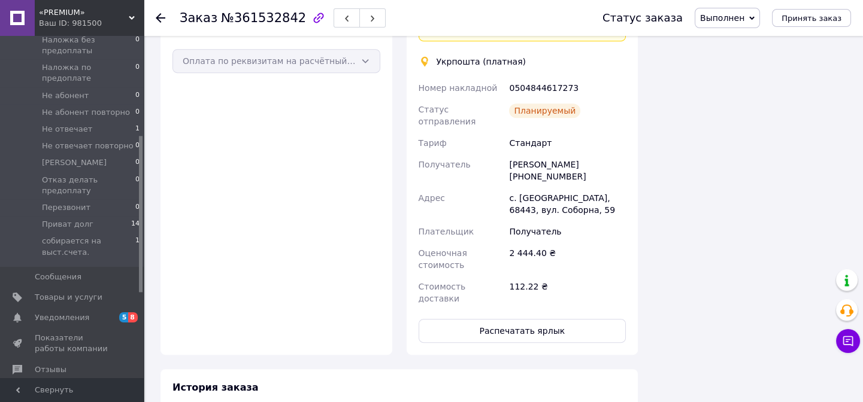
click at [155, 22] on div "Заказ №361532842 Статус заказа Выполнен Принят Отменен Оплаченный +50% наценка …" at bounding box center [503, 18] width 719 height 36
click at [159, 23] on div at bounding box center [161, 18] width 10 height 12
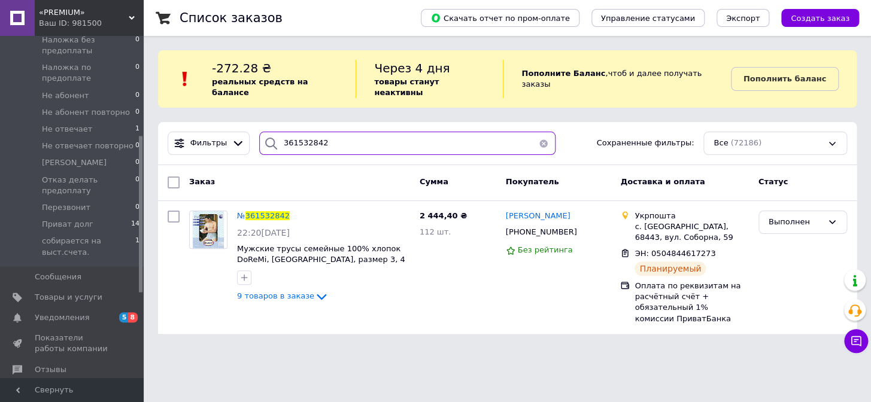
drag, startPoint x: 338, startPoint y: 130, endPoint x: 290, endPoint y: 144, distance: 49.8
click at [290, 144] on div "Фильтры 361532842 Сохраненные фильтры: Все (72186)" at bounding box center [507, 143] width 699 height 43
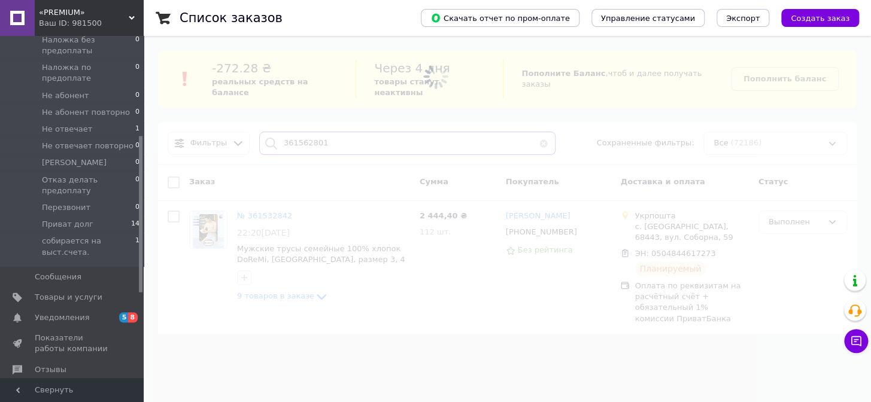
type input "361562801"
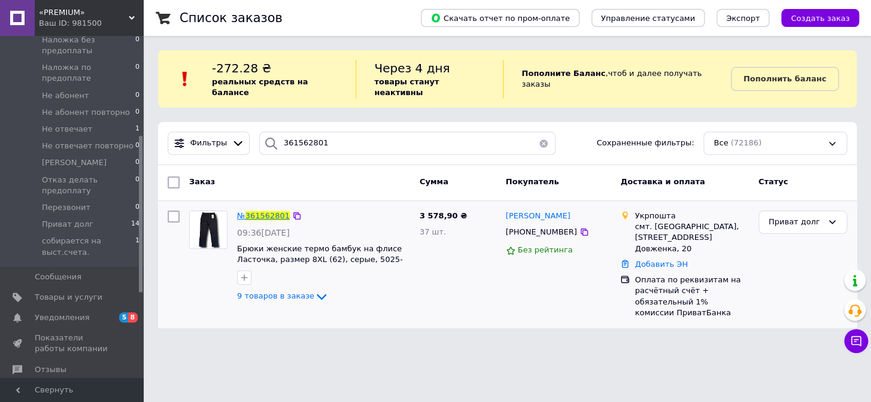
click at [256, 211] on span "361562801" at bounding box center [267, 215] width 44 height 9
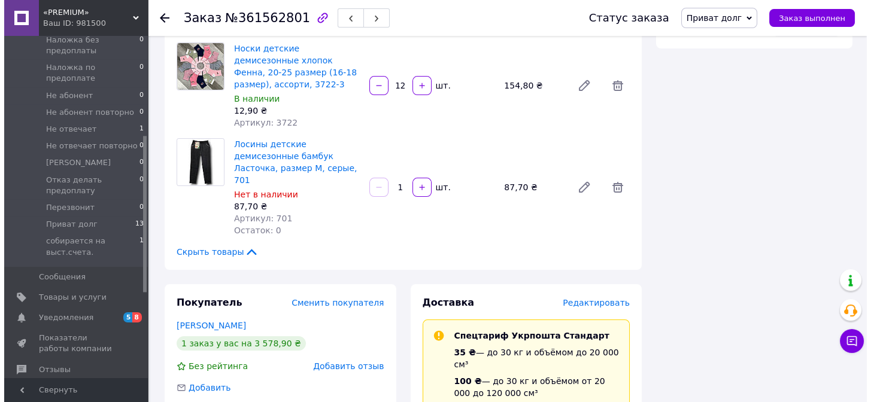
scroll to position [816, 0]
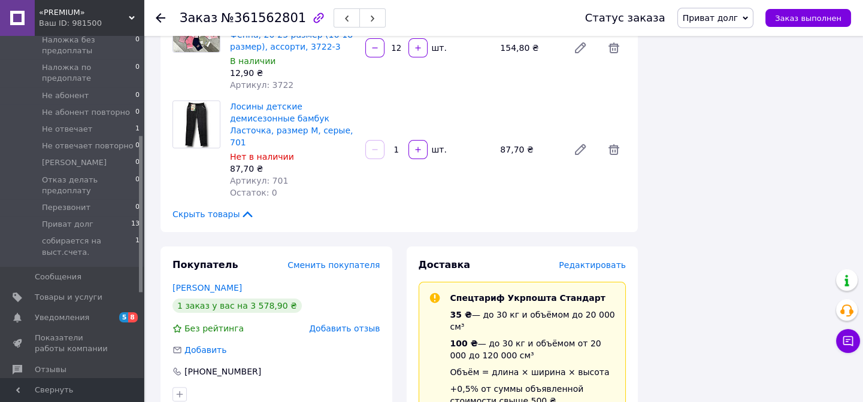
click at [598, 260] on span "Редактировать" at bounding box center [591, 265] width 67 height 10
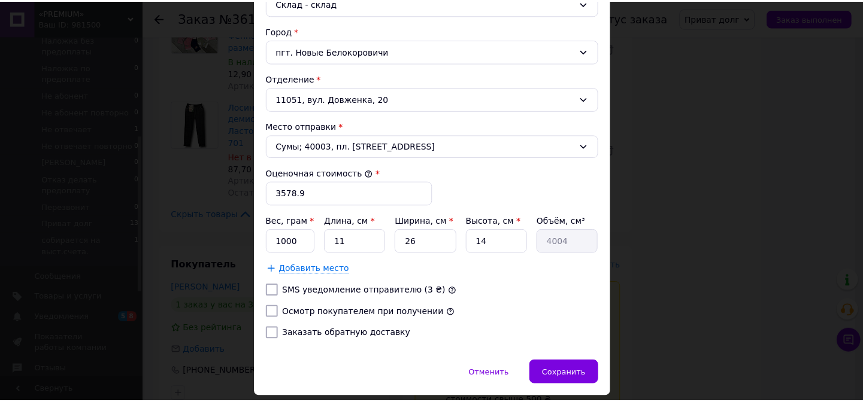
scroll to position [388, 0]
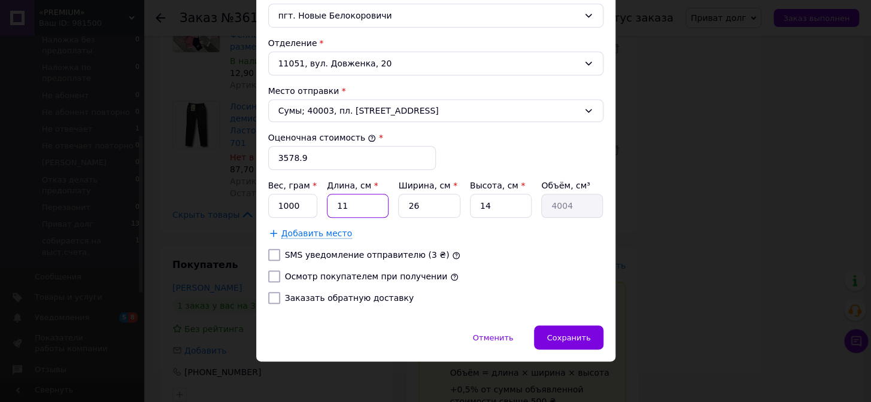
drag, startPoint x: 351, startPoint y: 201, endPoint x: 324, endPoint y: 207, distance: 27.5
click at [327, 207] on input "11" at bounding box center [358, 206] width 62 height 24
type input "3"
type input "1092"
type input "36"
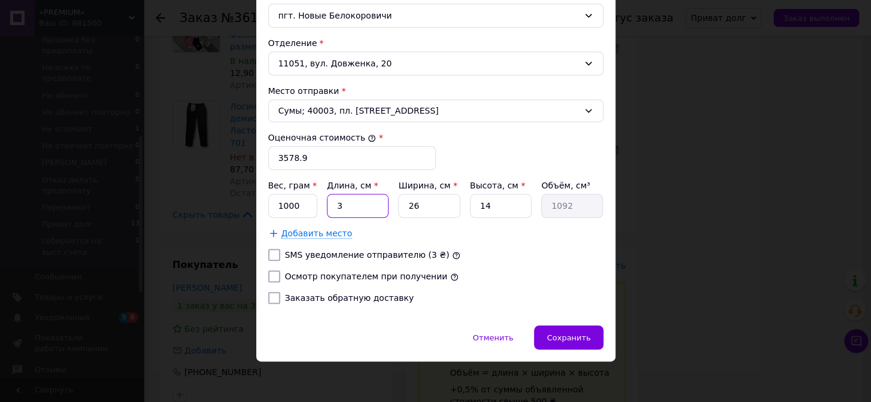
type input "13104"
type input "36"
type input "3"
type input "1512"
type input "32"
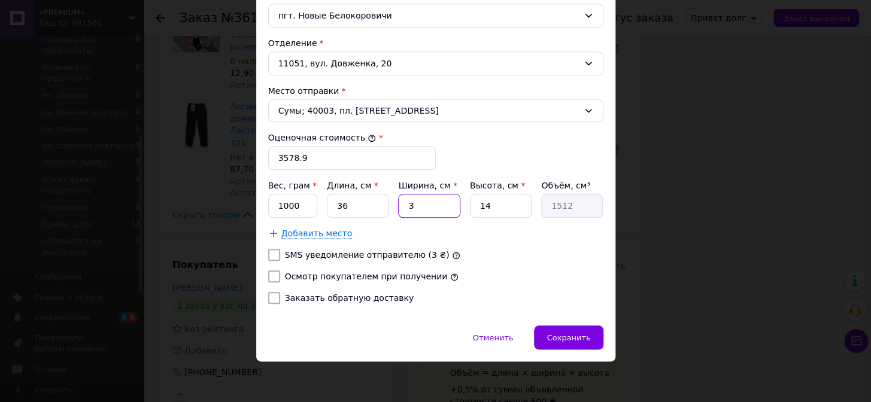
type input "16128"
type input "32"
type input "2"
type input "2304"
type input "25"
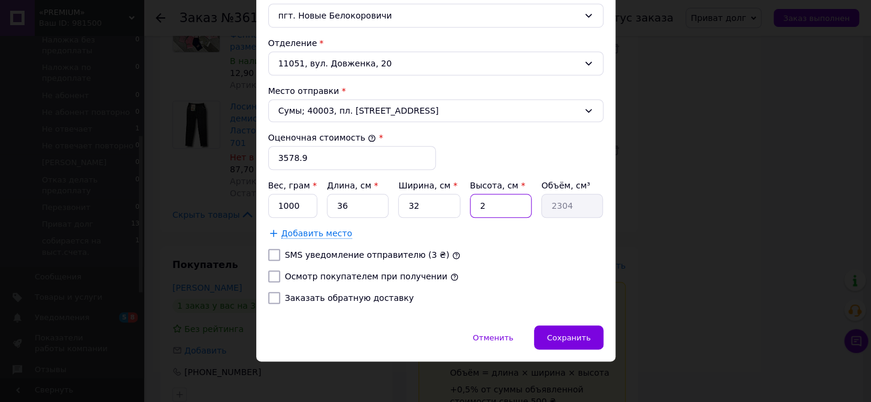
type input "28800"
type input "25"
drag, startPoint x: 299, startPoint y: 212, endPoint x: 275, endPoint y: 213, distance: 24.0
click at [275, 213] on input "1000" at bounding box center [293, 206] width 50 height 24
type input "6000"
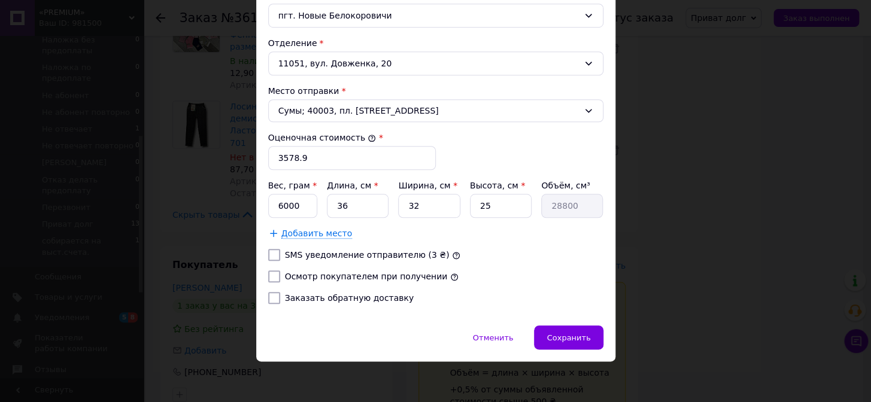
click at [269, 271] on input "Осмотр покупателем при получении" at bounding box center [274, 277] width 12 height 12
checkbox input "true"
click at [567, 338] on span "Сохранить" at bounding box center [569, 337] width 44 height 9
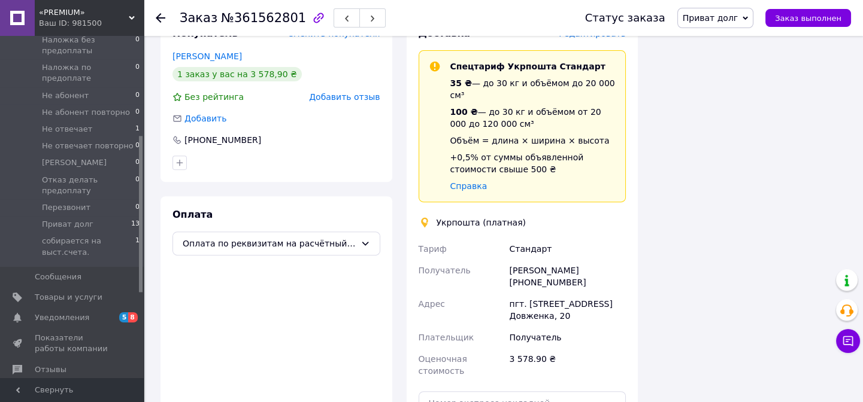
scroll to position [1143, 0]
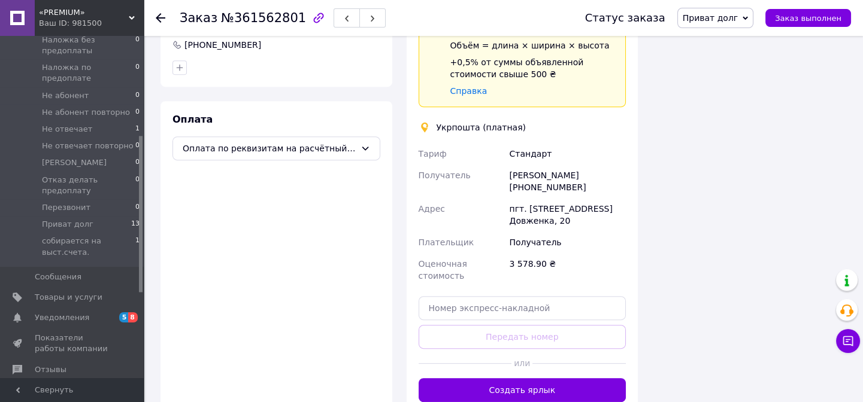
click at [539, 295] on div "Доставка Редактировать Спецтариф Укрпошта Стандарт 35 ₴ — до 30 кг и объёмом до…" at bounding box center [522, 167] width 232 height 494
click at [541, 378] on button "Создать ярлык" at bounding box center [522, 390] width 208 height 24
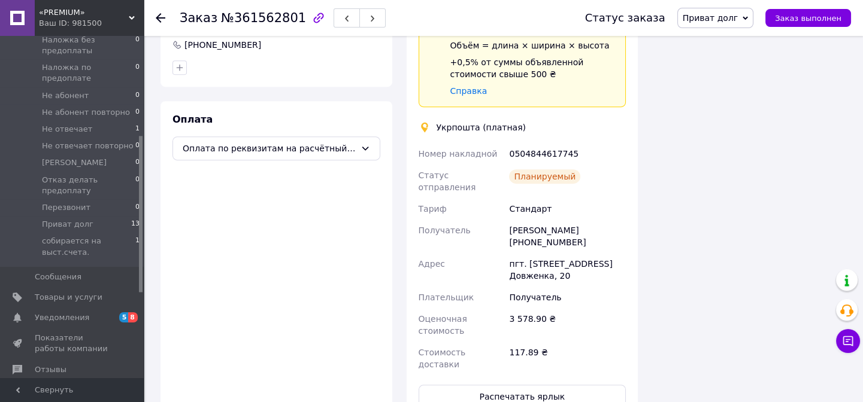
click at [709, 26] on span "Приват долг" at bounding box center [715, 18] width 77 height 20
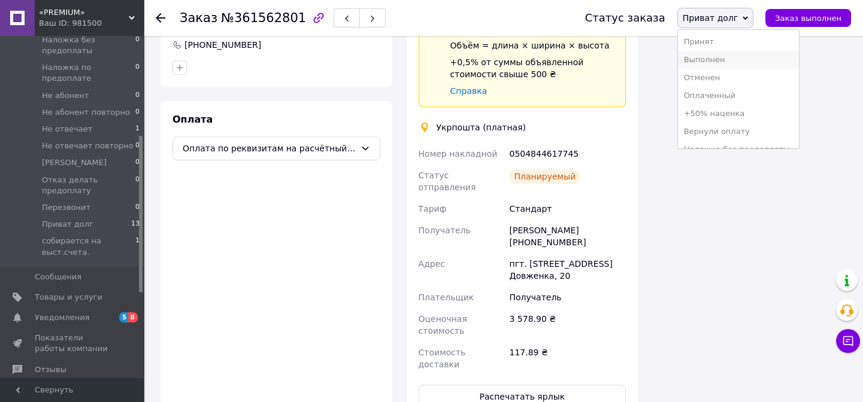
click at [711, 54] on li "Выполнен" at bounding box center [738, 60] width 121 height 18
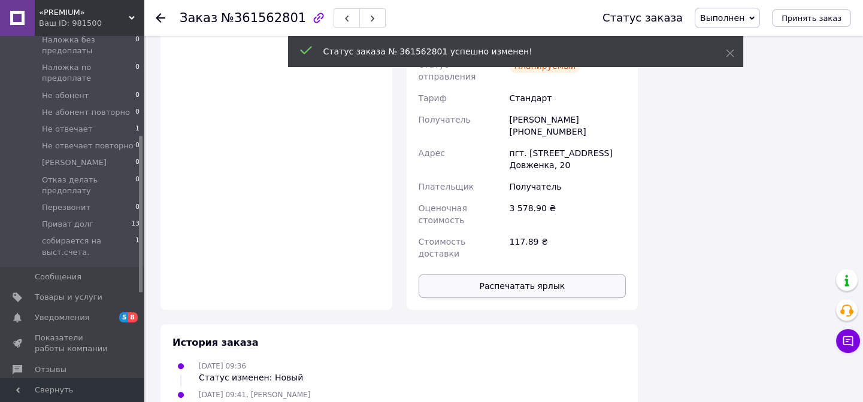
scroll to position [1232, 0]
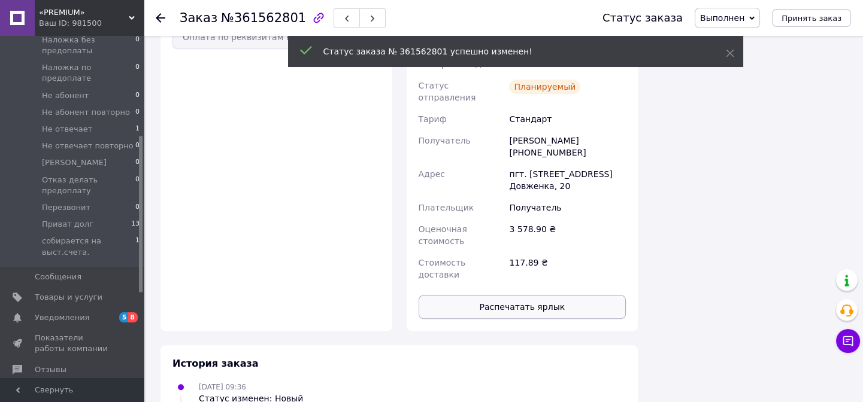
click at [562, 295] on button "Распечатать ярлык" at bounding box center [522, 307] width 208 height 24
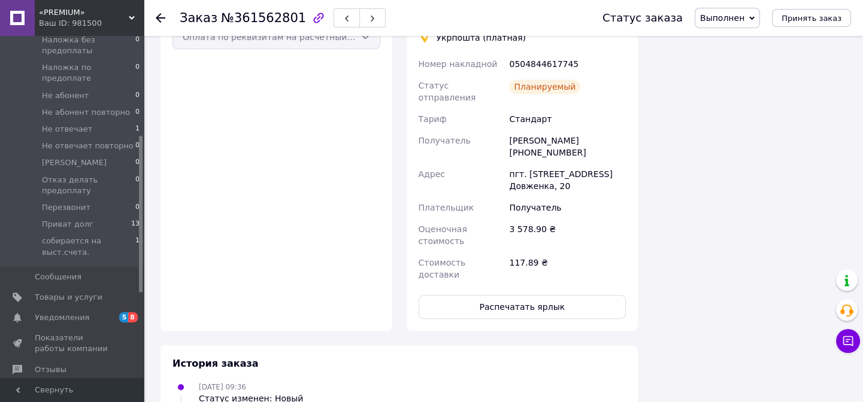
click at [154, 17] on div "Заказ №361562801 Статус заказа Выполнен Принят Отменен Оплаченный +50% наценка …" at bounding box center [503, 18] width 719 height 36
click at [160, 17] on use at bounding box center [161, 18] width 10 height 10
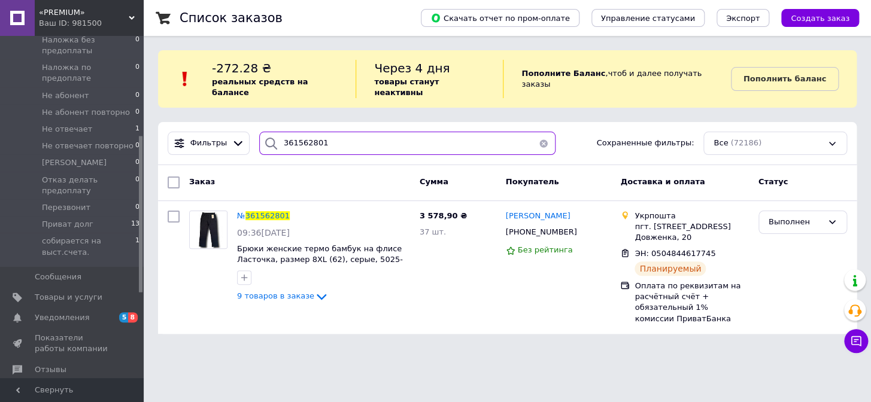
drag, startPoint x: 338, startPoint y: 140, endPoint x: 292, endPoint y: 160, distance: 49.8
click at [292, 160] on div "Фильтры 361562801 Сохраненные фильтры: Все (72186) Заказ Сумма Покупатель Доста…" at bounding box center [507, 227] width 699 height 211
drag, startPoint x: 334, startPoint y: 135, endPoint x: 293, endPoint y: 147, distance: 43.2
click at [293, 147] on div "Фильтры 361562801 Сохраненные фильтры: Все (72186)" at bounding box center [507, 143] width 699 height 43
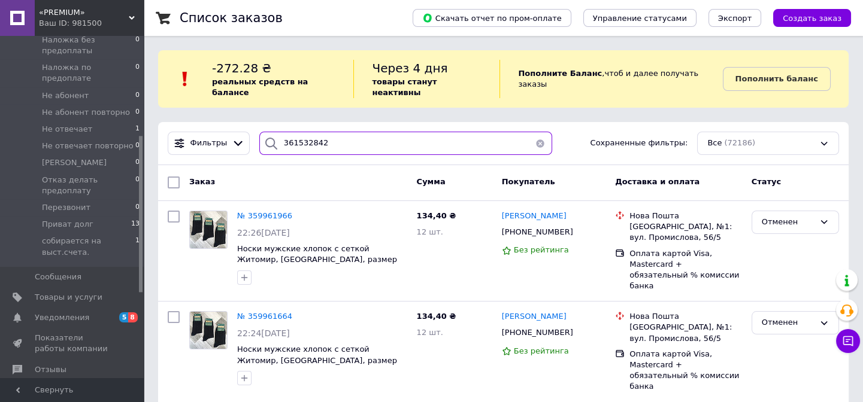
drag, startPoint x: 324, startPoint y: 140, endPoint x: 290, endPoint y: 153, distance: 36.9
click at [290, 153] on div "Фильтры 361532842 Сохраненные фильтры: Все (72186)" at bounding box center [503, 143] width 690 height 43
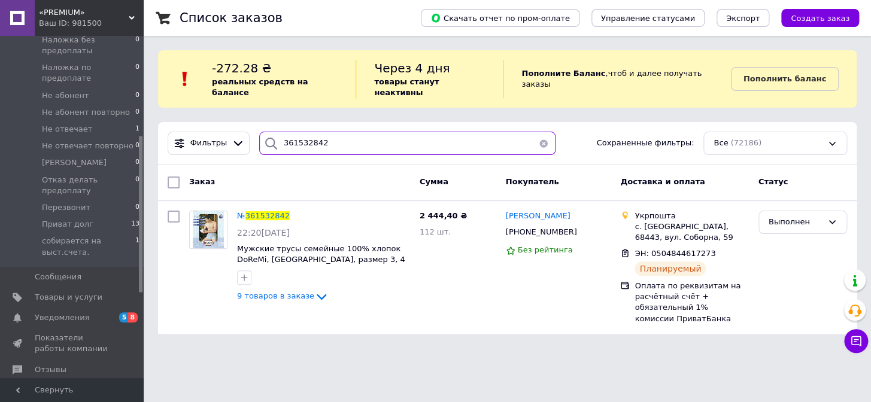
drag, startPoint x: 329, startPoint y: 147, endPoint x: 309, endPoint y: 139, distance: 20.5
click at [297, 141] on div "Фильтры 361532842 Сохраненные фильтры: Все (72186)" at bounding box center [507, 143] width 699 height 43
drag, startPoint x: 318, startPoint y: 136, endPoint x: 293, endPoint y: 143, distance: 26.1
click at [293, 143] on input "361532842" at bounding box center [407, 143] width 297 height 23
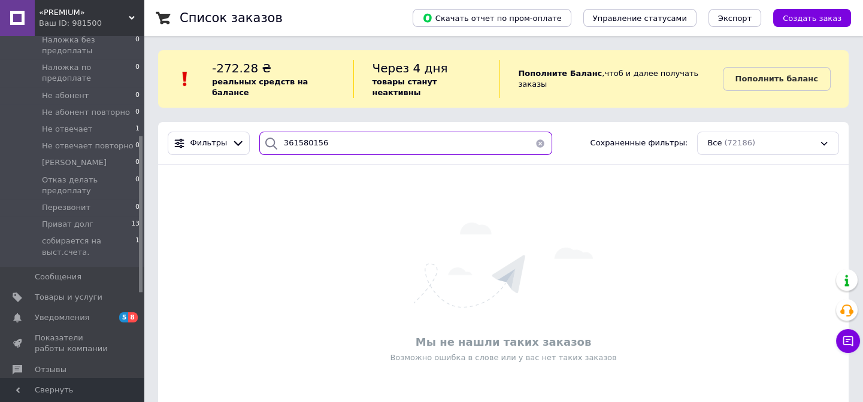
type input "361580156"
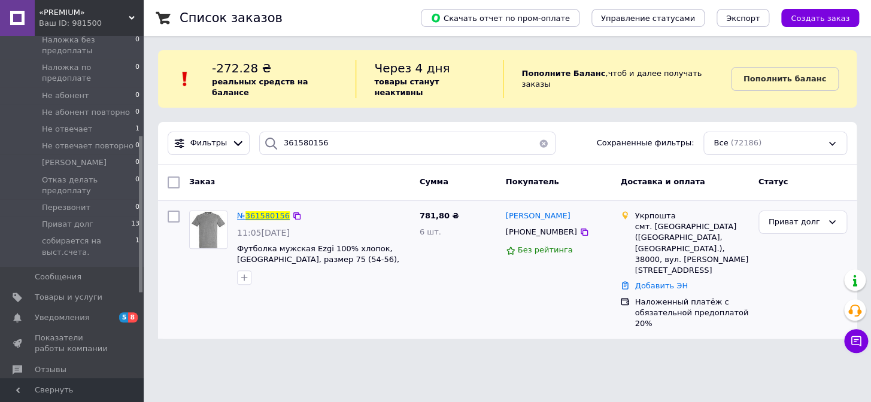
click at [269, 211] on span "361580156" at bounding box center [267, 215] width 44 height 9
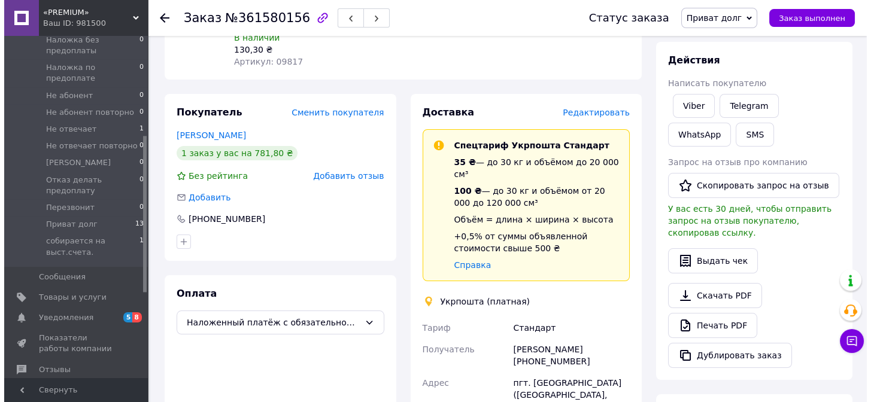
scroll to position [163, 0]
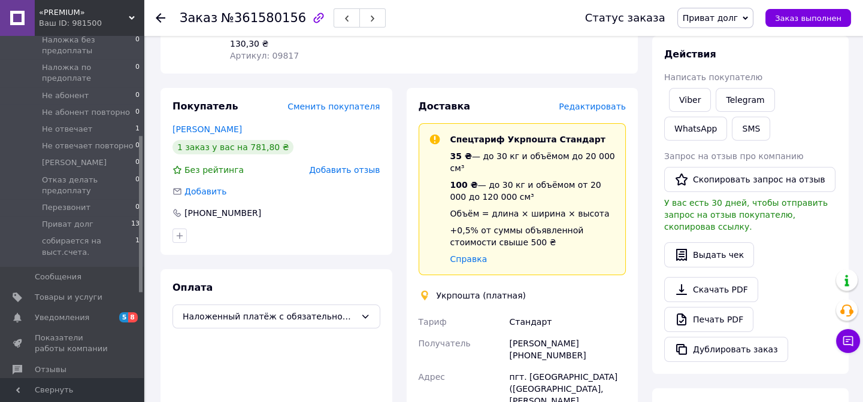
click at [612, 102] on span "Редактировать" at bounding box center [591, 107] width 67 height 10
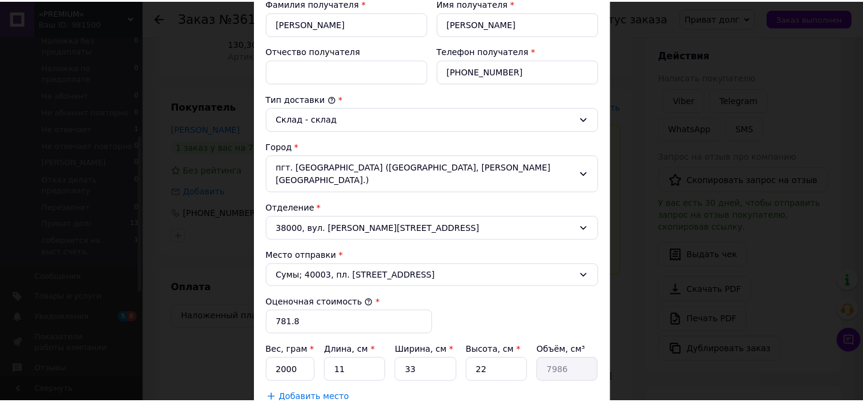
scroll to position [326, 0]
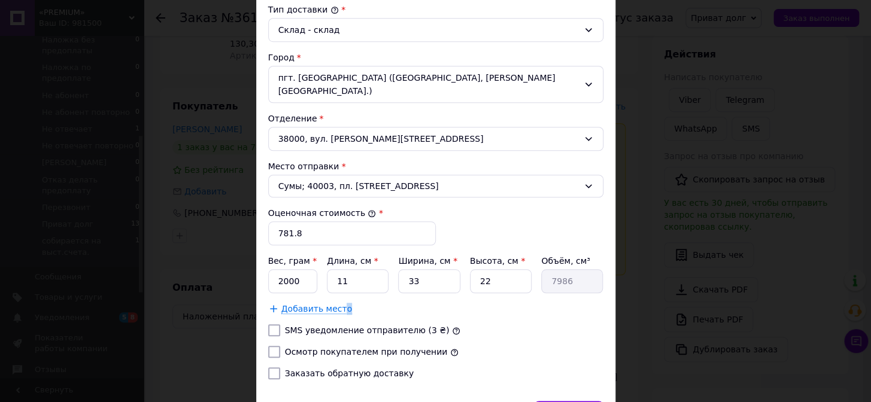
drag, startPoint x: 362, startPoint y: 278, endPoint x: 348, endPoint y: 269, distance: 15.9
click at [335, 279] on div "Вес, грам * 2000 Длина, см * 11 Ширина, см * 33 Высота, см * 22 Объём, см³ 7986…" at bounding box center [435, 285] width 335 height 60
drag, startPoint x: 348, startPoint y: 269, endPoint x: 336, endPoint y: 277, distance: 14.0
click at [336, 277] on input "11" at bounding box center [358, 281] width 62 height 24
type input "2"
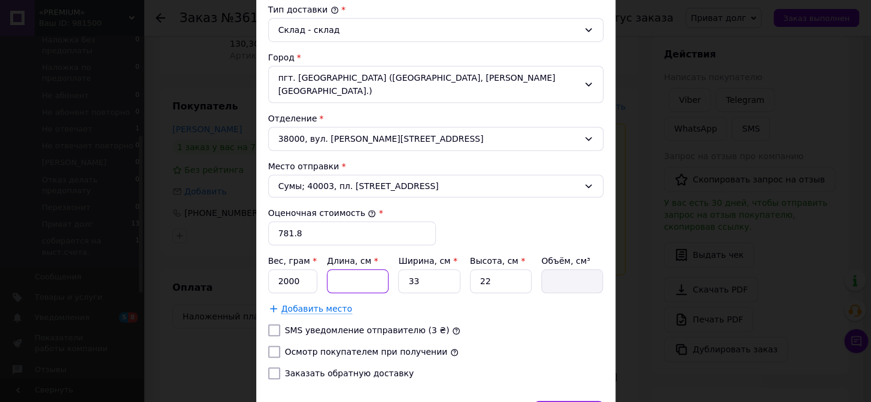
type input "1452"
type input "24"
type input "17424"
type input "24"
type input "1"
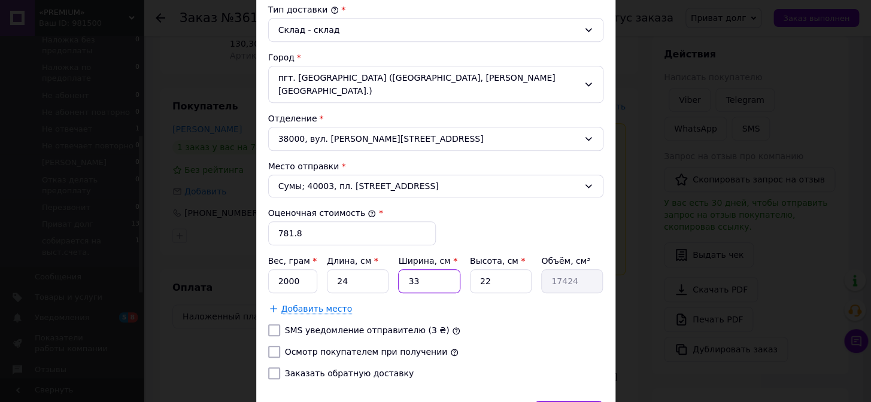
type input "528"
type input "17"
type input "8976"
type input "17"
type input "1"
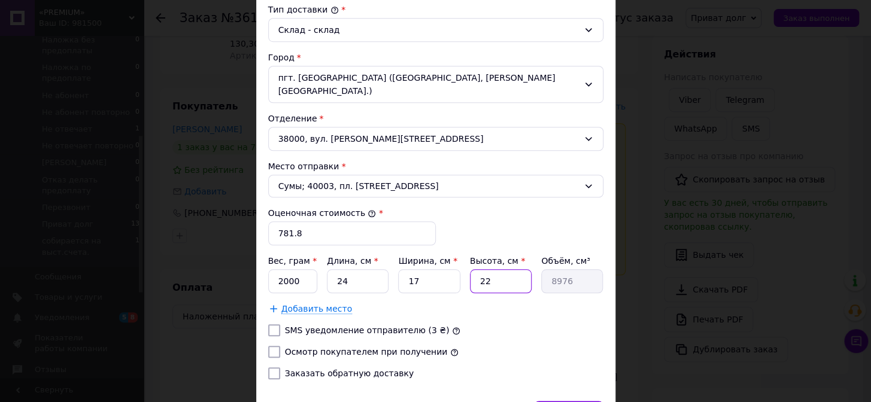
type input "408"
type input "10"
type input "4080"
type input "10"
drag, startPoint x: 305, startPoint y: 271, endPoint x: 275, endPoint y: 284, distance: 32.5
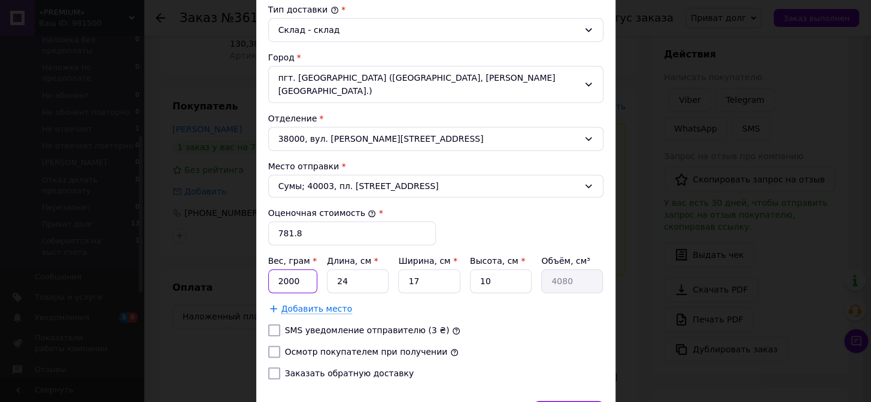
click at [275, 284] on div "Вес, грам * 2000 Длина, см * 24 Ширина, см * 17 Высота, см * 10 Объём, см³ 4080…" at bounding box center [435, 285] width 335 height 60
type input "960"
click at [274, 346] on input "Осмотр покупателем при получении" at bounding box center [274, 352] width 12 height 12
checkbox input "true"
drag, startPoint x: 550, startPoint y: 383, endPoint x: 550, endPoint y: 361, distance: 22.1
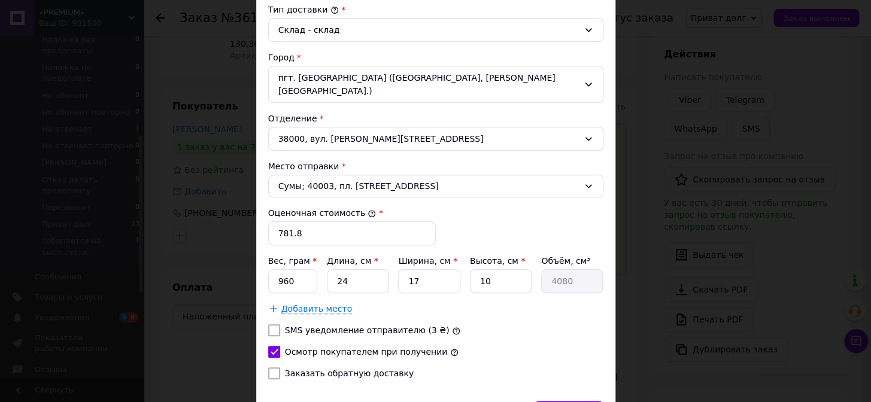
click at [550, 380] on div "Способ доставки Укрпошта (платная) Тариф * Стандарт Плательщик * Получатель Фам…" at bounding box center [435, 76] width 359 height 649
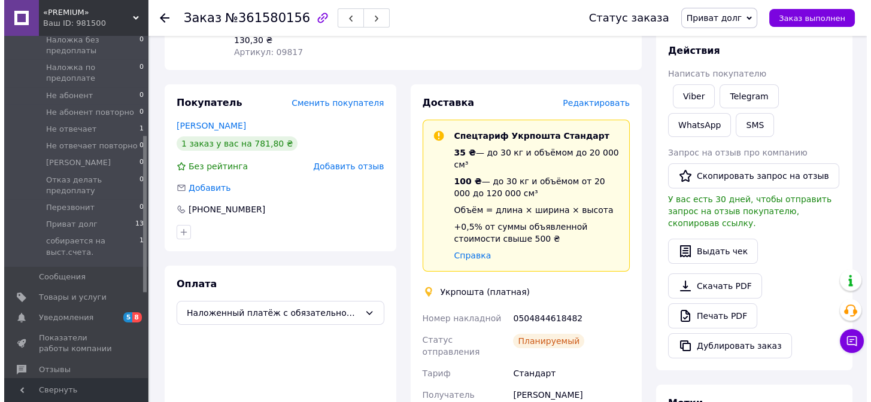
scroll to position [108, 0]
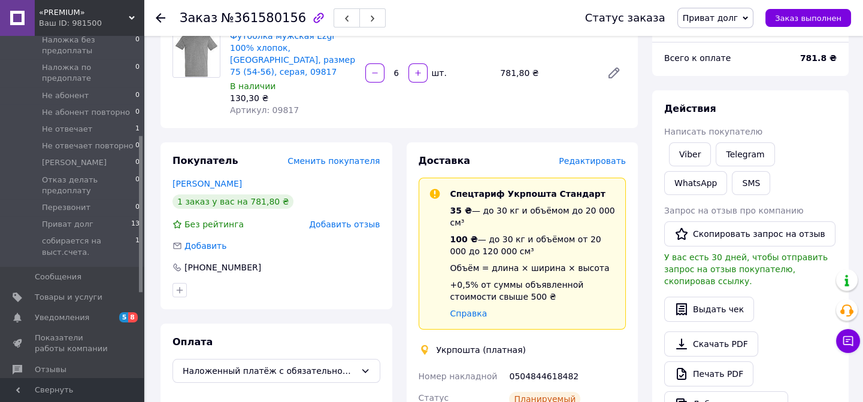
click at [598, 156] on span "Редактировать" at bounding box center [591, 161] width 67 height 10
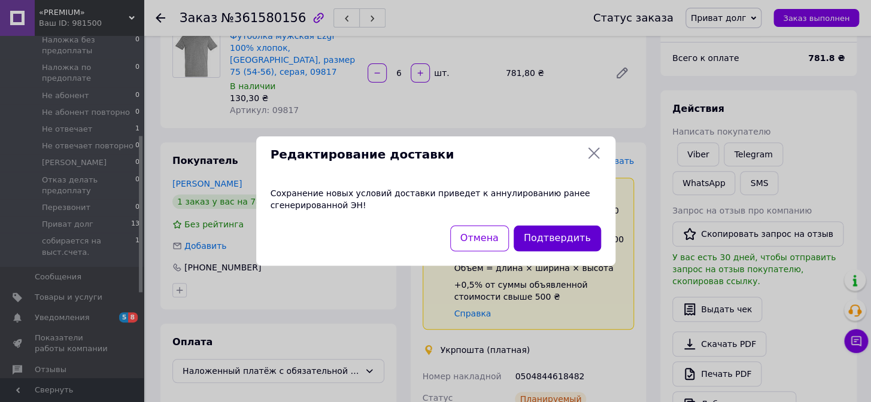
click at [550, 230] on button "Подтвердить" at bounding box center [557, 239] width 87 height 26
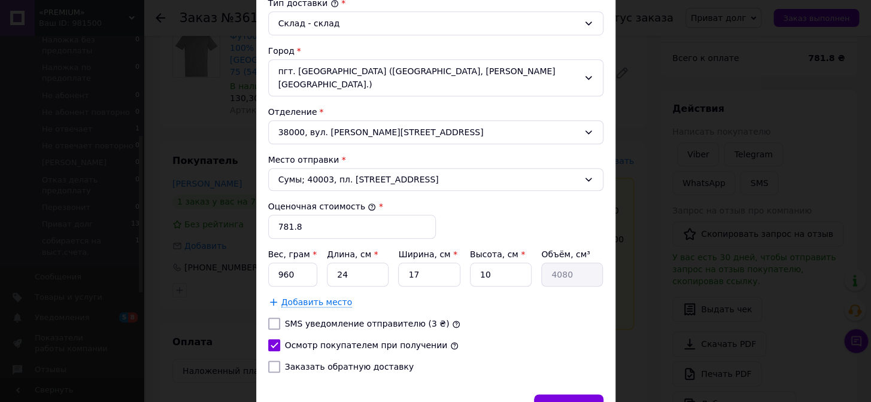
scroll to position [388, 0]
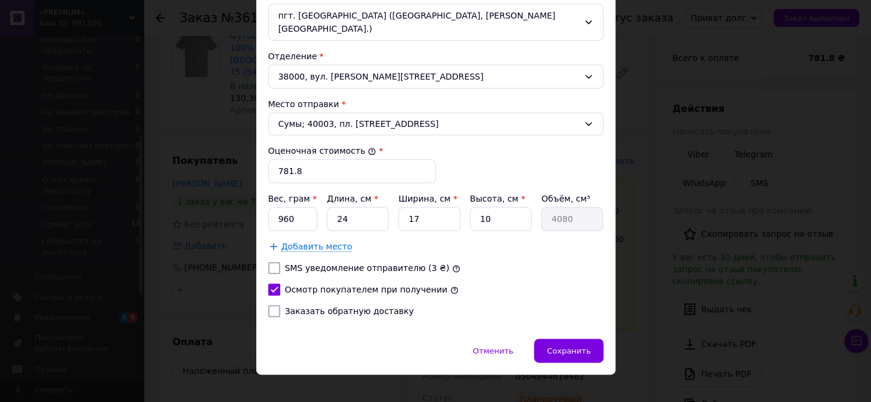
click at [266, 305] on div at bounding box center [274, 311] width 17 height 12
click at [275, 305] on input "Заказать обратную доставку" at bounding box center [274, 311] width 12 height 12
checkbox input "true"
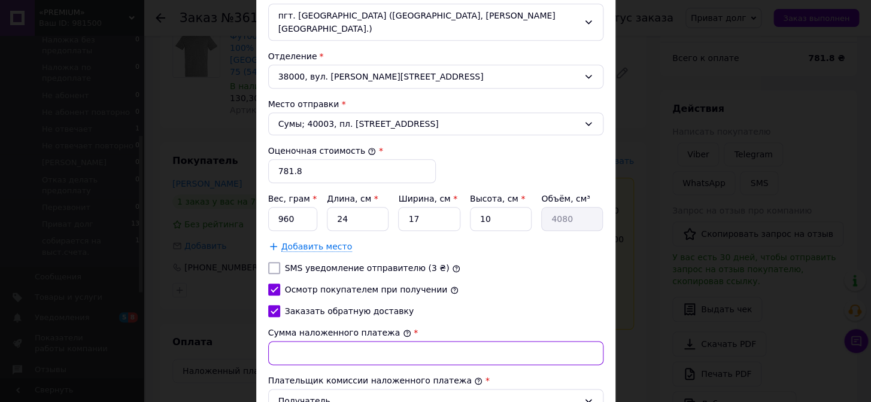
click at [296, 341] on input "Сумма наложенного платежа" at bounding box center [435, 353] width 335 height 24
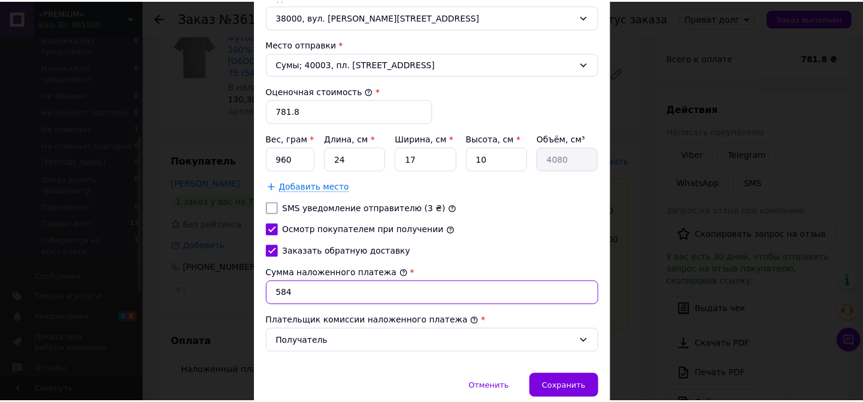
scroll to position [484, 0]
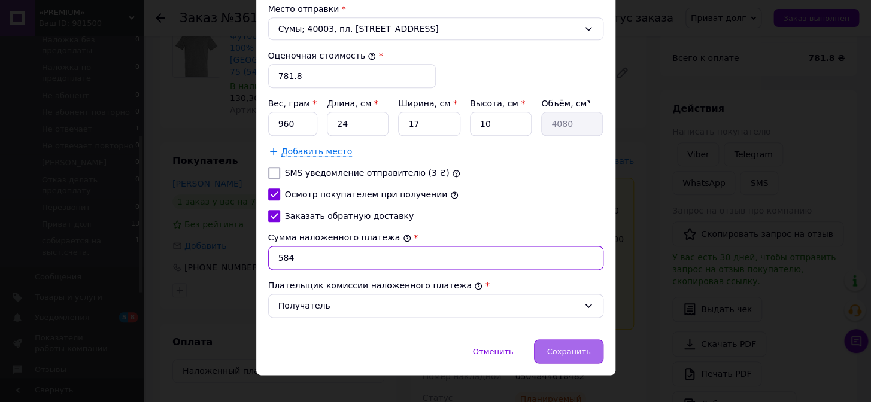
type input "584"
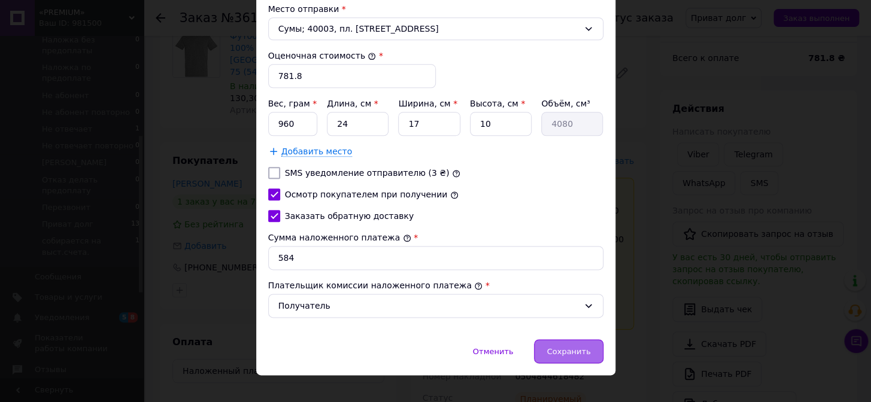
click at [588, 339] on div "Сохранить" at bounding box center [568, 351] width 69 height 24
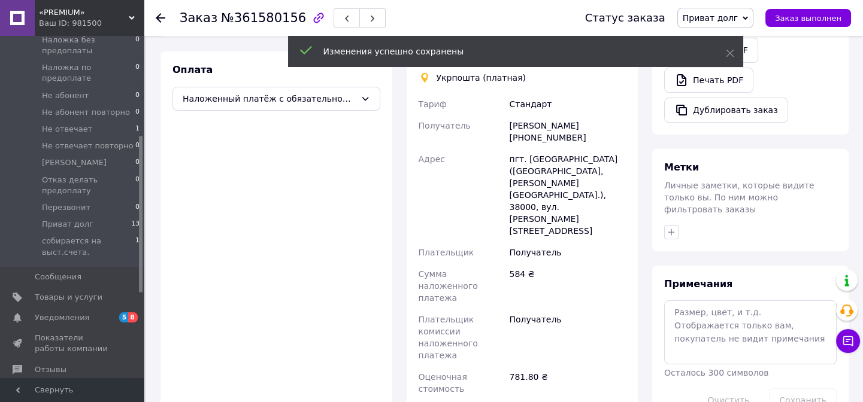
scroll to position [490, 0]
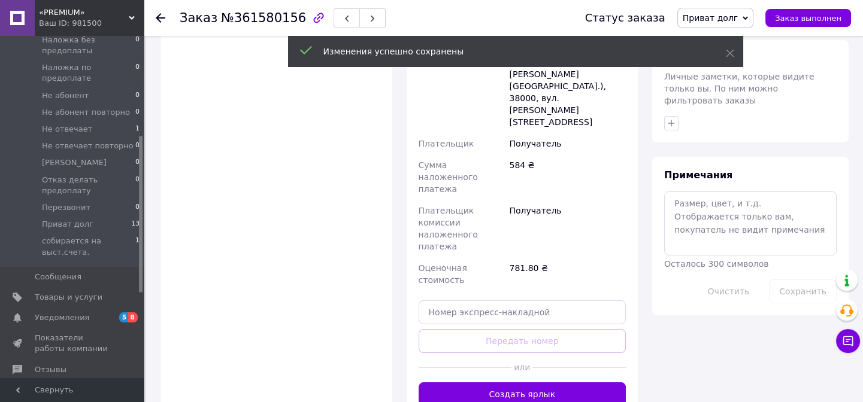
click at [538, 293] on div "Доставка Редактировать Спецтариф Укрпошта Стандарт 35 ₴ — до 30 кг и объёмом до…" at bounding box center [522, 89] width 232 height 657
click at [536, 382] on button "Создать ярлык" at bounding box center [522, 394] width 208 height 24
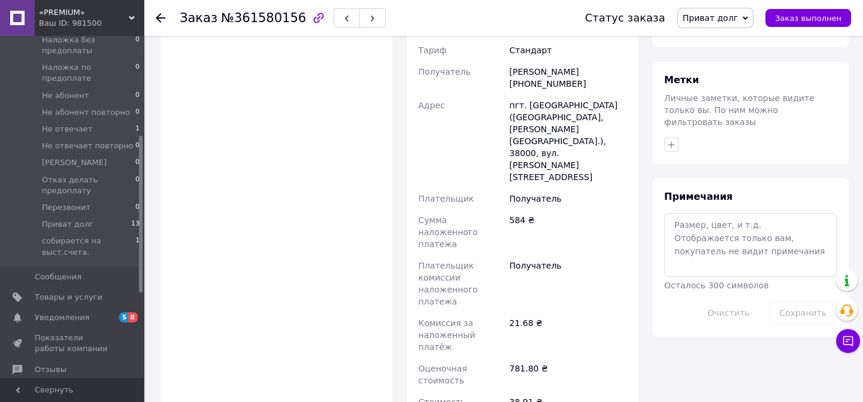
click at [734, 9] on span "Приват долг" at bounding box center [715, 18] width 77 height 20
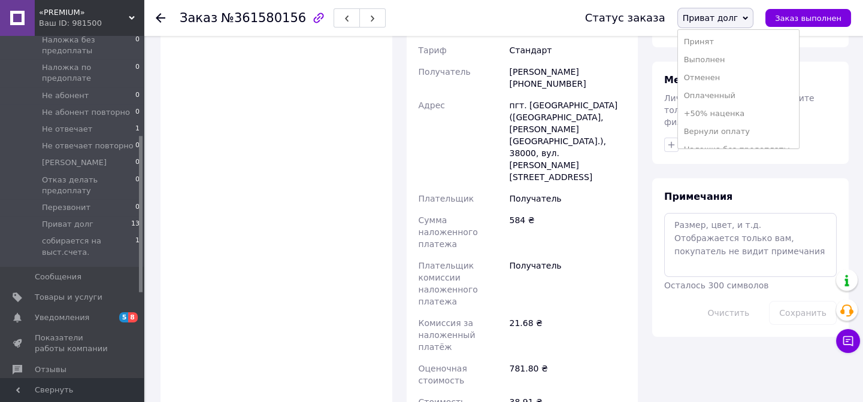
drag, startPoint x: 731, startPoint y: 53, endPoint x: 714, endPoint y: 47, distance: 17.6
click at [725, 49] on ul "Принят Выполнен Отменен Оплаченный +50% наценка Вернули оплату Наложка без пред…" at bounding box center [738, 89] width 122 height 120
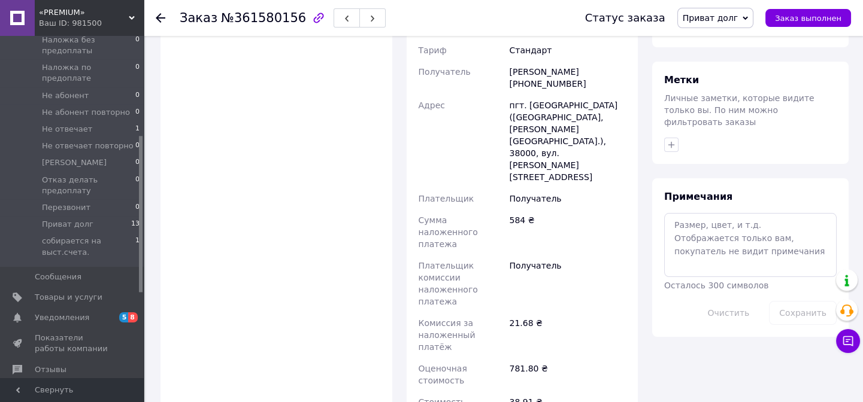
click at [722, 25] on span "Приват долг" at bounding box center [715, 18] width 77 height 20
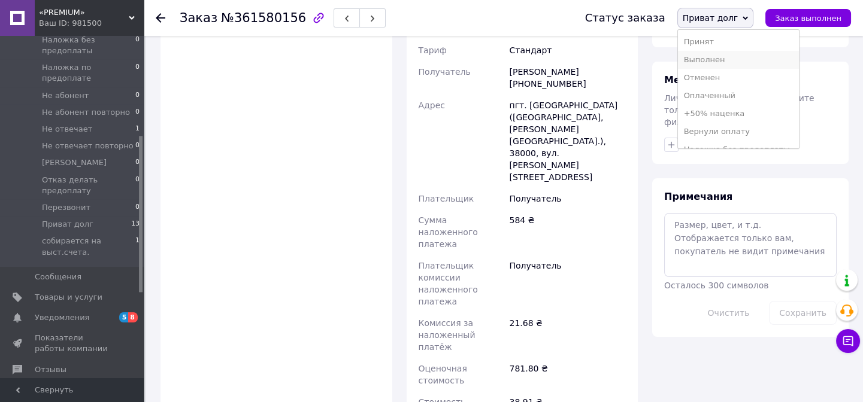
click at [716, 66] on li "Выполнен" at bounding box center [738, 60] width 121 height 18
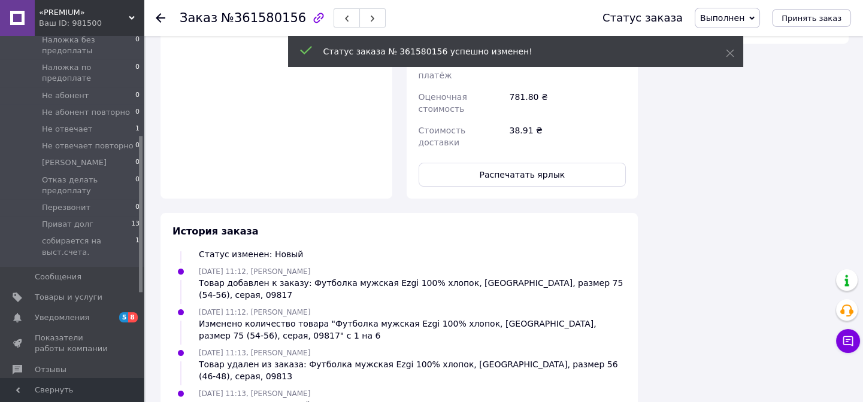
scroll to position [69, 0]
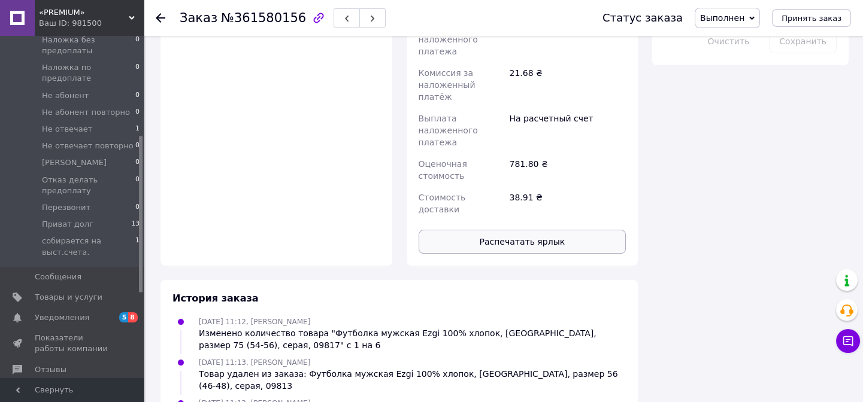
click at [572, 230] on button "Распечатать ярлык" at bounding box center [522, 242] width 208 height 24
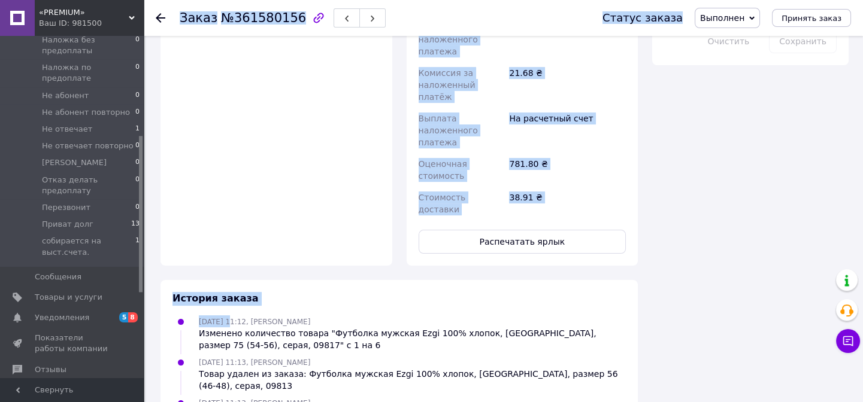
drag, startPoint x: 156, startPoint y: 19, endPoint x: 225, endPoint y: 143, distance: 142.3
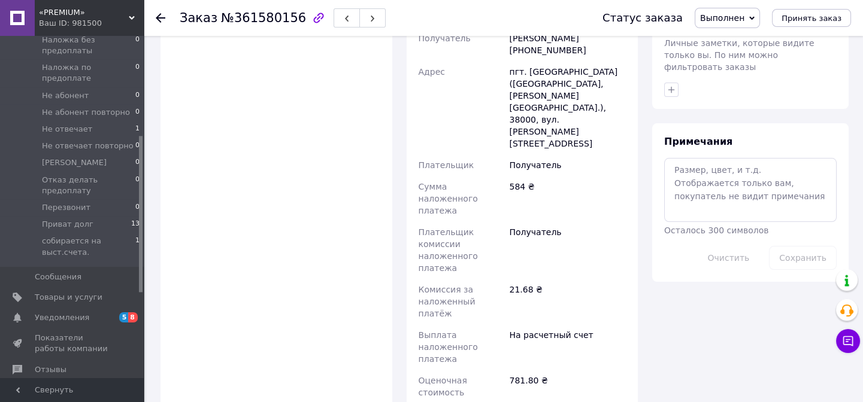
scroll to position [522, 0]
click at [159, 20] on use at bounding box center [161, 18] width 10 height 10
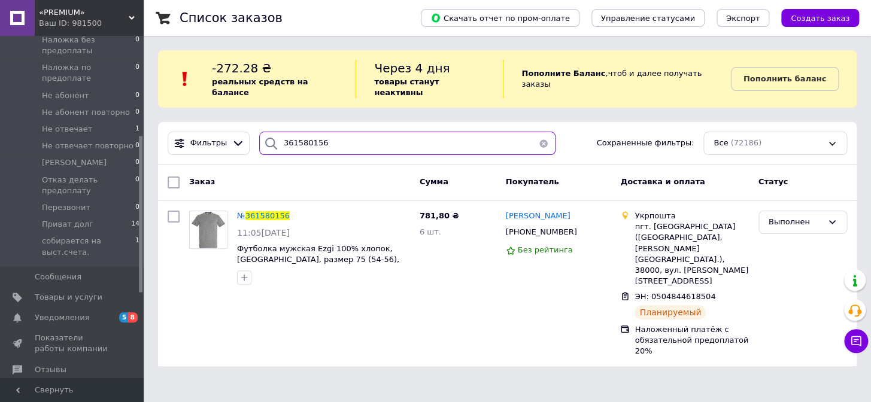
drag, startPoint x: 324, startPoint y: 131, endPoint x: 289, endPoint y: 157, distance: 43.7
click at [289, 157] on div "Фильтры 361580156 Сохраненные фильтры: Все (72186) Заказ Сумма Покупатель Доста…" at bounding box center [507, 244] width 699 height 244
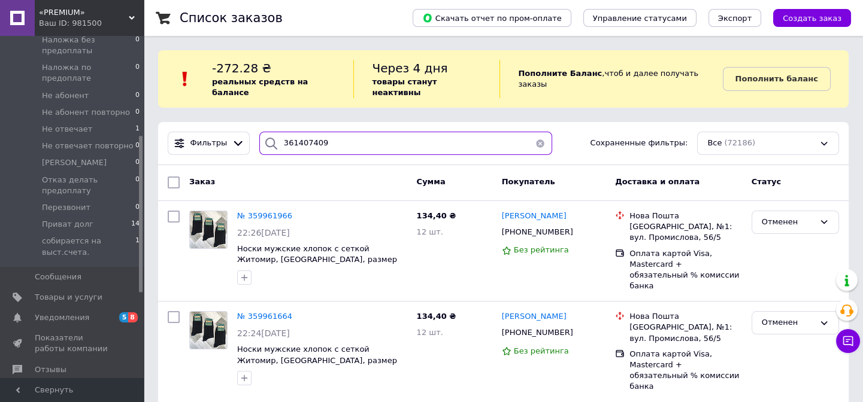
drag, startPoint x: 317, startPoint y: 136, endPoint x: 302, endPoint y: 148, distance: 18.7
click at [302, 148] on div "Фильтры 361407409 Сохраненные фильтры: Все (72186)" at bounding box center [503, 143] width 690 height 43
type input "361407409"
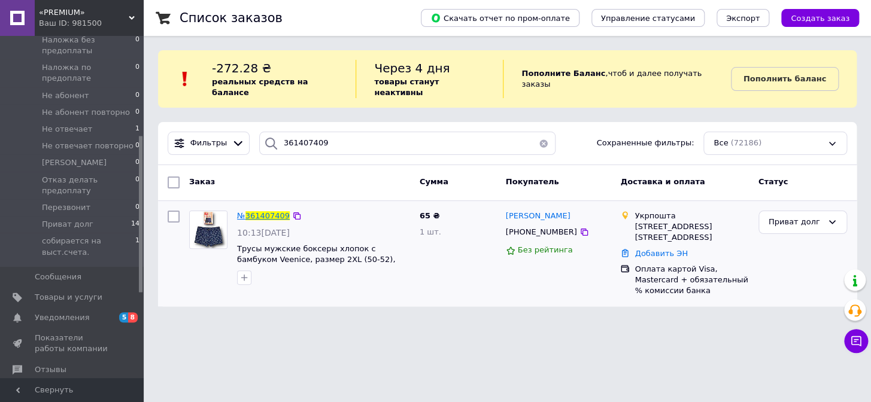
click at [265, 211] on span "361407409" at bounding box center [267, 215] width 44 height 9
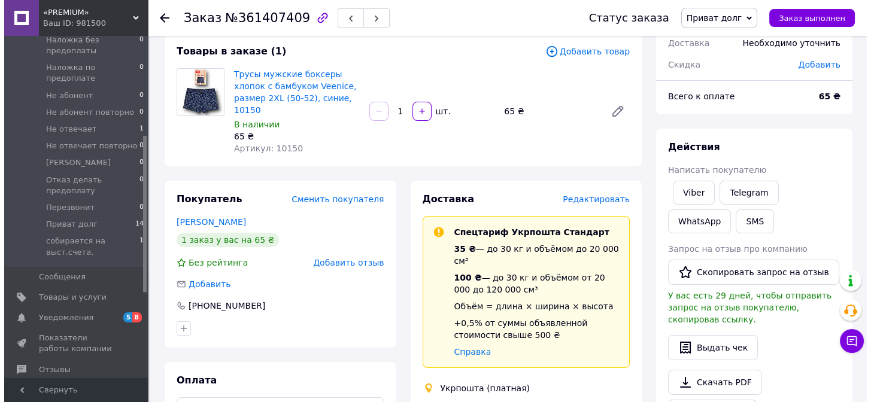
scroll to position [163, 0]
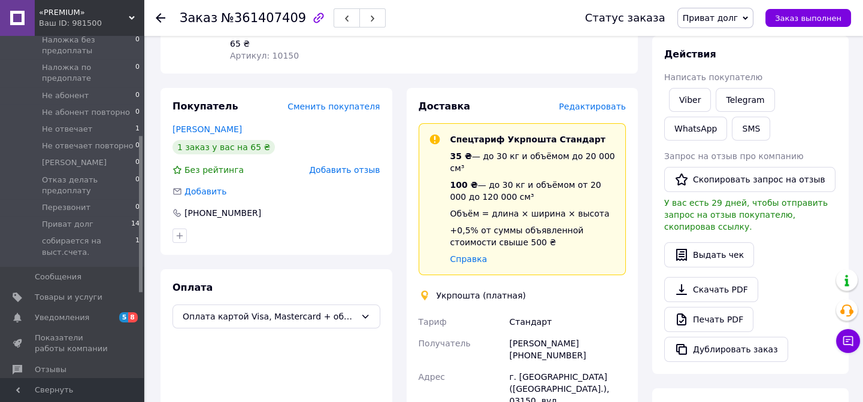
click at [571, 102] on span "Редактировать" at bounding box center [591, 107] width 67 height 10
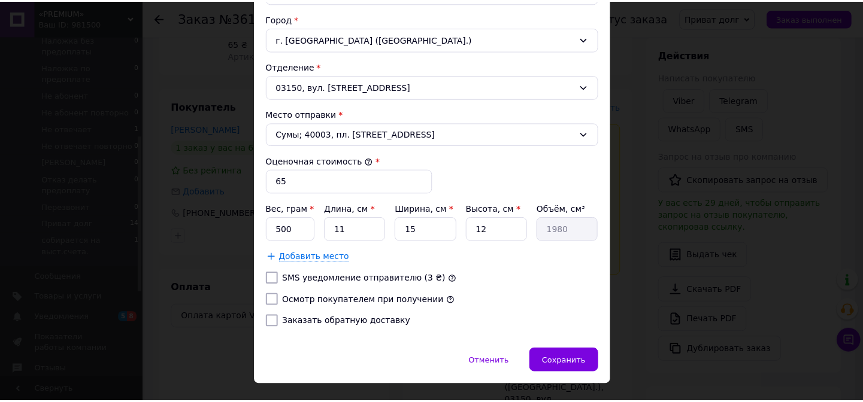
scroll to position [381, 0]
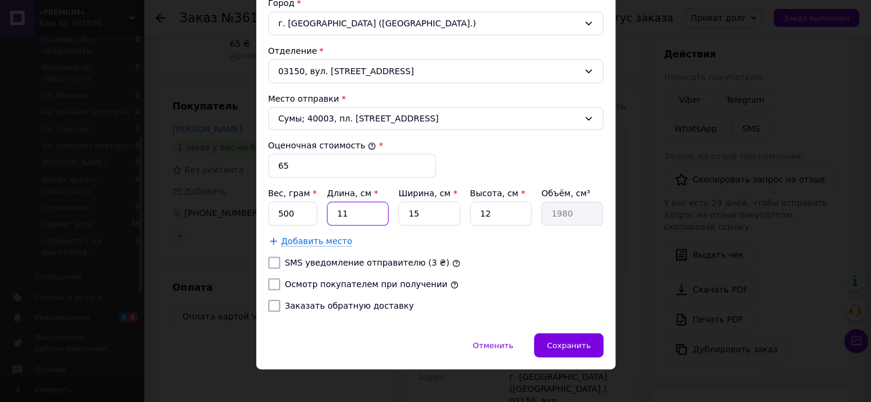
click at [379, 219] on input "11" at bounding box center [358, 214] width 62 height 24
type input "1"
type input "180"
type input "1"
type input "180"
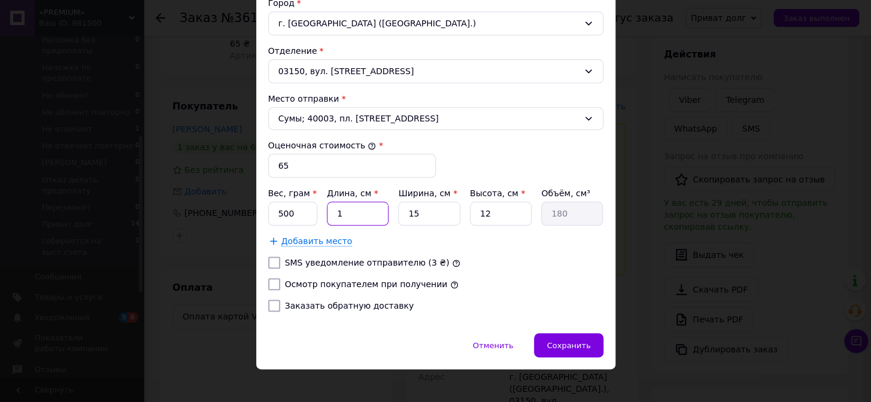
type input "16"
type input "2880"
type input "16"
type input "1"
type input "192"
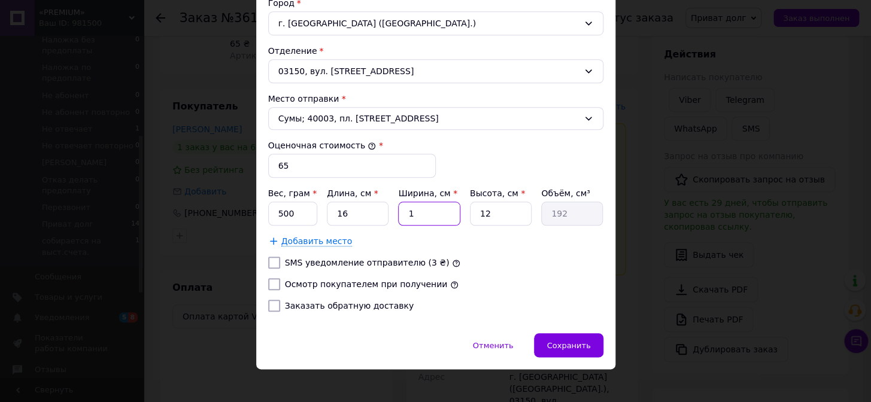
type input "13"
type input "2496"
type input "13"
type input "3"
type input "624"
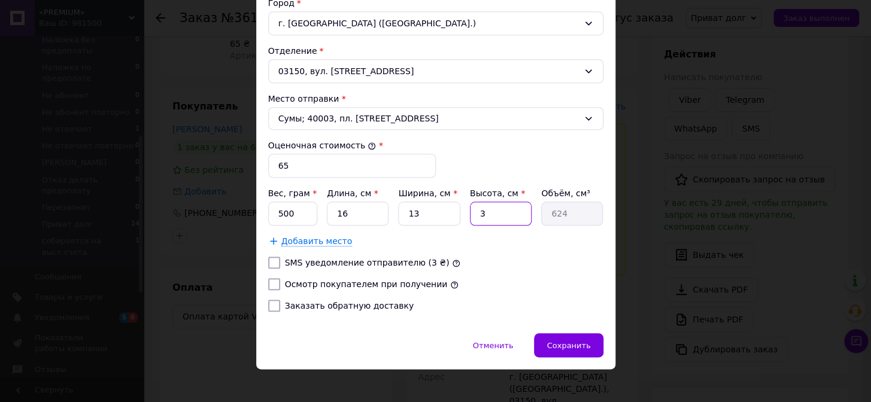
type input "3"
drag, startPoint x: 305, startPoint y: 215, endPoint x: 278, endPoint y: 222, distance: 27.7
click at [278, 222] on input "500" at bounding box center [293, 214] width 50 height 24
type input "75"
click at [270, 285] on input "Осмотр покупателем при получении" at bounding box center [274, 284] width 12 height 12
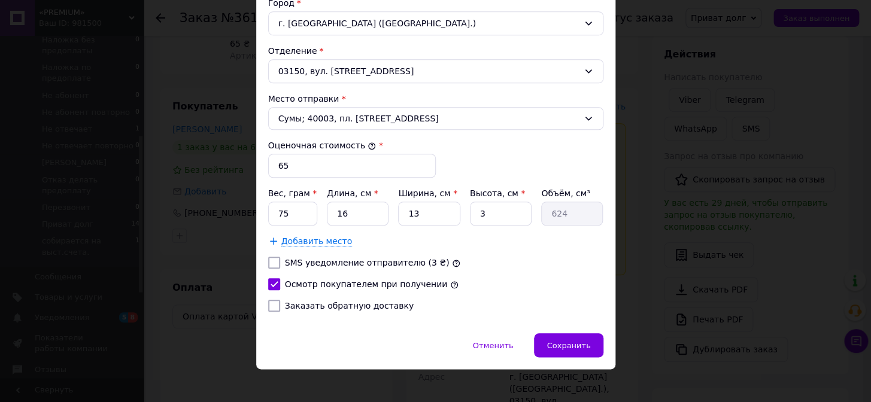
checkbox input "true"
click at [592, 335] on div "Сохранить" at bounding box center [568, 345] width 69 height 24
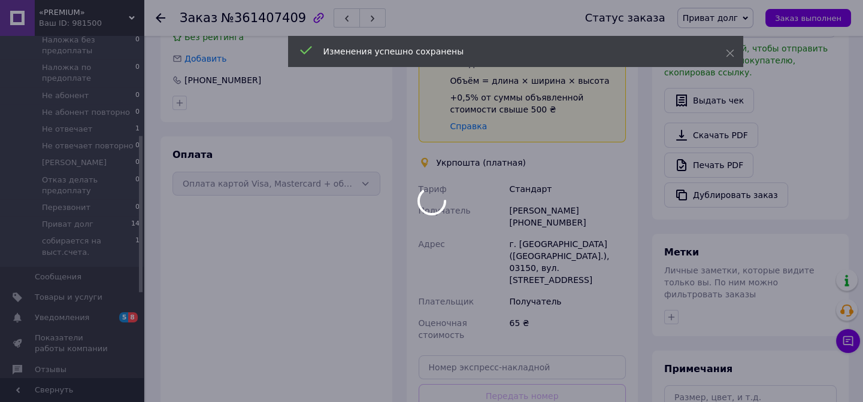
scroll to position [326, 0]
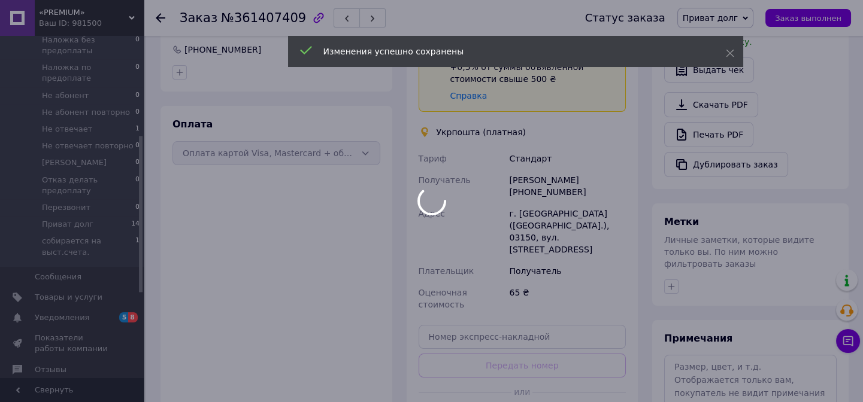
click at [532, 365] on div at bounding box center [431, 201] width 863 height 402
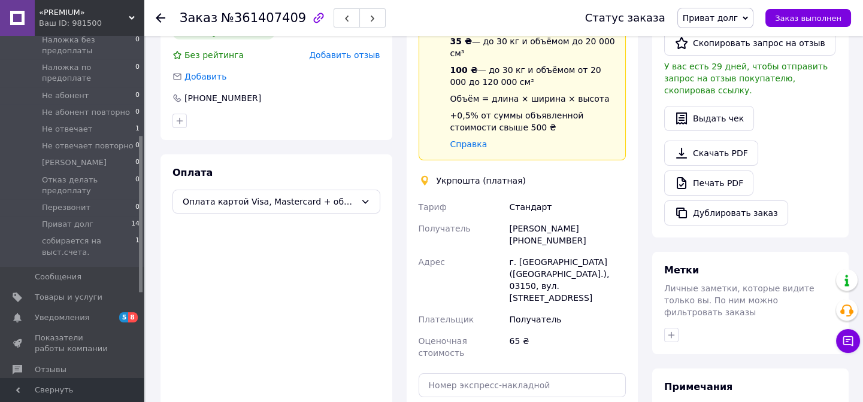
scroll to position [217, 0]
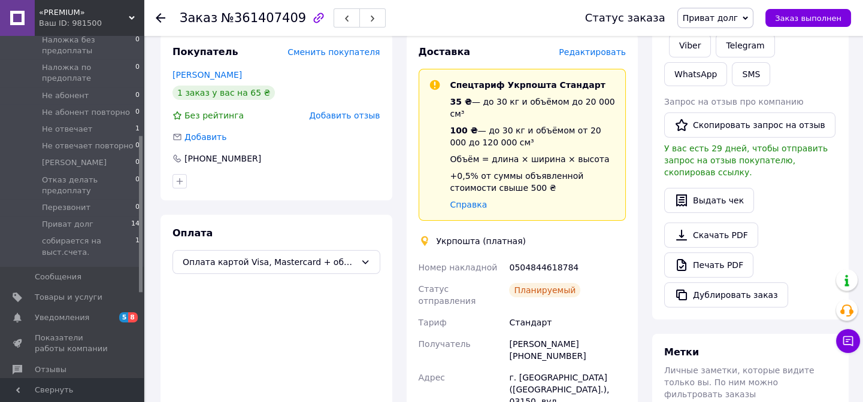
click at [709, 15] on span "Приват долг" at bounding box center [710, 18] width 56 height 10
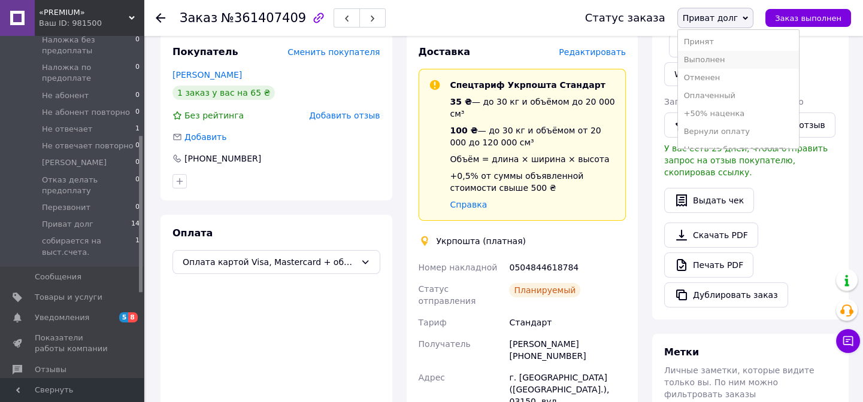
click at [727, 66] on li "Выполнен" at bounding box center [738, 60] width 121 height 18
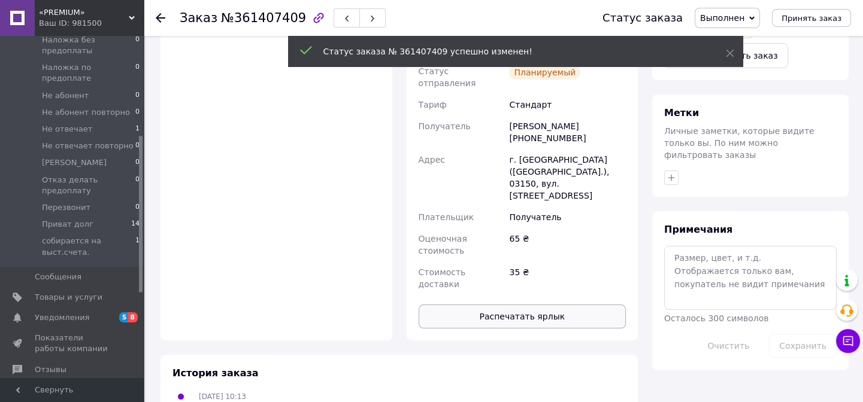
scroll to position [413, 0]
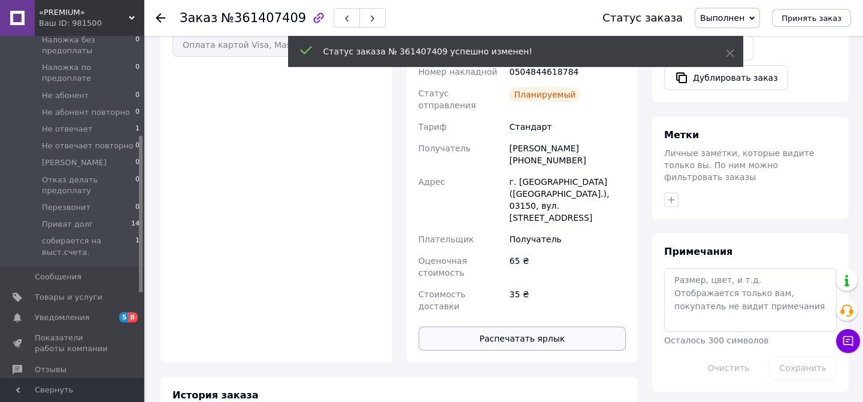
click at [503, 327] on button "Распечатать ярлык" at bounding box center [522, 339] width 208 height 24
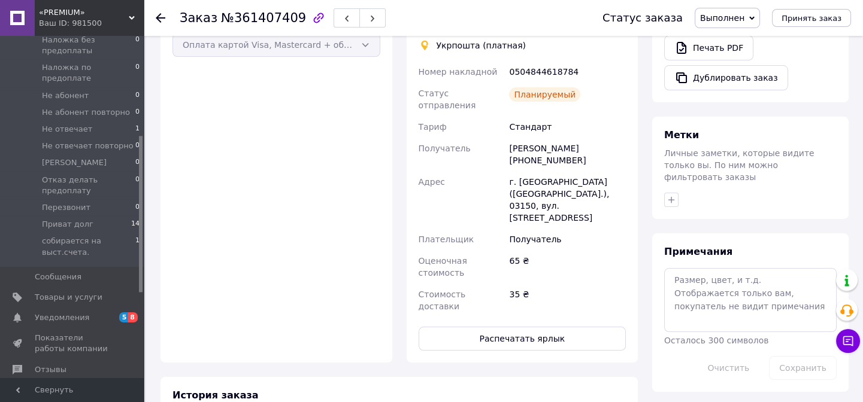
click at [157, 25] on div at bounding box center [168, 18] width 24 height 36
click at [159, 19] on icon at bounding box center [161, 18] width 10 height 10
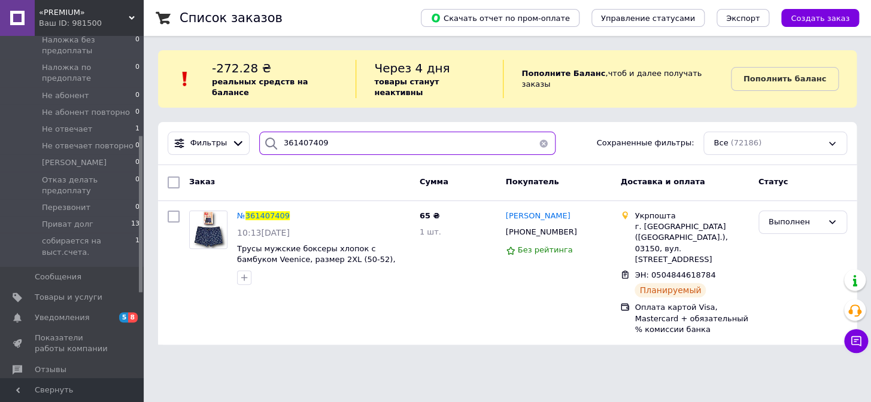
drag, startPoint x: 329, startPoint y: 79, endPoint x: 290, endPoint y: 116, distance: 54.2
click at [290, 122] on div "Фильтры 361407409 Сохраненные фильтры: Все (72186)" at bounding box center [507, 143] width 699 height 43
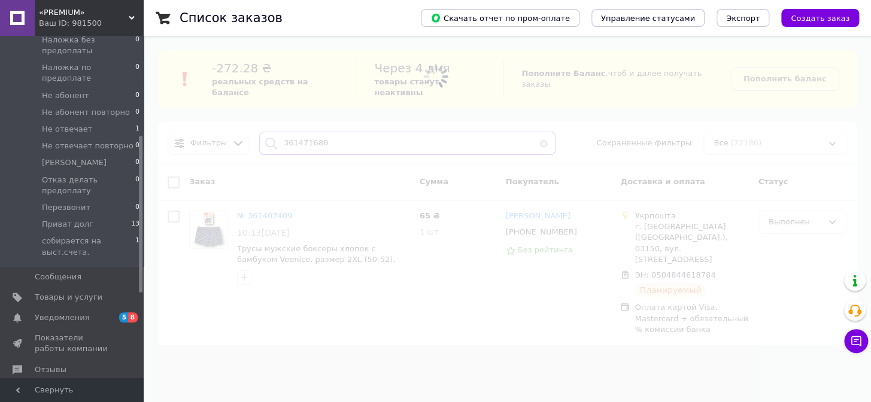
type input "361471680"
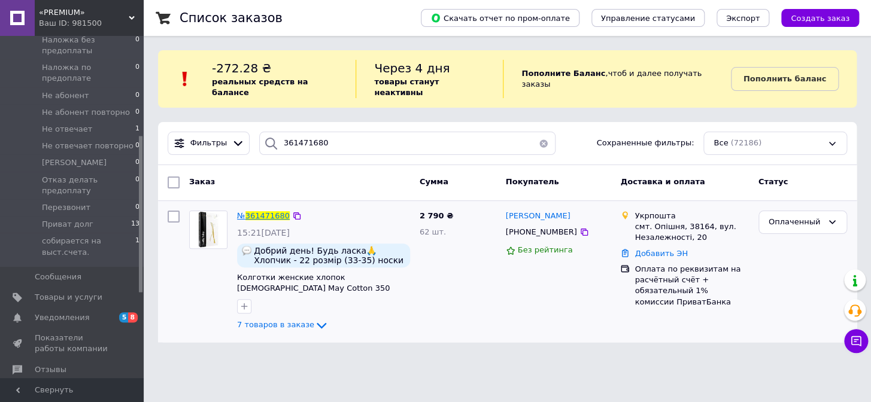
click at [269, 211] on span "361471680" at bounding box center [267, 215] width 44 height 9
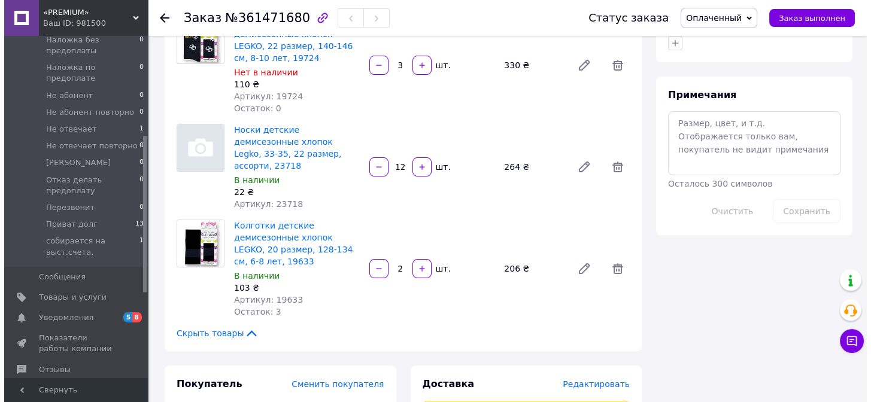
scroll to position [816, 0]
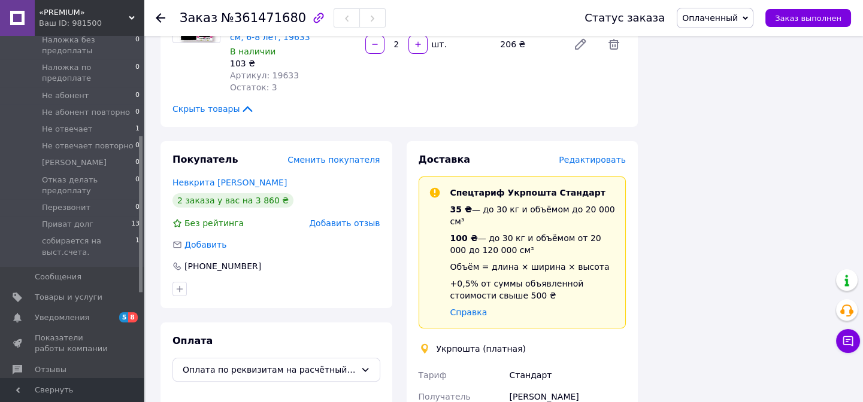
click at [605, 153] on div "Доставка Редактировать" at bounding box center [522, 160] width 208 height 14
click at [597, 155] on span "Редактировать" at bounding box center [591, 160] width 67 height 10
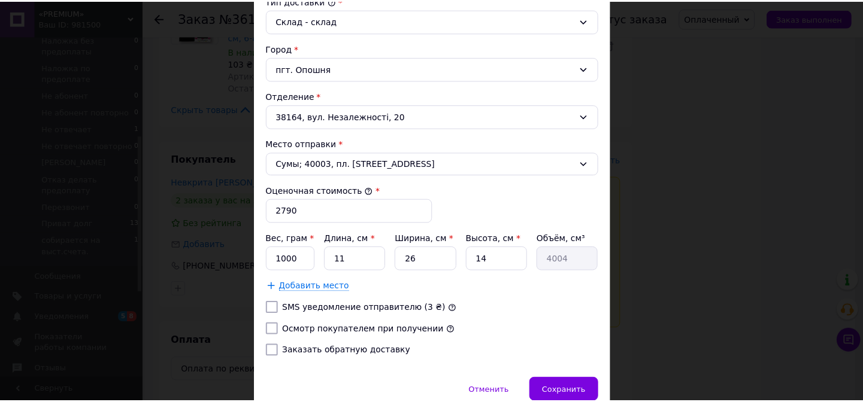
scroll to position [388, 0]
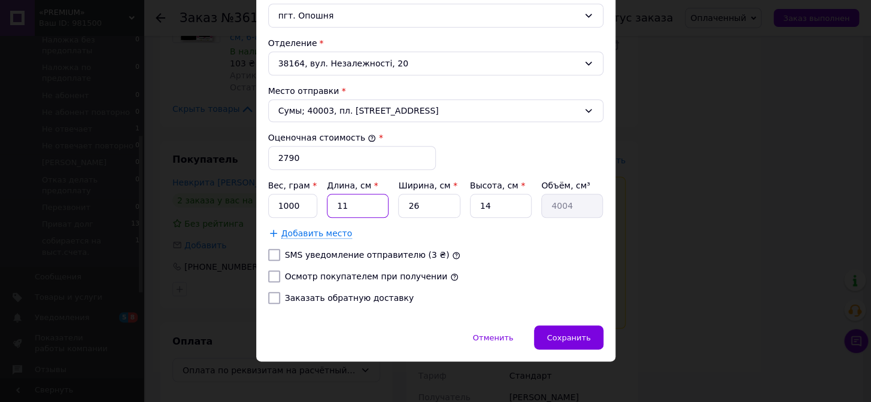
drag, startPoint x: 365, startPoint y: 207, endPoint x: 326, endPoint y: 212, distance: 39.4
click at [327, 212] on input "11" at bounding box center [358, 206] width 62 height 24
type input "4"
type input "1456"
type input "40"
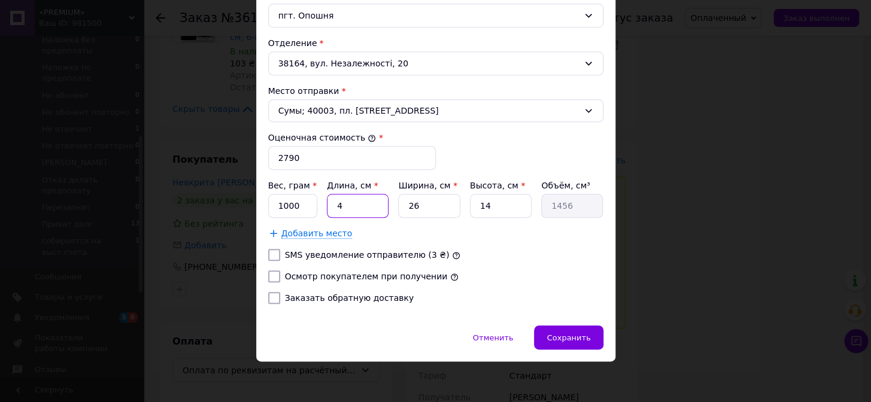
type input "14560"
type input "40"
type input "2"
type input "1120"
type input "24"
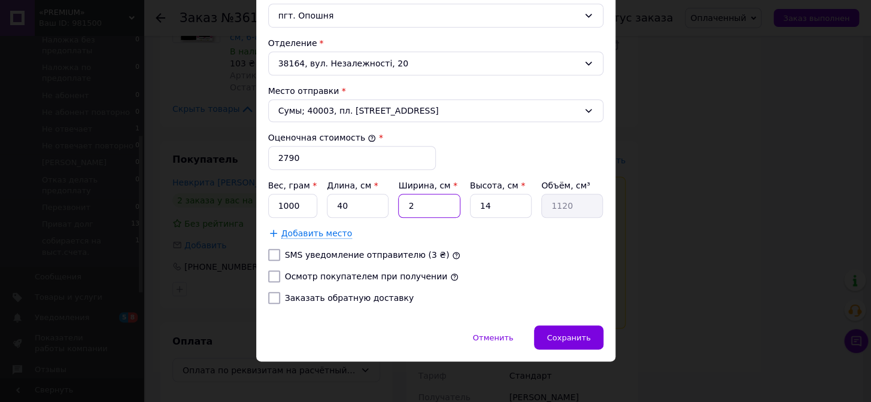
type input "13440"
type input "24"
type input "2"
type input "1920"
type input "26"
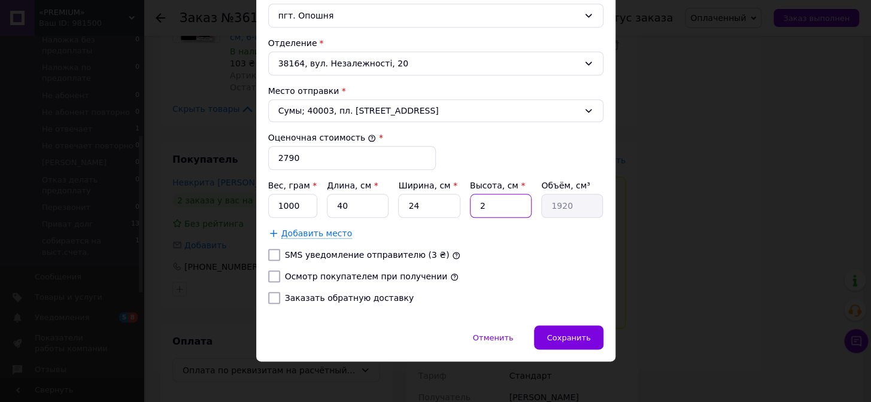
type input "24960"
type input "26"
drag, startPoint x: 305, startPoint y: 211, endPoint x: 262, endPoint y: 217, distance: 43.6
click at [262, 217] on div "Способ доставки Укрпошта (платная) Тариф * Стандарт Плательщик * Получатель Фам…" at bounding box center [435, 8] width 359 height 636
type input "3590"
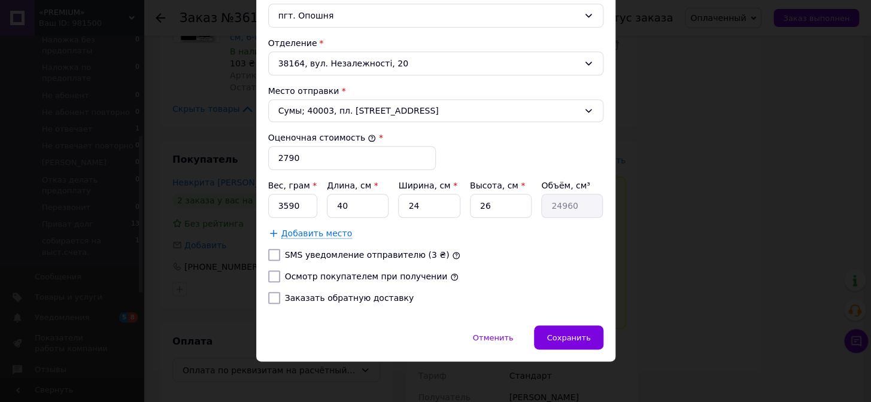
click at [271, 275] on input "Осмотр покупателем при получении" at bounding box center [274, 277] width 12 height 12
checkbox input "true"
click at [581, 336] on span "Сохранить" at bounding box center [569, 337] width 44 height 9
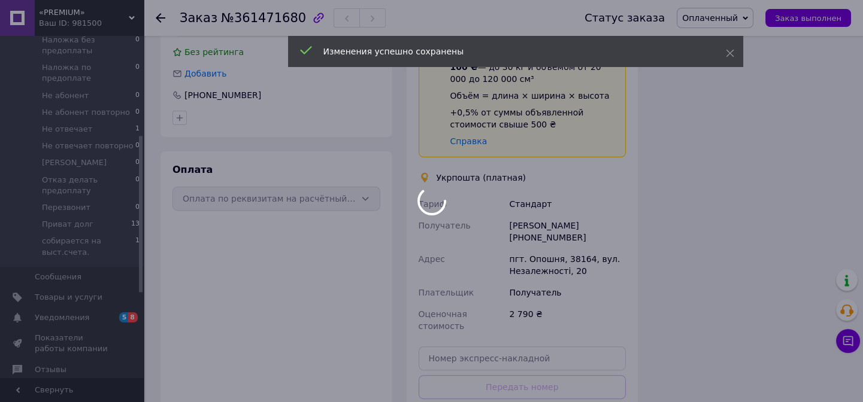
scroll to position [1034, 0]
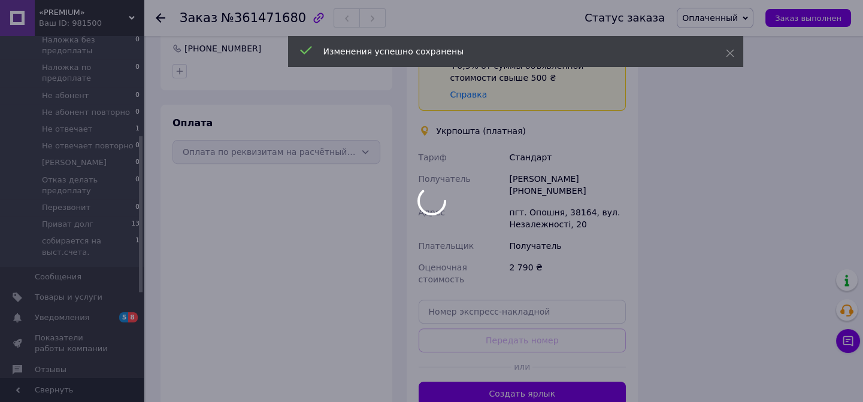
click at [515, 330] on div at bounding box center [431, 201] width 863 height 402
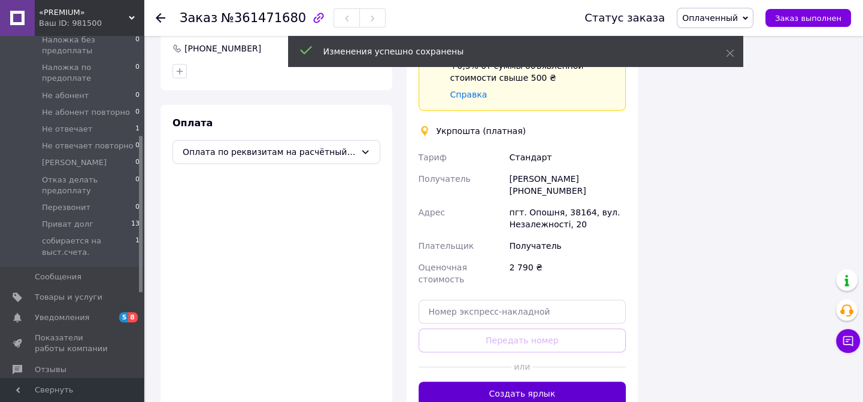
click at [517, 382] on button "Создать ярлык" at bounding box center [522, 394] width 208 height 24
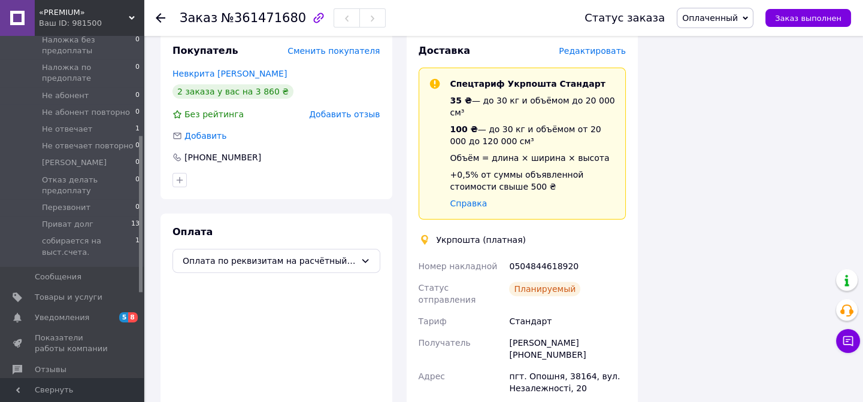
click at [717, 19] on span "Оплаченный" at bounding box center [710, 18] width 56 height 10
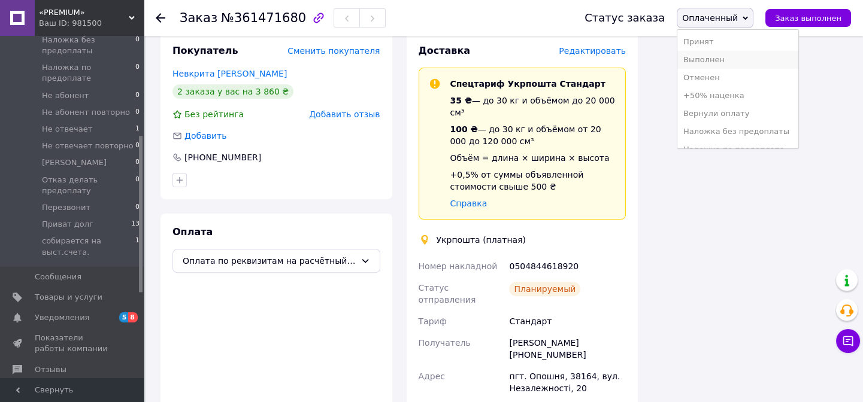
click at [705, 58] on li "Выполнен" at bounding box center [737, 60] width 121 height 18
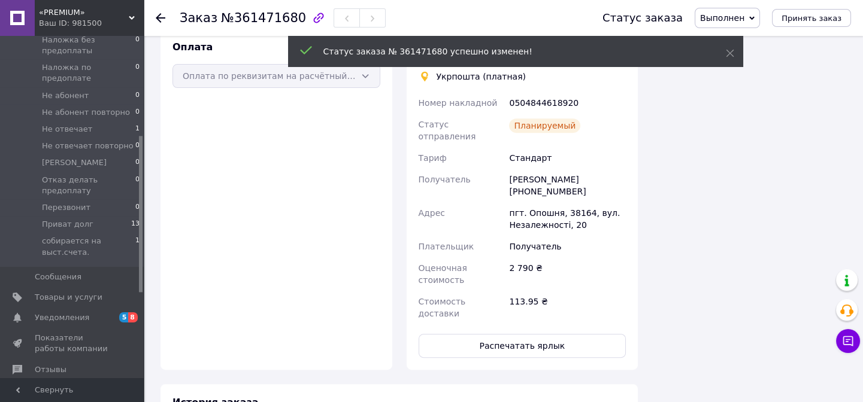
scroll to position [1066, 0]
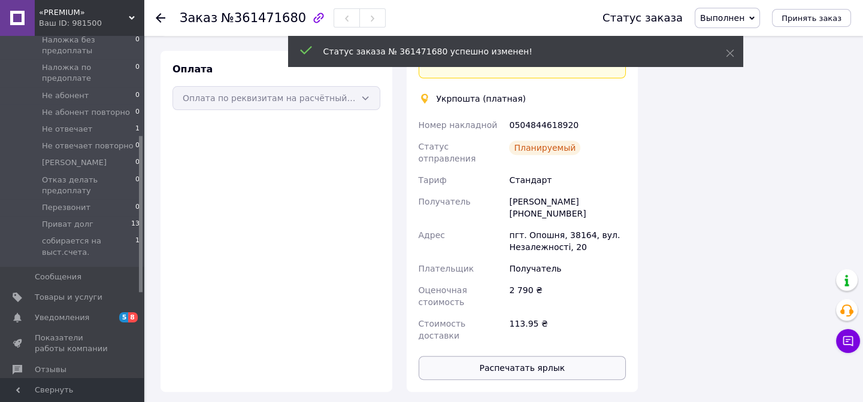
click at [539, 356] on button "Распечатать ярлык" at bounding box center [522, 368] width 208 height 24
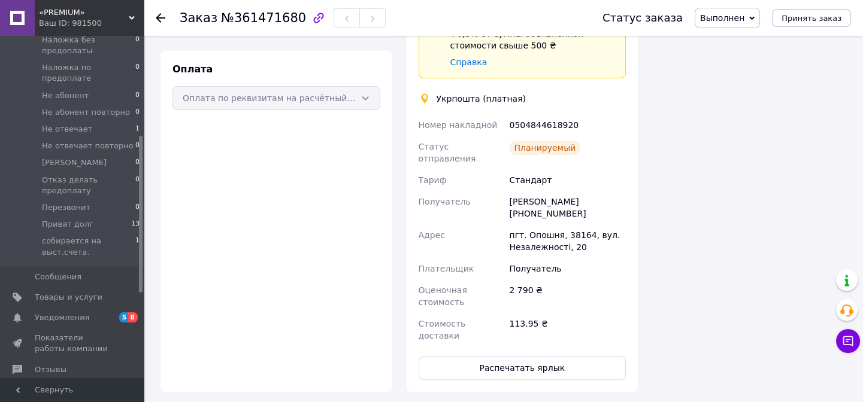
click at [162, 19] on icon at bounding box center [161, 18] width 10 height 10
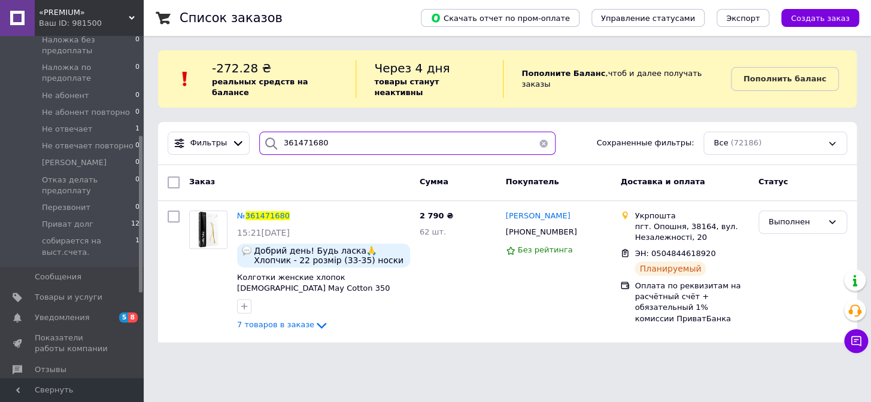
drag, startPoint x: 331, startPoint y: 81, endPoint x: 287, endPoint y: 100, distance: 47.5
click at [287, 100] on div "Список заказов Скачать отчет по пром-оплате Управление статусами Экспорт Создат…" at bounding box center [507, 178] width 727 height 357
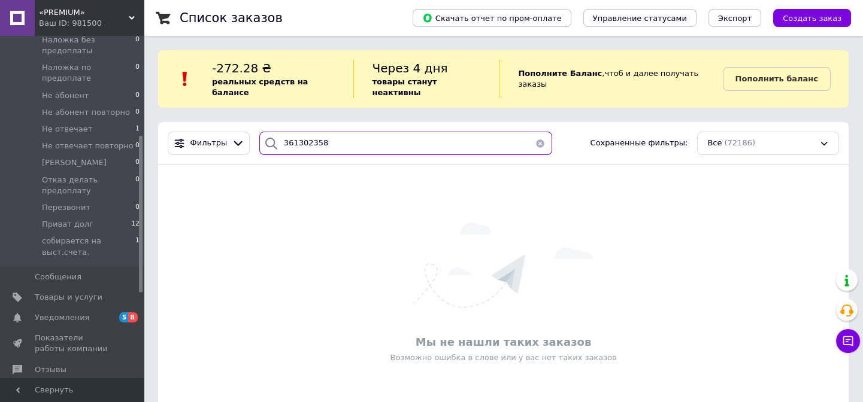
type input "361302358"
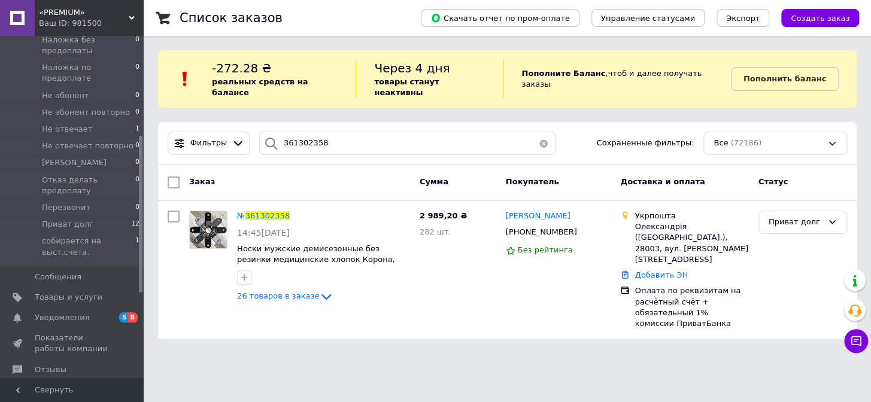
click at [268, 210] on div "№ 361302358" at bounding box center [263, 217] width 55 height 14
click at [266, 211] on span "361302358" at bounding box center [267, 215] width 44 height 9
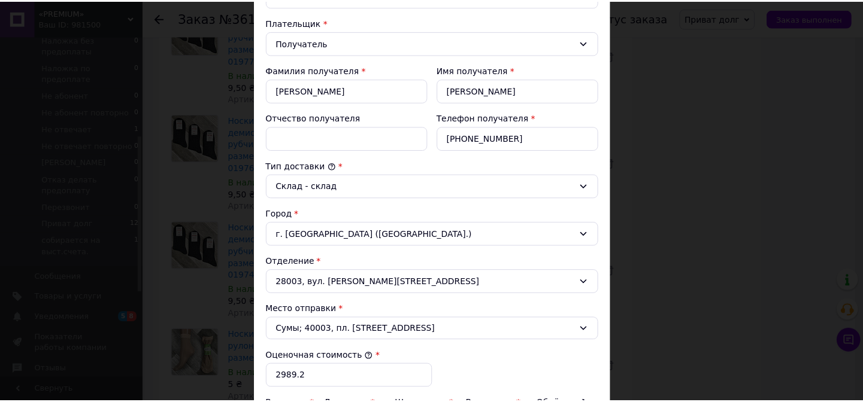
scroll to position [388, 0]
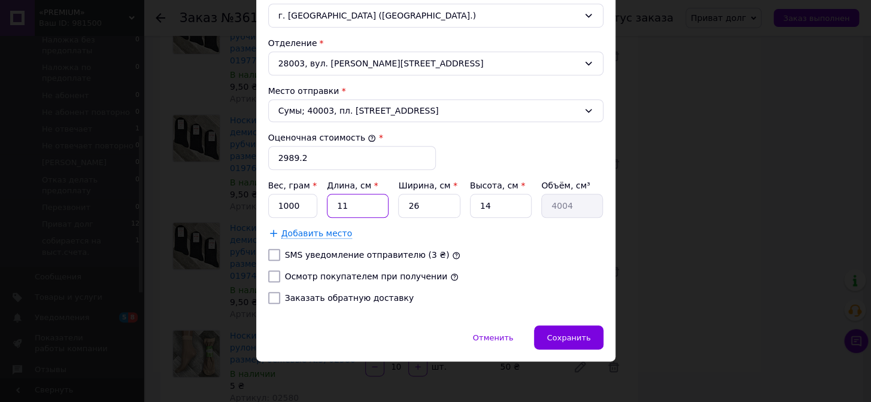
drag, startPoint x: 354, startPoint y: 206, endPoint x: 334, endPoint y: 211, distance: 20.9
click at [334, 211] on input "11" at bounding box center [358, 206] width 62 height 24
type input "4"
type input "1456"
type input "46"
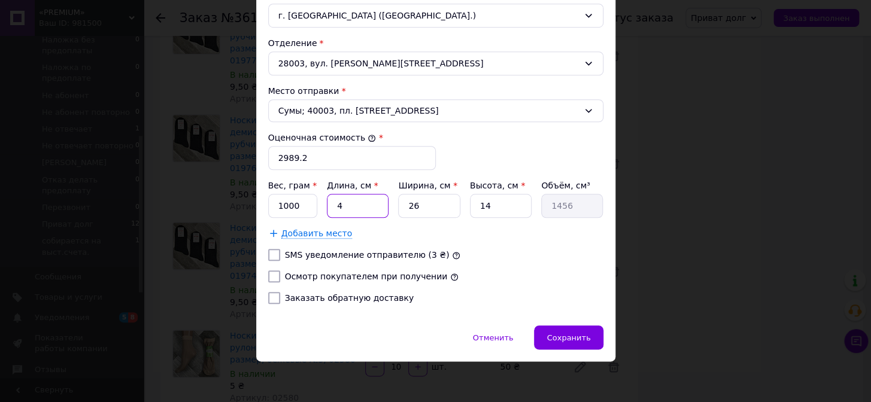
type input "16744"
type input "46"
type input "4"
type input "2576"
type input "42"
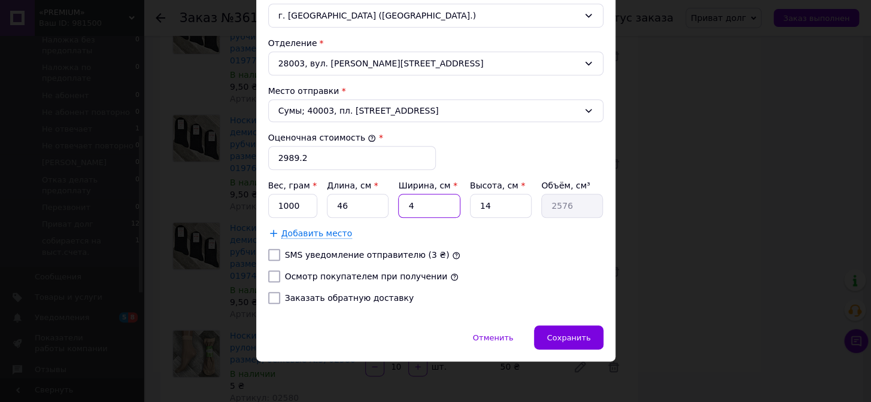
type input "27048"
type input "42"
type input "2"
type input "3864"
type input "26"
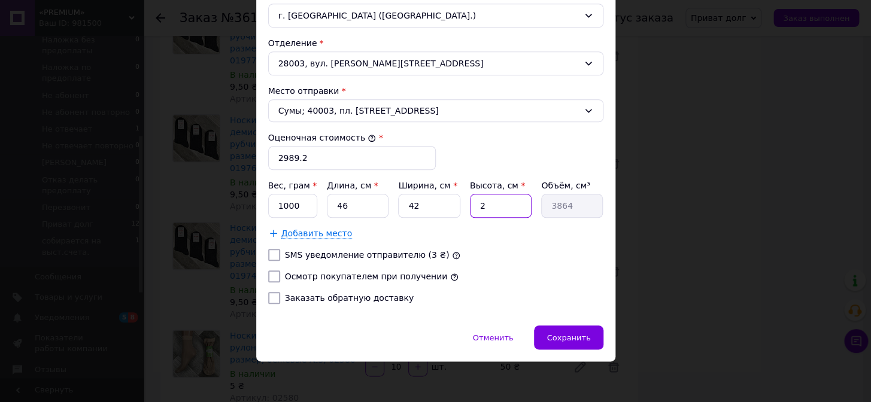
type input "50232"
type input "2"
type input "3864"
type input "23"
type input "44436"
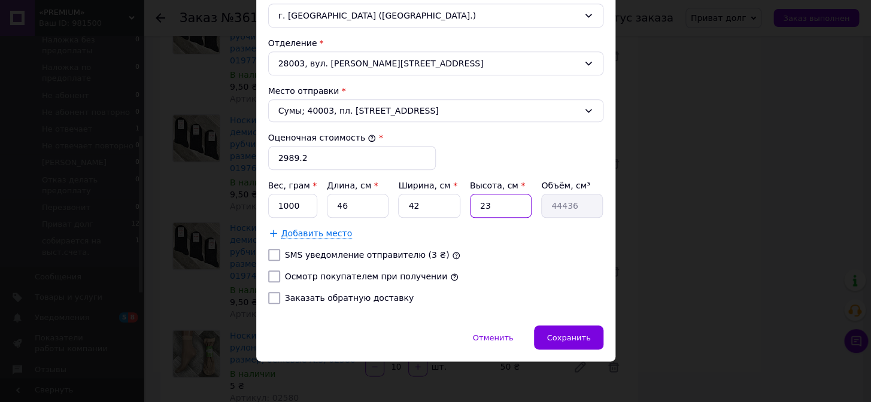
type input "23"
drag, startPoint x: 295, startPoint y: 213, endPoint x: 283, endPoint y: 214, distance: 12.0
click at [283, 214] on input "1000" at bounding box center [293, 206] width 50 height 24
type input "1"
type input "8200"
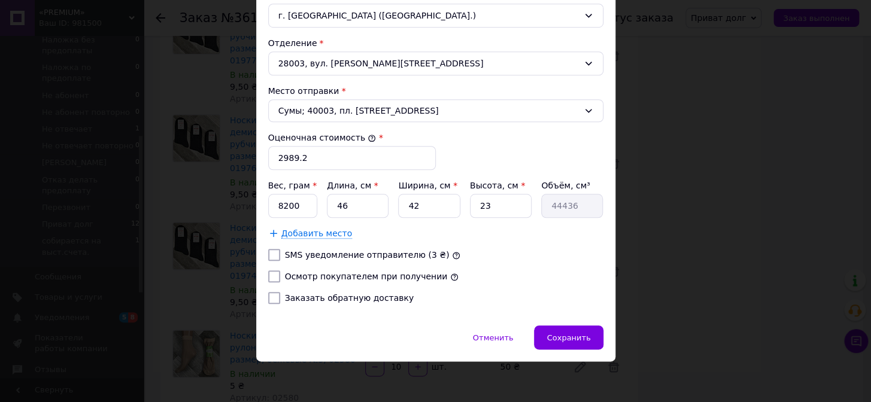
click at [269, 280] on input "Осмотр покупателем при получении" at bounding box center [274, 277] width 12 height 12
checkbox input "true"
click at [561, 346] on div "Сохранить" at bounding box center [568, 338] width 69 height 24
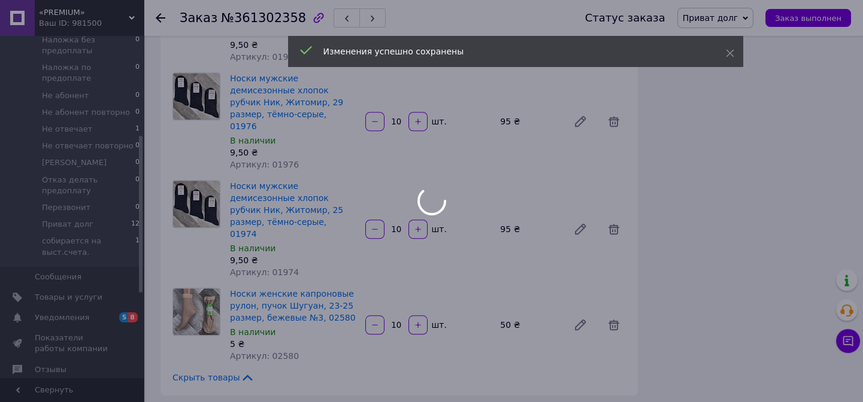
scroll to position [2612, 0]
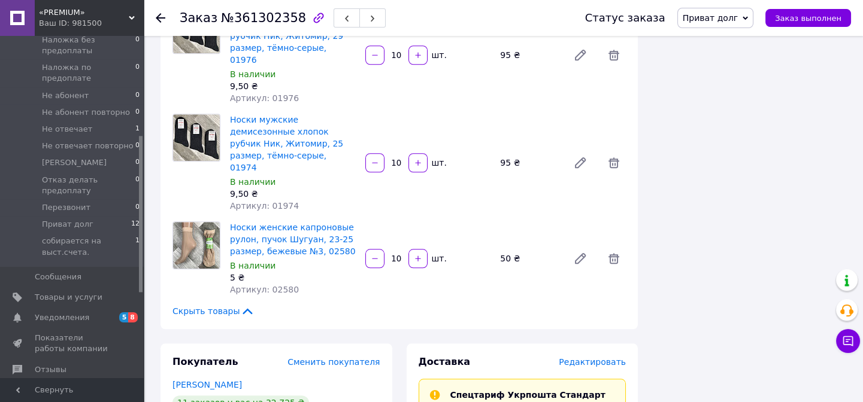
click at [711, 22] on span "Приват долг" at bounding box center [710, 18] width 56 height 10
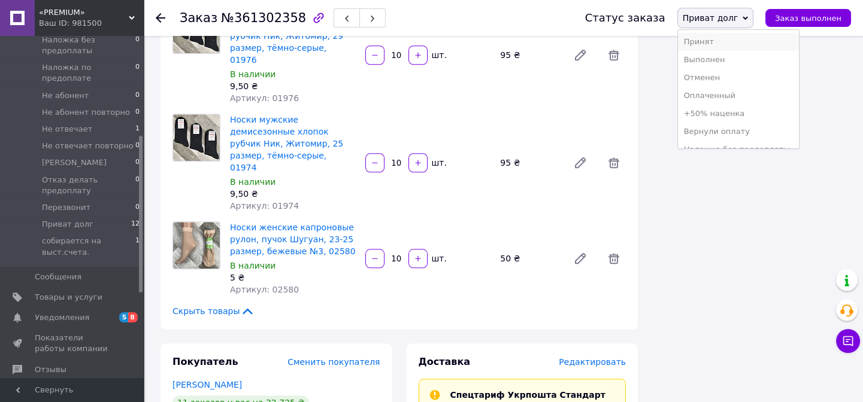
click at [714, 49] on li "Принят" at bounding box center [738, 42] width 121 height 18
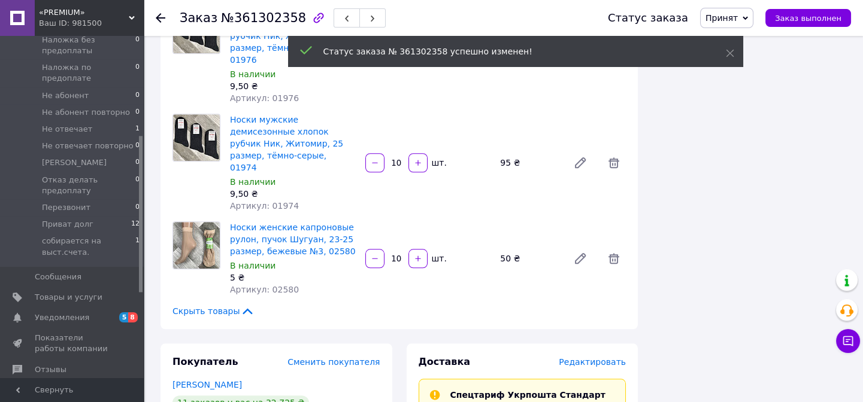
scroll to position [7, 0]
click at [737, 22] on span "Принят" at bounding box center [721, 18] width 32 height 10
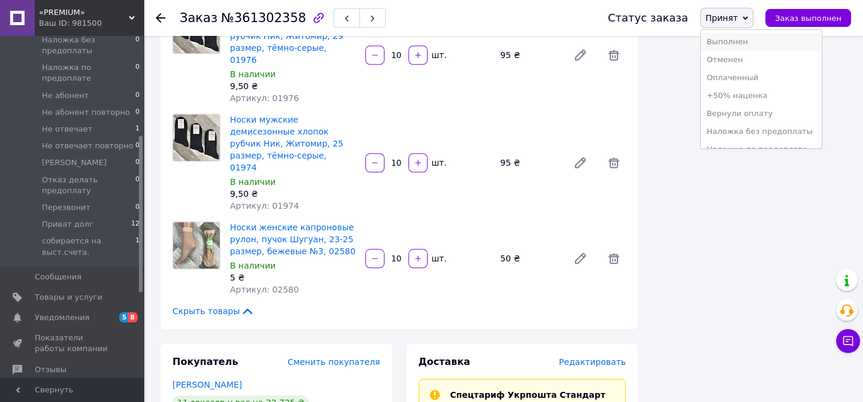
click at [757, 40] on li "Выполнен" at bounding box center [760, 42] width 121 height 18
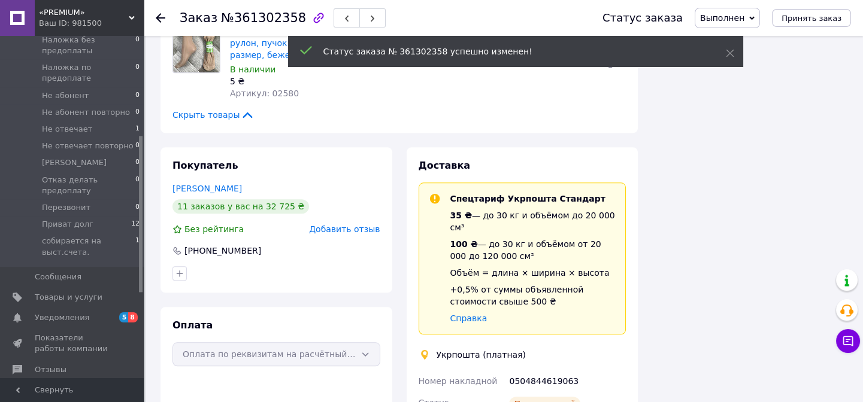
scroll to position [36, 0]
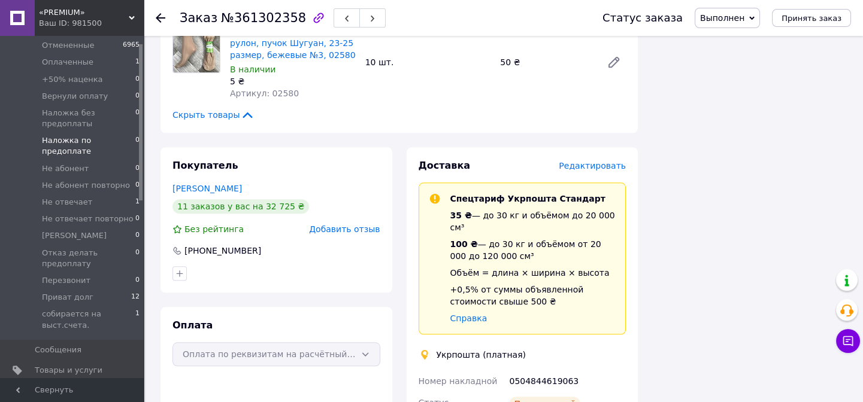
scroll to position [0, 0]
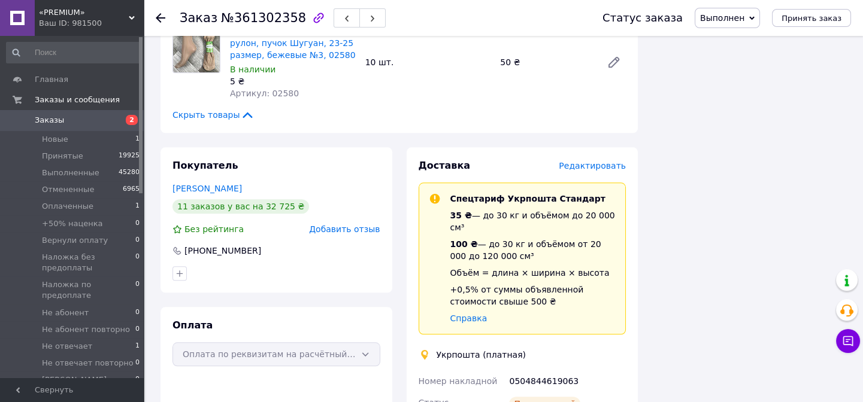
click at [72, 117] on span "Заказы" at bounding box center [73, 120] width 76 height 11
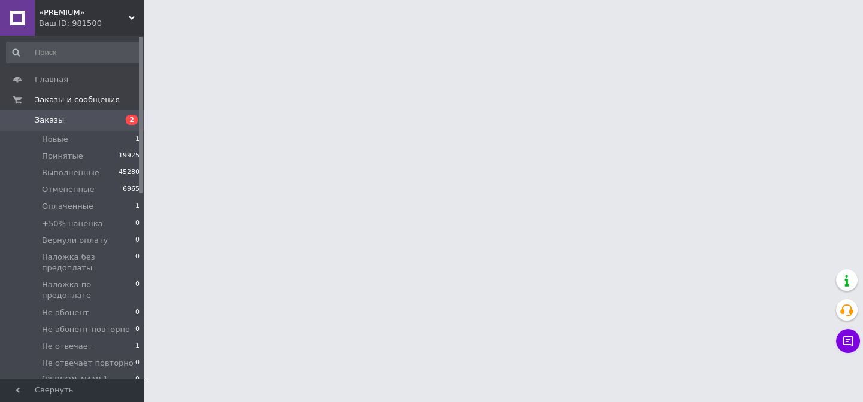
click at [72, 117] on span "Заказы" at bounding box center [73, 120] width 76 height 11
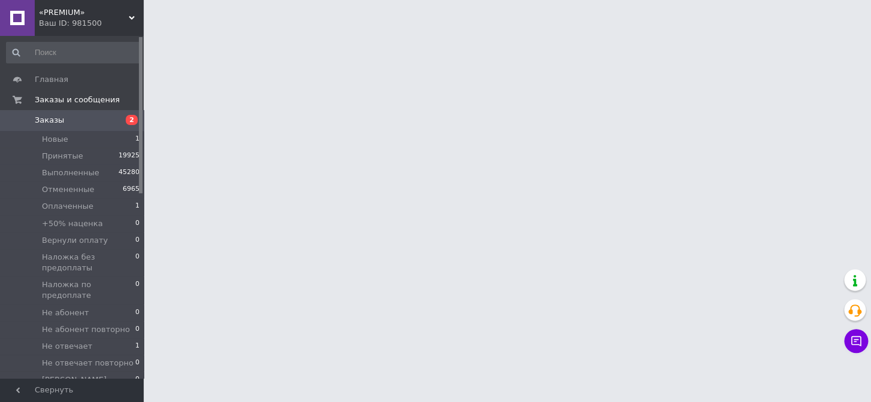
click at [72, 117] on span "Заказы" at bounding box center [73, 120] width 76 height 11
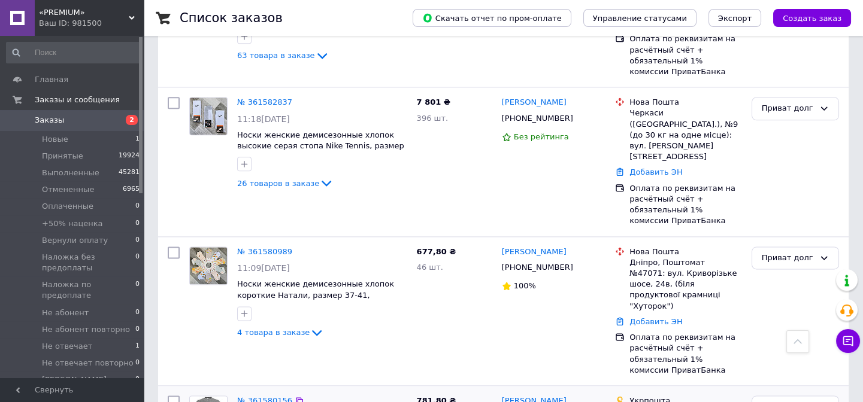
scroll to position [3432, 0]
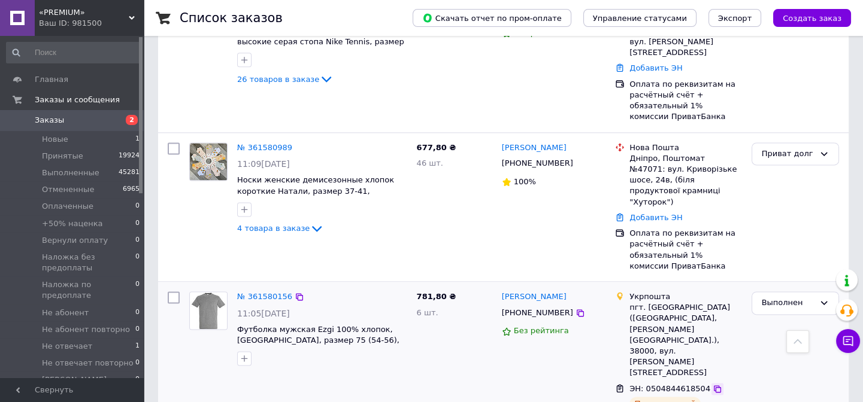
click at [712, 384] on icon at bounding box center [717, 389] width 10 height 10
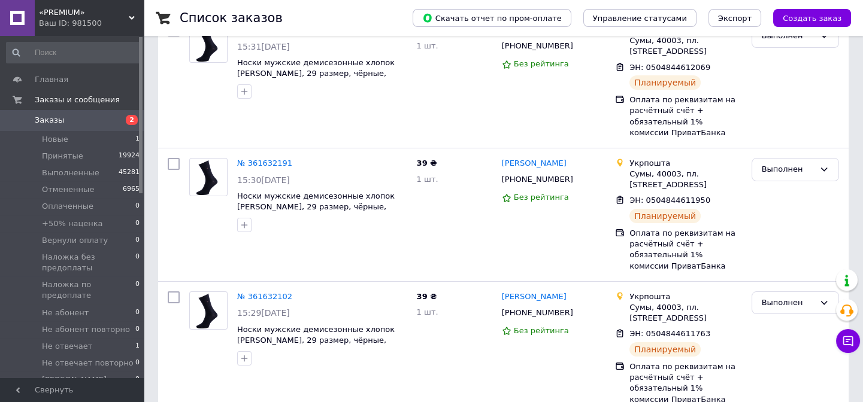
scroll to position [0, 0]
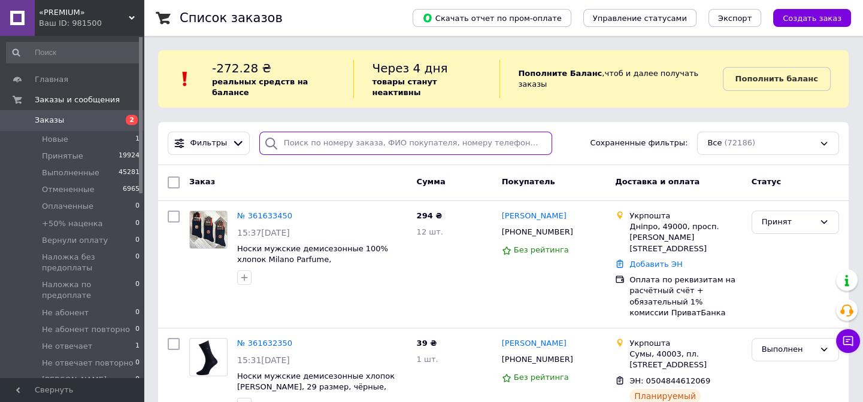
click at [302, 132] on input "search" at bounding box center [405, 143] width 293 height 23
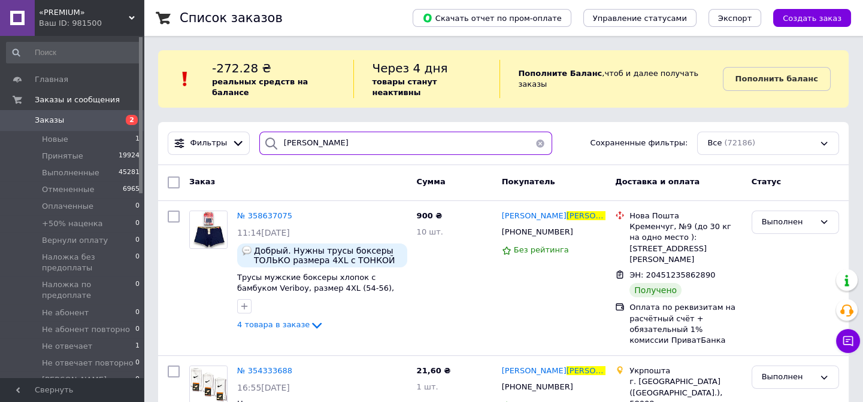
drag, startPoint x: 323, startPoint y: 136, endPoint x: 260, endPoint y: 138, distance: 63.5
click at [260, 138] on div "[PERSON_NAME]" at bounding box center [405, 143] width 293 height 23
click at [378, 142] on input "[PERSON_NAME]" at bounding box center [405, 143] width 293 height 23
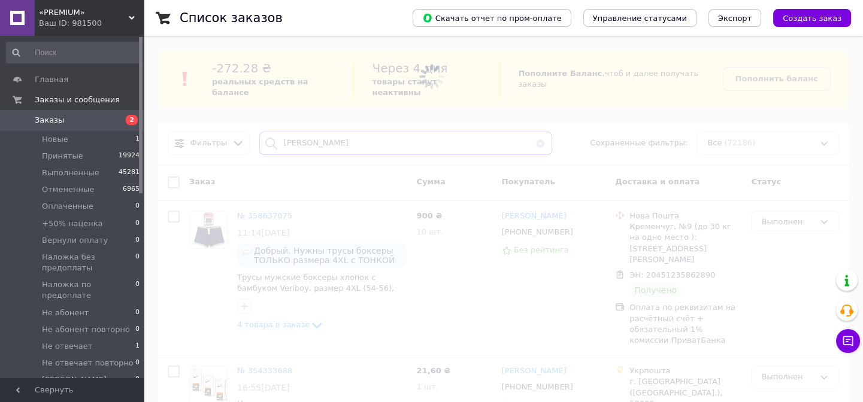
type input "[PERSON_NAME]"
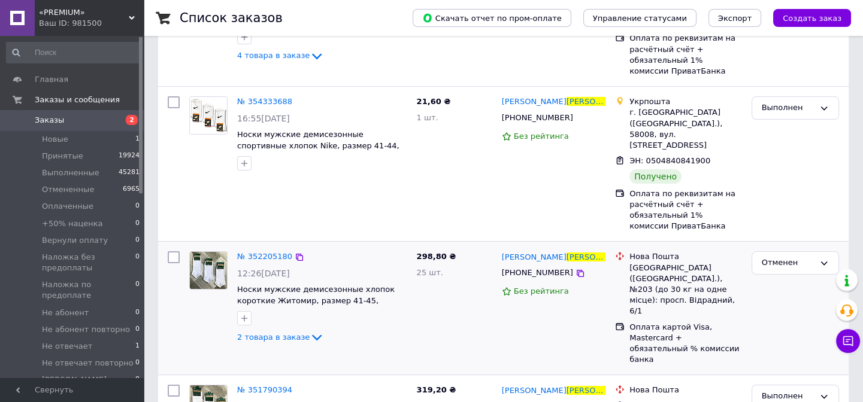
scroll to position [272, 0]
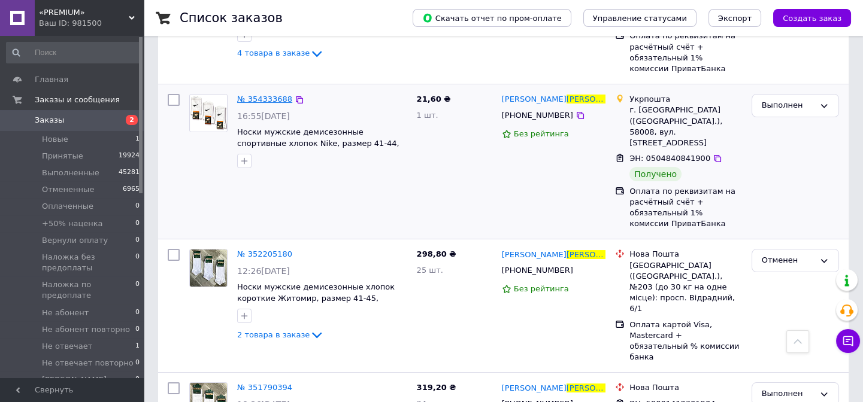
click at [264, 95] on span "№ 354333688" at bounding box center [264, 99] width 55 height 9
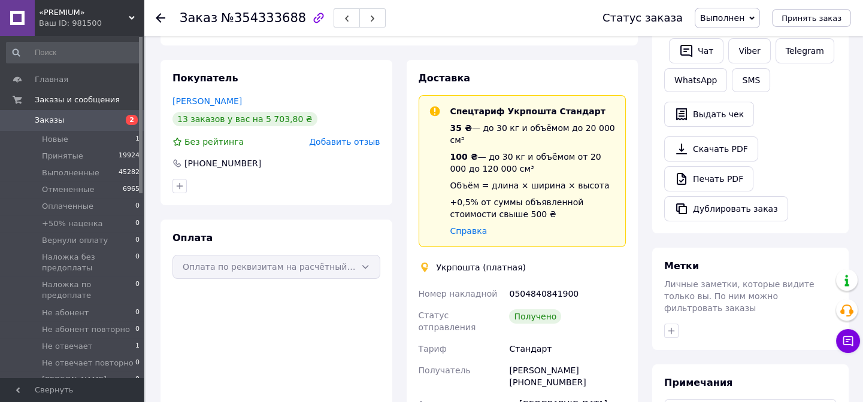
scroll to position [217, 0]
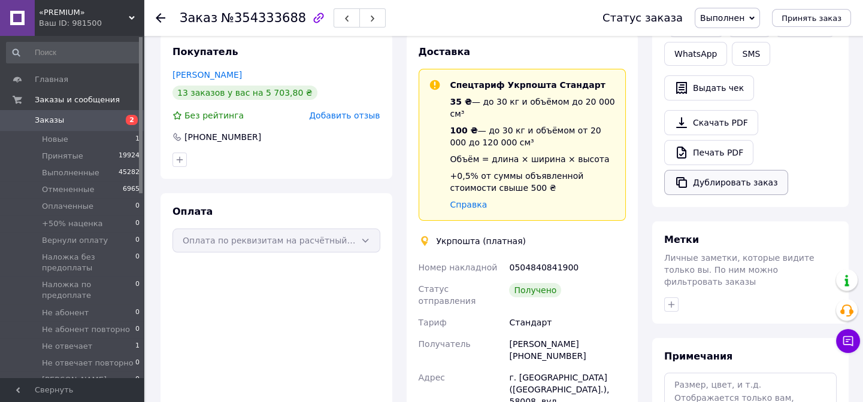
click at [699, 186] on button "Дублировать заказ" at bounding box center [726, 182] width 124 height 25
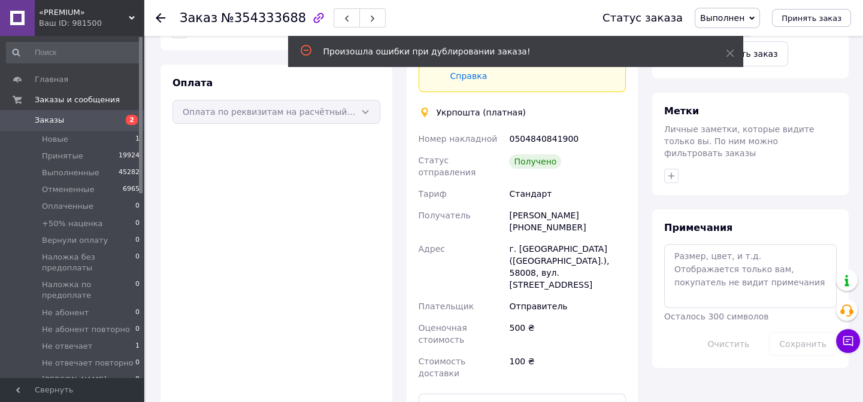
scroll to position [272, 0]
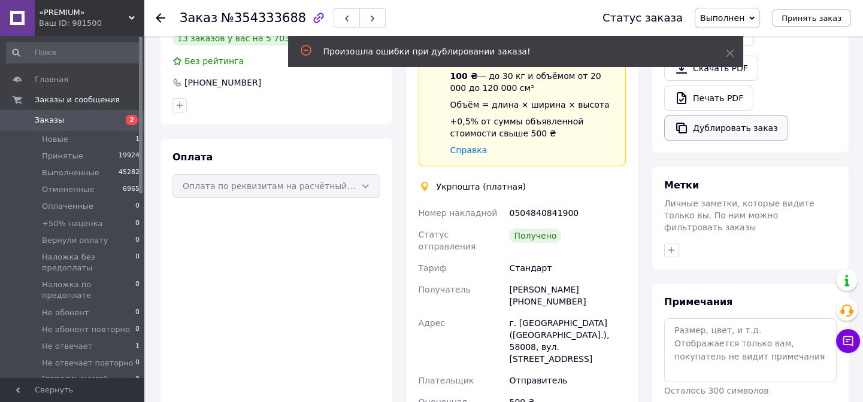
click at [699, 137] on button "Дублировать заказ" at bounding box center [726, 128] width 124 height 25
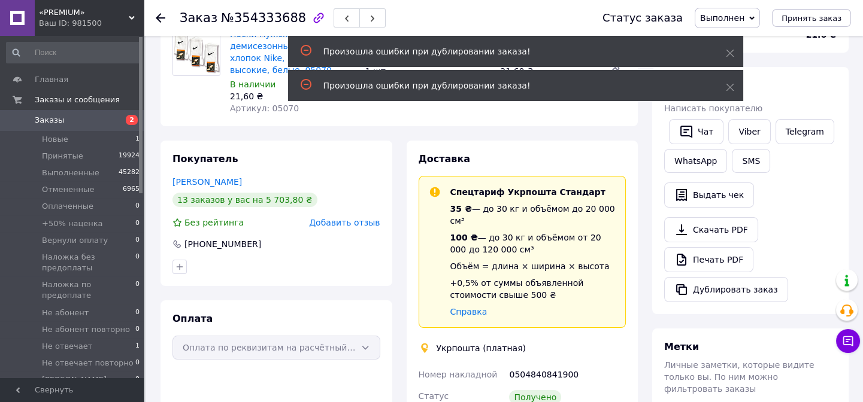
scroll to position [108, 0]
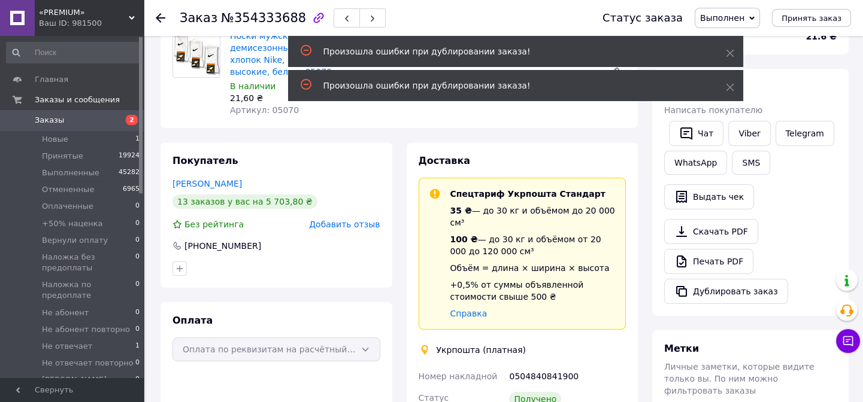
click at [95, 115] on span "Заказы" at bounding box center [73, 120] width 76 height 11
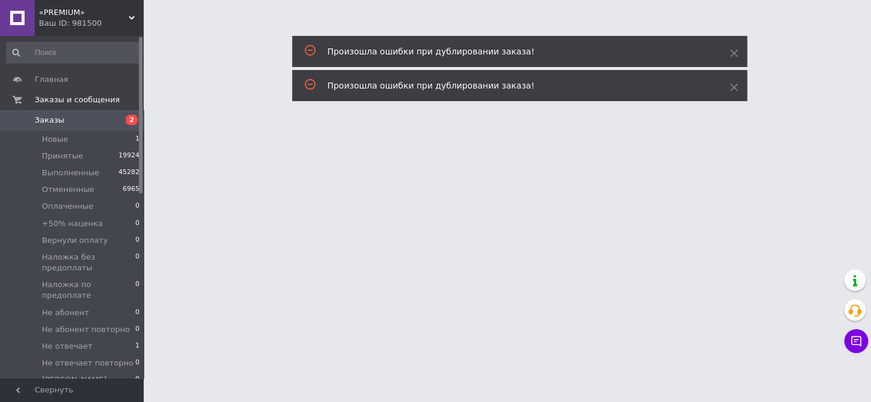
click at [95, 115] on span "Заказы" at bounding box center [73, 120] width 76 height 11
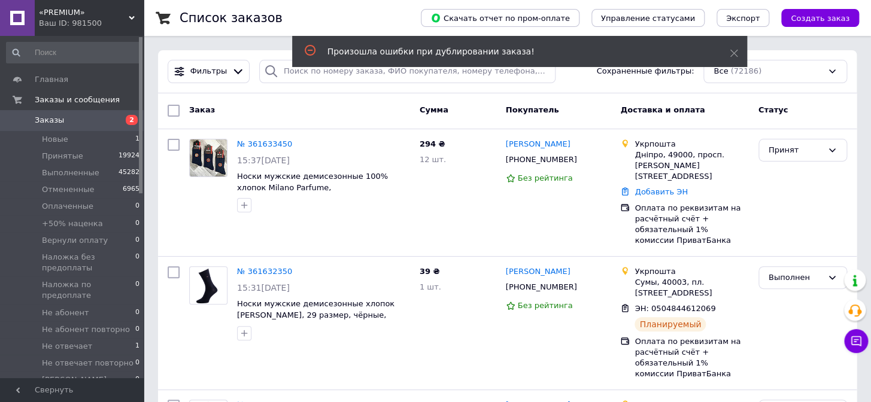
click at [825, 19] on span "Создать заказ" at bounding box center [820, 18] width 59 height 9
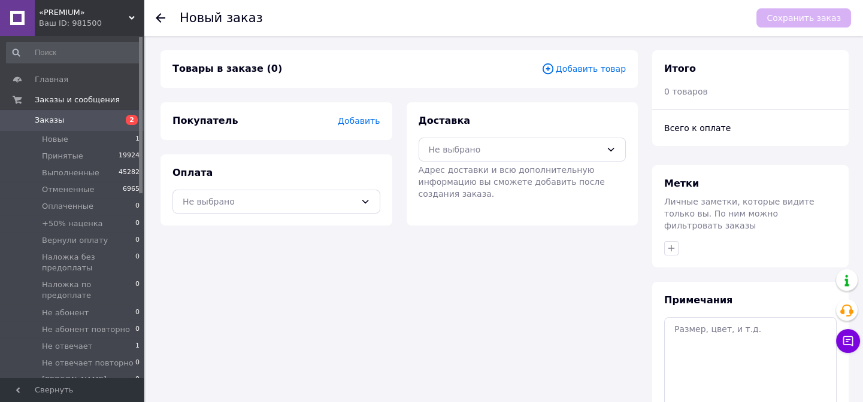
click at [569, 73] on span "Добавить товар" at bounding box center [583, 68] width 84 height 13
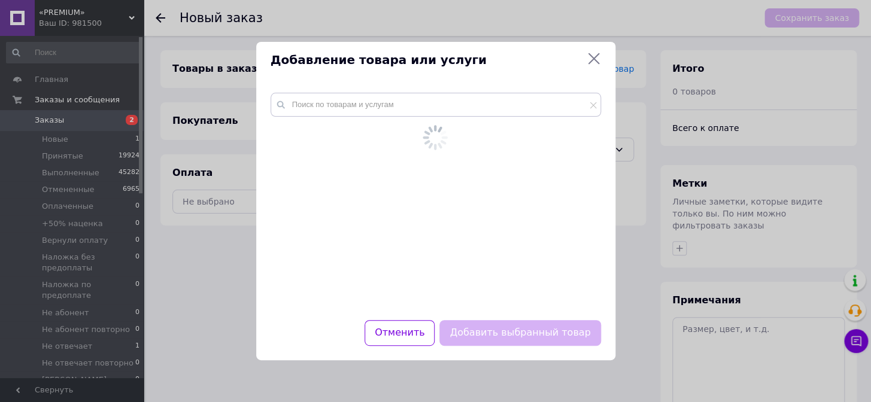
click at [444, 121] on div at bounding box center [436, 187] width 330 height 189
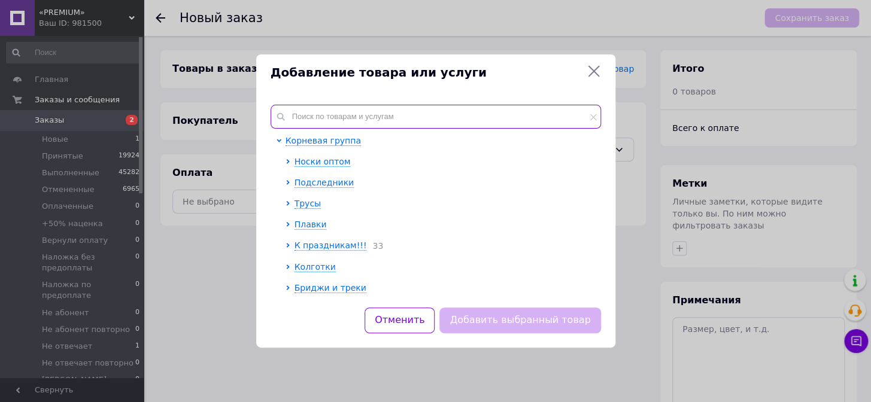
click at [444, 121] on input "text" at bounding box center [436, 117] width 330 height 24
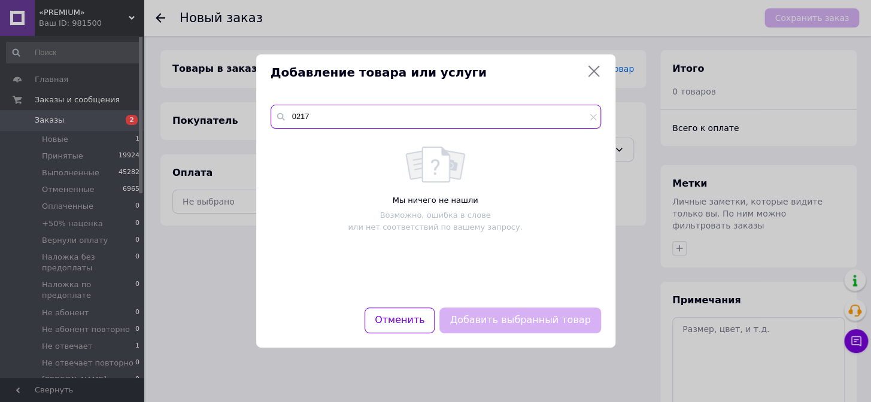
type input "02170"
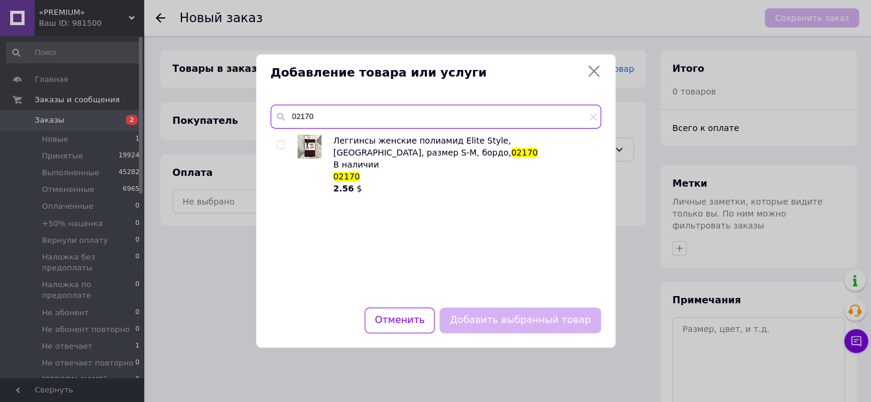
drag, startPoint x: 341, startPoint y: 116, endPoint x: 279, endPoint y: 127, distance: 62.6
click at [279, 127] on input "02170" at bounding box center [436, 117] width 330 height 24
type input "05070"
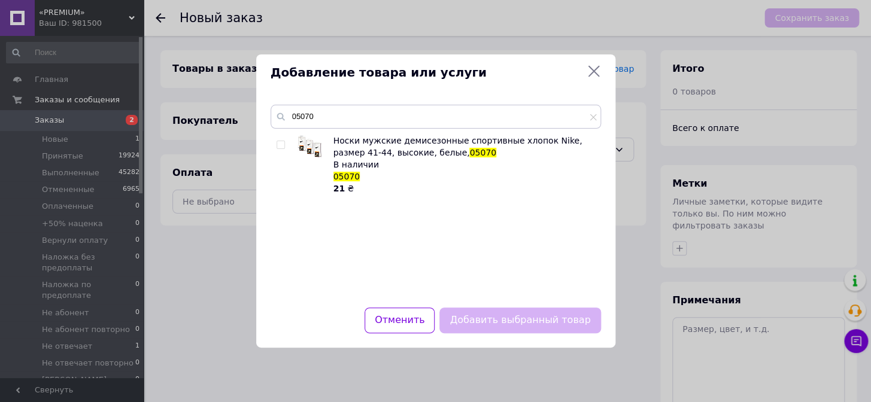
drag, startPoint x: 274, startPoint y: 143, endPoint x: 280, endPoint y: 145, distance: 6.2
click at [275, 143] on div "Носки мужские демисезонные спортивные хлопок Nike, размер 41-44, высокие, белые…" at bounding box center [436, 214] width 330 height 159
click at [280, 145] on input "checkbox" at bounding box center [281, 145] width 8 height 8
checkbox input "true"
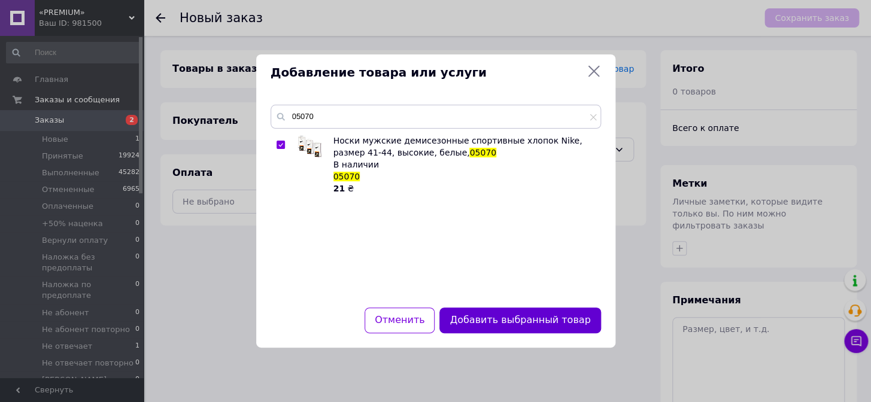
click at [490, 315] on button "Добавить выбранный товар" at bounding box center [519, 321] width 161 height 26
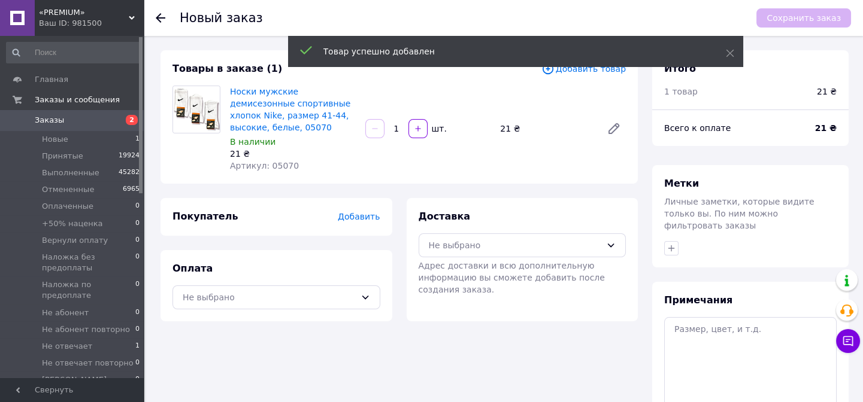
click at [352, 212] on span "Добавить" at bounding box center [359, 217] width 42 height 10
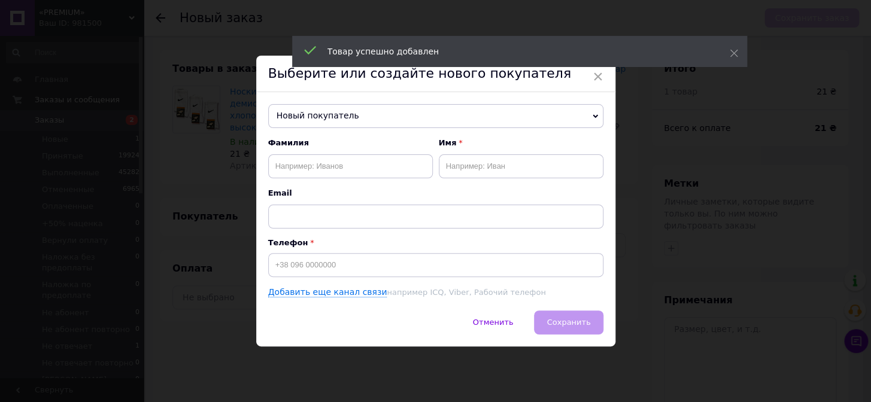
click at [326, 114] on span "Новый покупатель" at bounding box center [435, 116] width 335 height 24
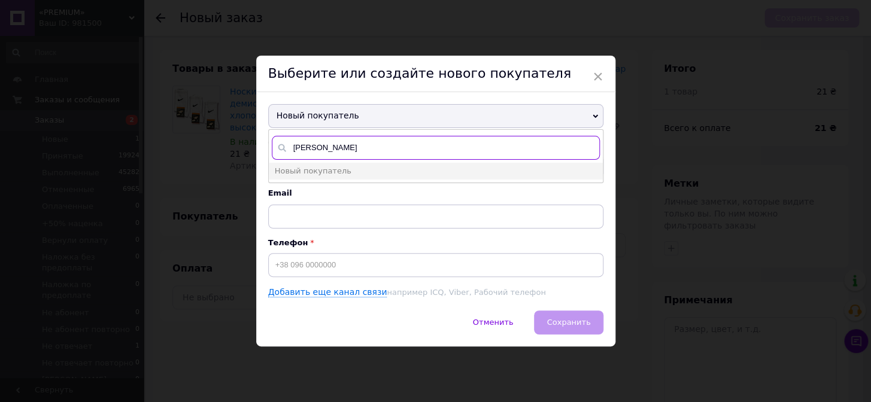
click at [308, 144] on input "[PERSON_NAME]" at bounding box center [436, 148] width 328 height 24
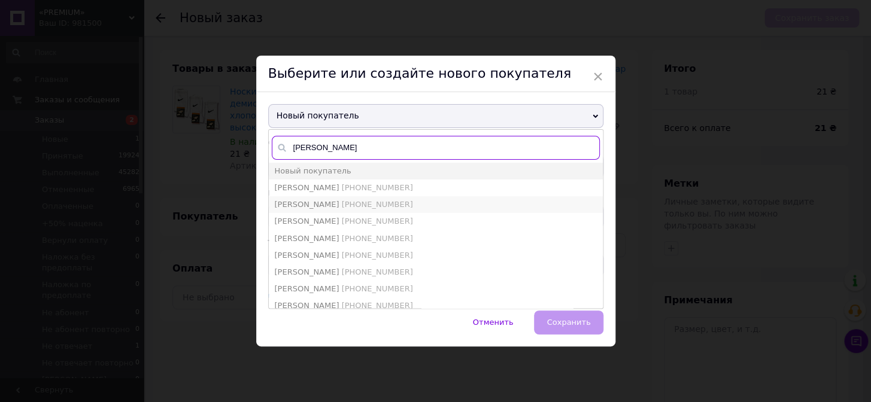
type input "[PERSON_NAME]"
click at [369, 208] on span "[PHONE_NUMBER]" at bounding box center [377, 204] width 71 height 9
type input "[PERSON_NAME]"
type input "[PHONE_NUMBER]"
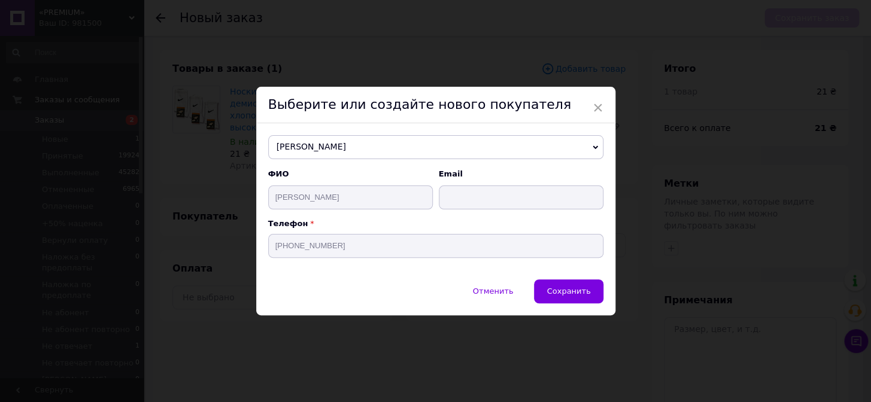
click at [565, 291] on span "Сохранить" at bounding box center [569, 291] width 44 height 9
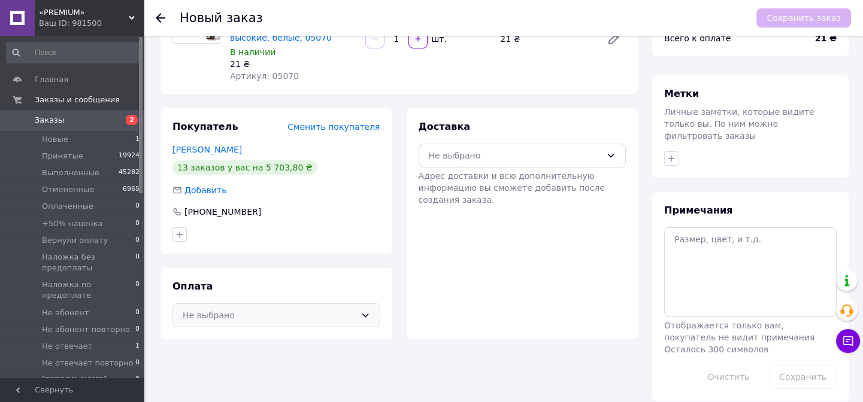
click at [278, 309] on div "Не выбрано" at bounding box center [269, 315] width 173 height 13
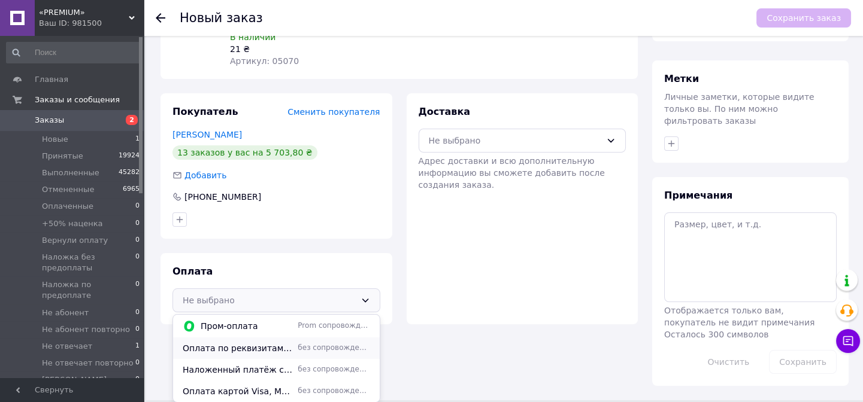
click at [251, 342] on span "Оплата по реквизитам на расчётный счёт + обязательный 1% комиссии ПриватБанка" at bounding box center [238, 348] width 110 height 12
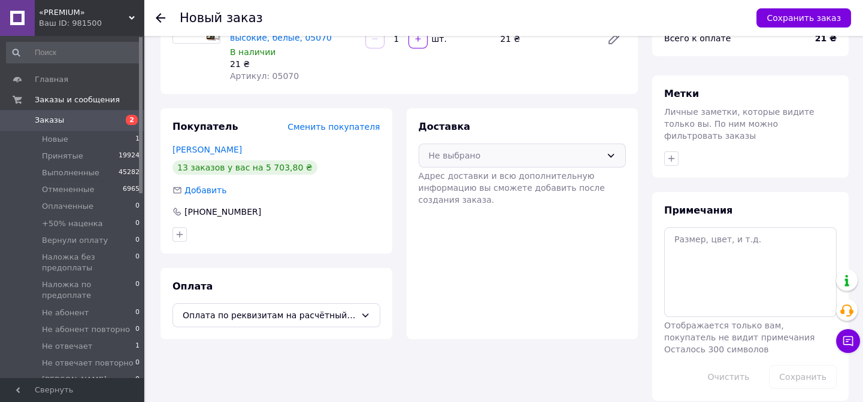
click at [463, 159] on div "Не выбрано" at bounding box center [515, 155] width 173 height 13
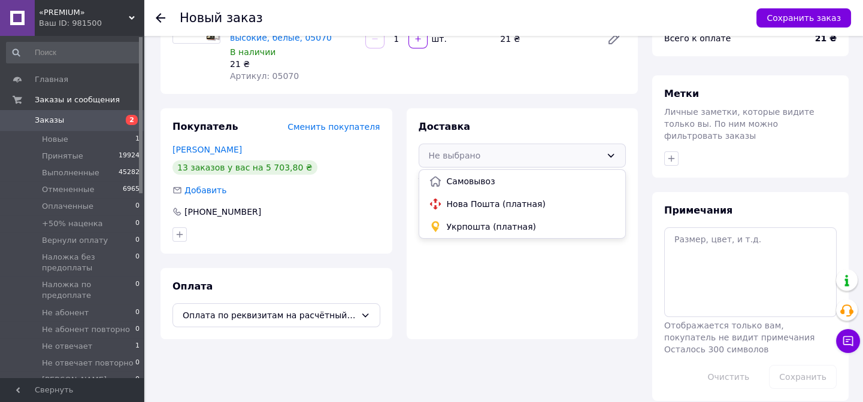
click at [472, 221] on span "Укрпошта (платная)" at bounding box center [531, 227] width 169 height 12
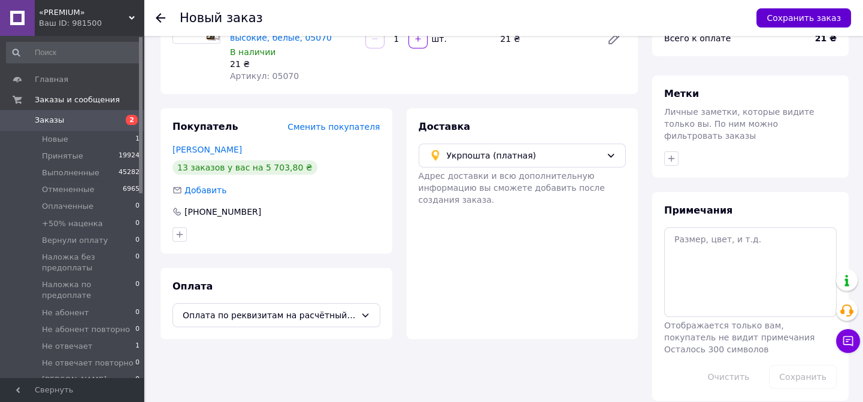
click at [790, 12] on button "Сохранить заказ" at bounding box center [803, 17] width 95 height 19
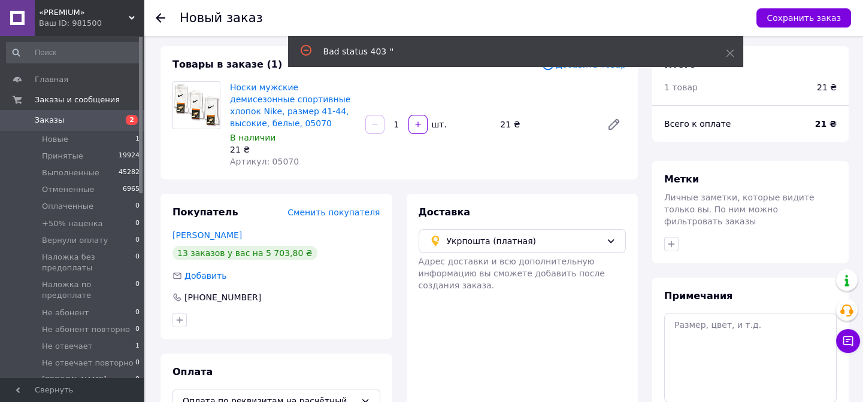
scroll to position [0, 0]
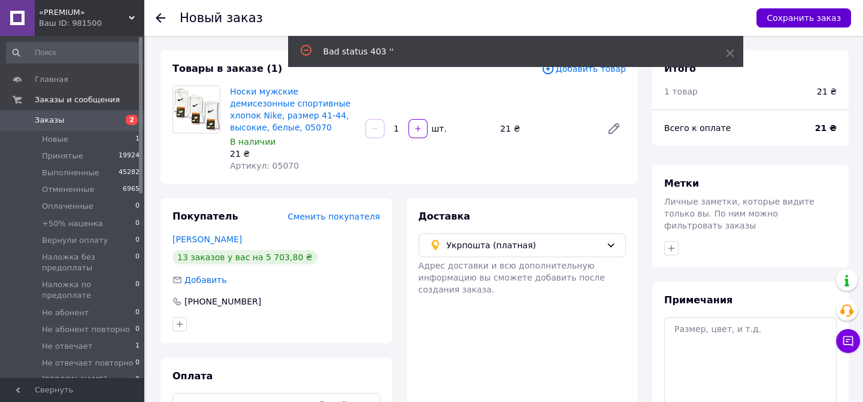
click at [796, 12] on button "Сохранить заказ" at bounding box center [803, 17] width 95 height 19
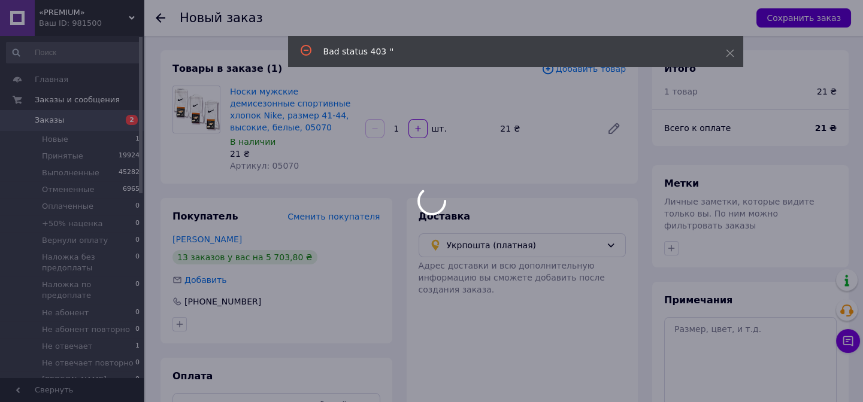
click at [796, 12] on button "Сохранить заказ" at bounding box center [803, 17] width 95 height 19
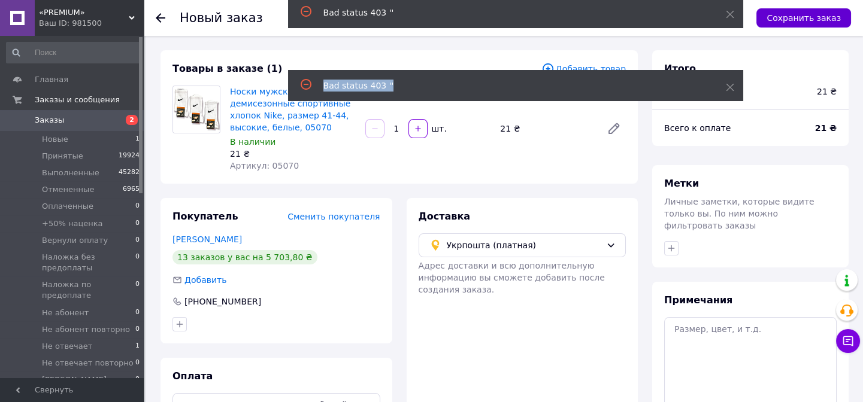
click at [796, 12] on body "«PREMIUM» Ваш ID: 981500 Сайт «PREMIUM» Кабинет покупателя Проверить состояние …" at bounding box center [431, 252] width 863 height 505
click at [796, 12] on button "Сохранить заказ" at bounding box center [803, 17] width 95 height 19
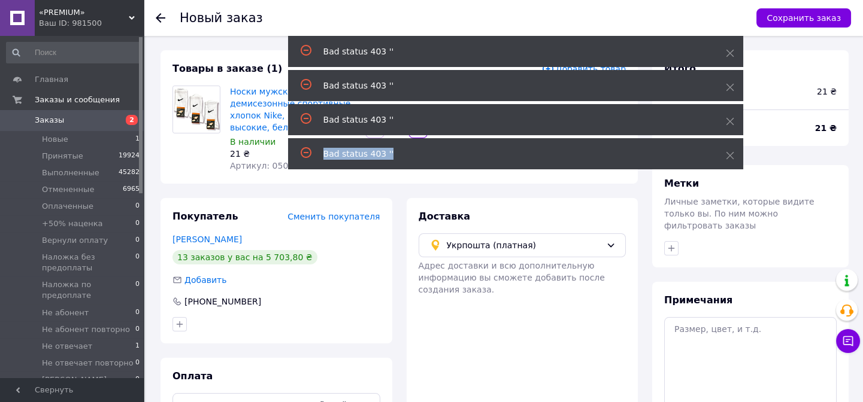
drag, startPoint x: 796, startPoint y: 12, endPoint x: 481, endPoint y: 42, distance: 316.9
click at [796, 12] on button "Сохранить заказ" at bounding box center [803, 17] width 95 height 19
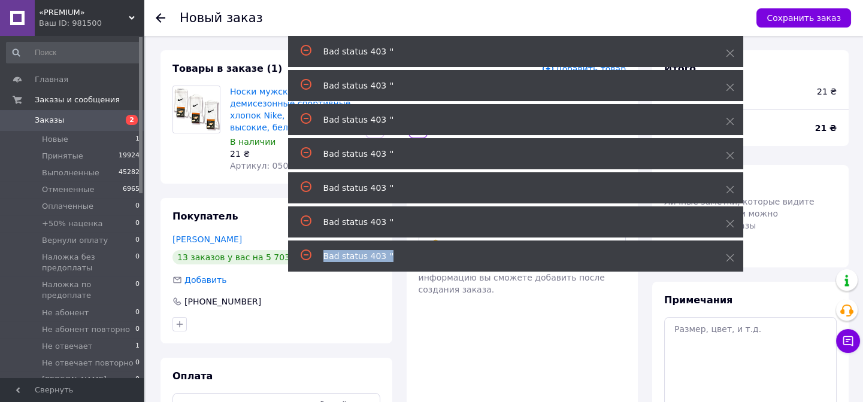
click at [43, 116] on span "Заказы" at bounding box center [49, 120] width 29 height 11
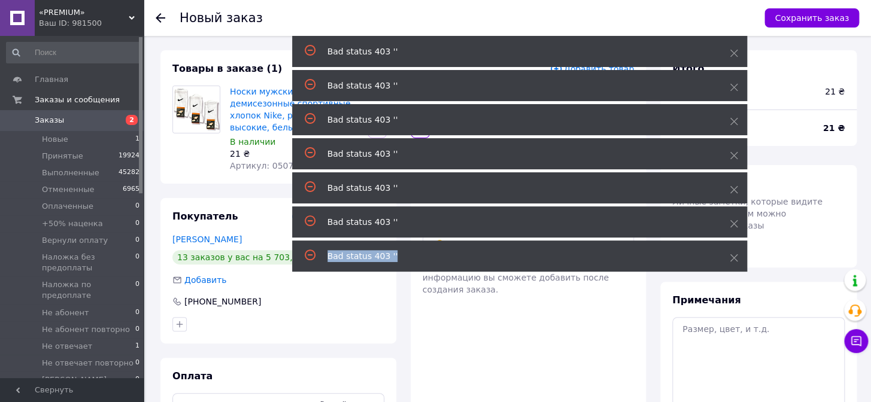
click at [43, 116] on span "Заказы" at bounding box center [49, 120] width 29 height 11
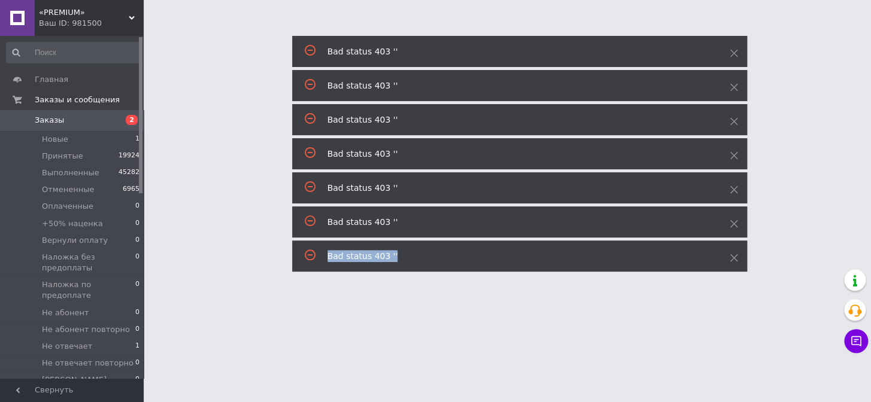
click at [43, 116] on span "Заказы" at bounding box center [49, 120] width 29 height 11
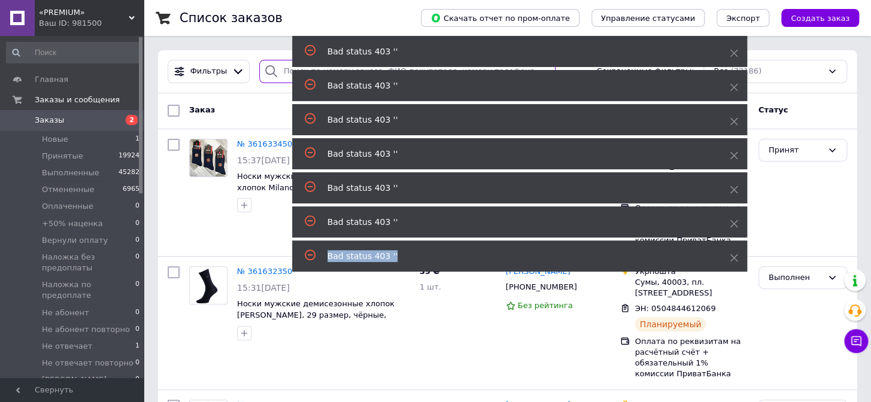
click at [283, 70] on input "search" at bounding box center [407, 71] width 297 height 23
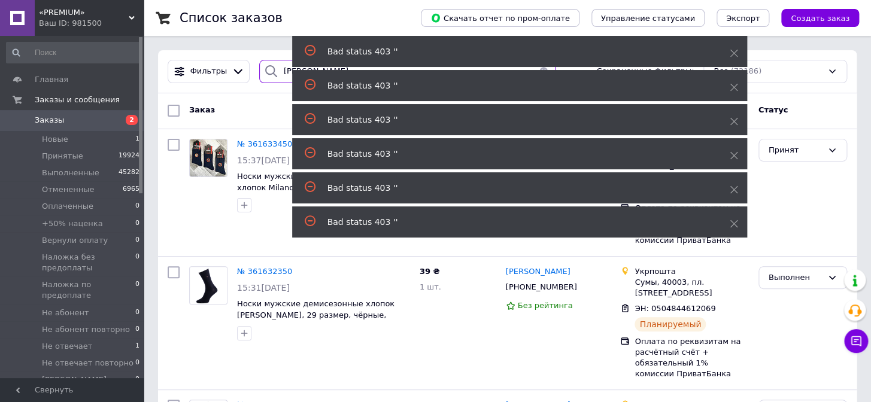
type input "[PERSON_NAME]"
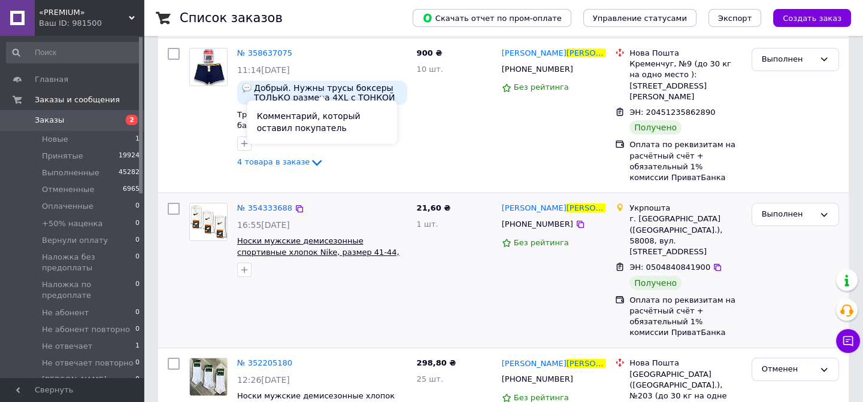
scroll to position [272, 0]
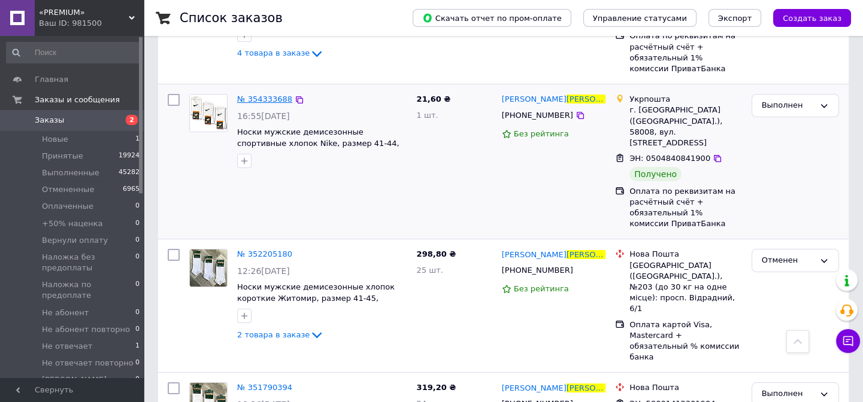
click at [257, 95] on span "№ 354333688" at bounding box center [264, 99] width 55 height 9
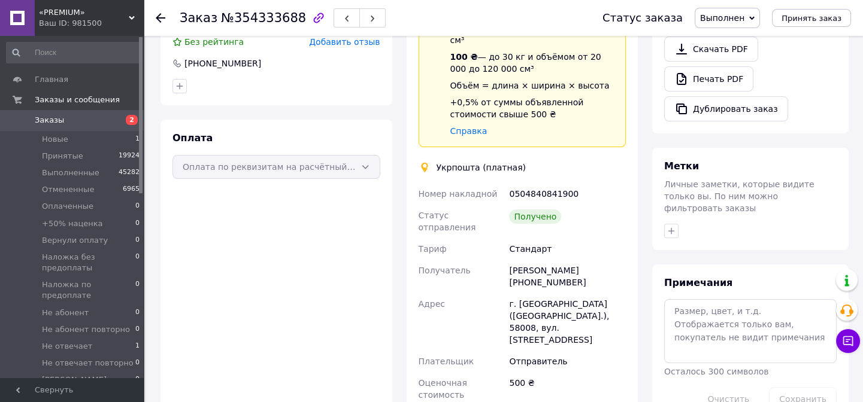
scroll to position [298, 0]
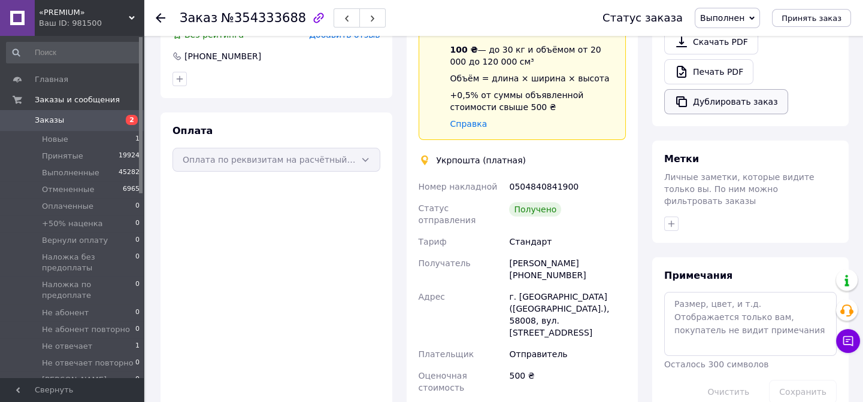
click at [719, 108] on button "Дублировать заказ" at bounding box center [726, 101] width 124 height 25
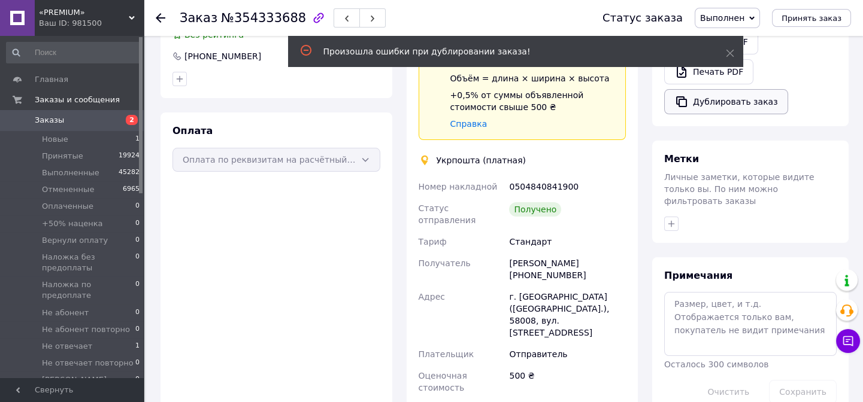
click at [728, 107] on button "Дублировать заказ" at bounding box center [726, 101] width 124 height 25
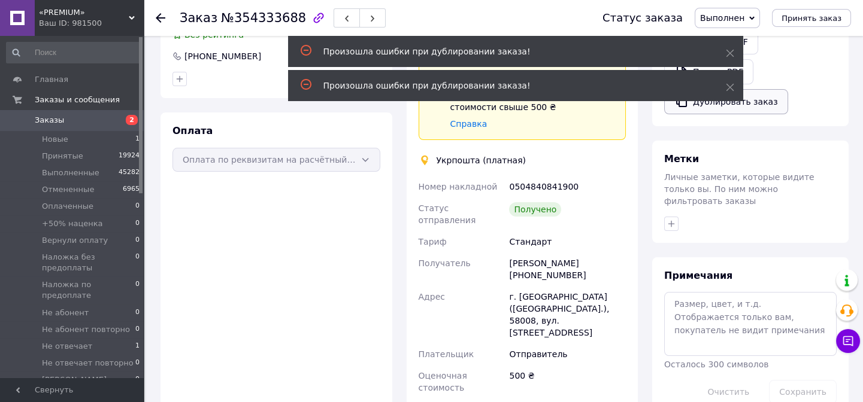
click at [728, 104] on button "Дублировать заказ" at bounding box center [726, 101] width 124 height 25
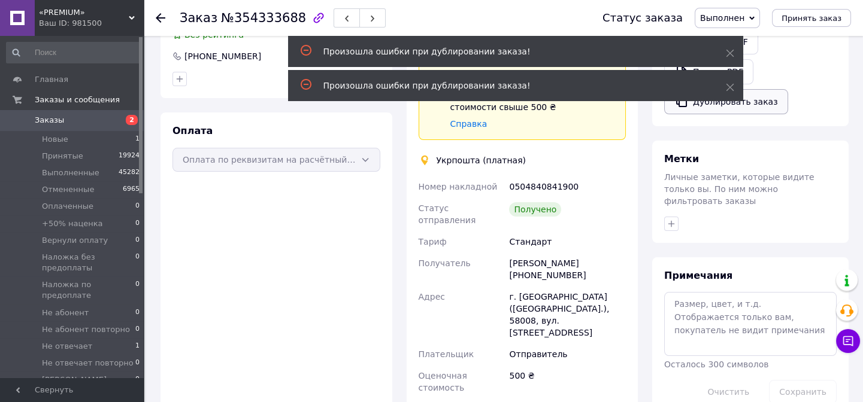
click at [728, 104] on button "Дублировать заказ" at bounding box center [726, 101] width 124 height 25
click at [728, 101] on div "Произошла ошибки при дублировании заказа!" at bounding box center [515, 85] width 455 height 31
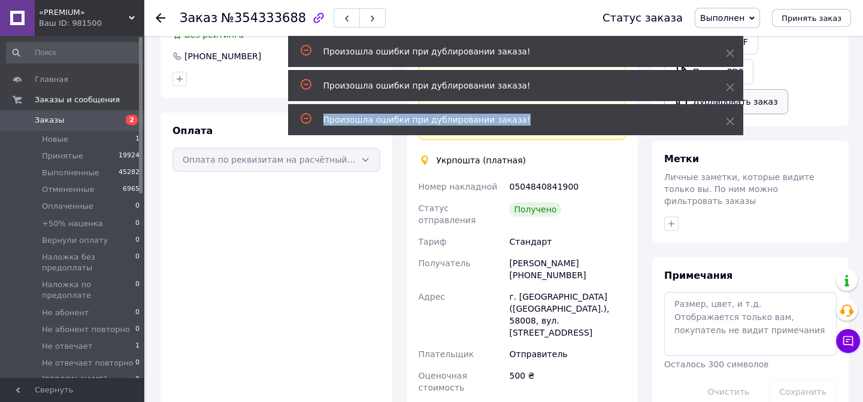
click at [728, 104] on div "Произошла ошибки при дублировании заказа!" at bounding box center [515, 119] width 455 height 31
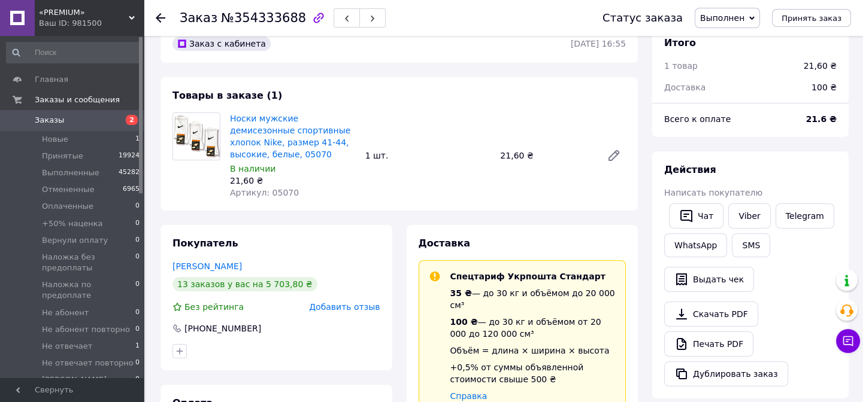
scroll to position [244, 0]
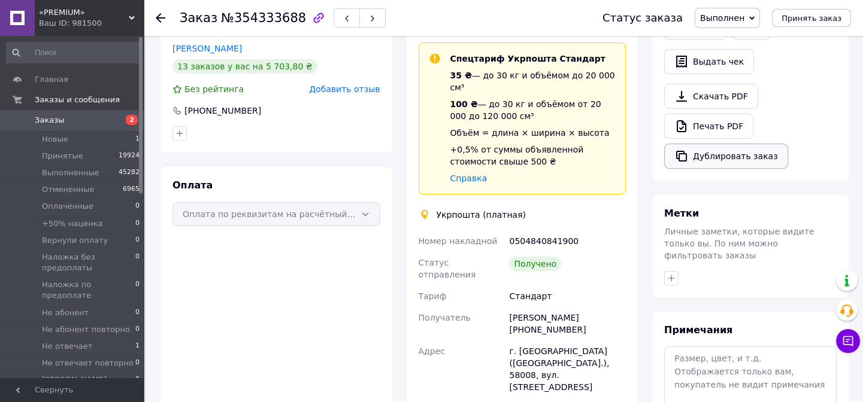
click at [706, 156] on button "Дублировать заказ" at bounding box center [726, 156] width 124 height 25
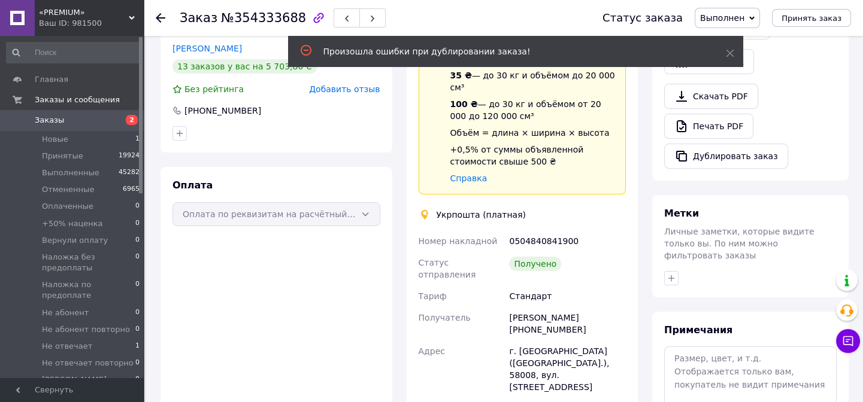
click at [84, 120] on span "Заказы" at bounding box center [73, 120] width 76 height 11
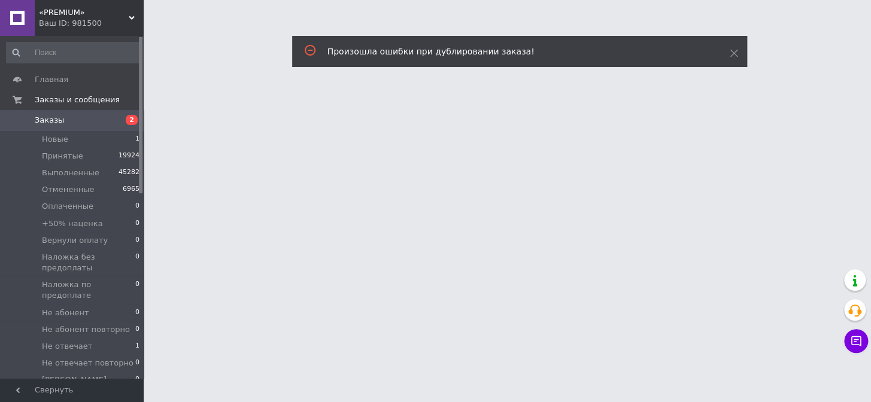
click at [84, 120] on span "Заказы" at bounding box center [73, 120] width 76 height 11
click at [83, 121] on span "Заказы" at bounding box center [73, 120] width 76 height 11
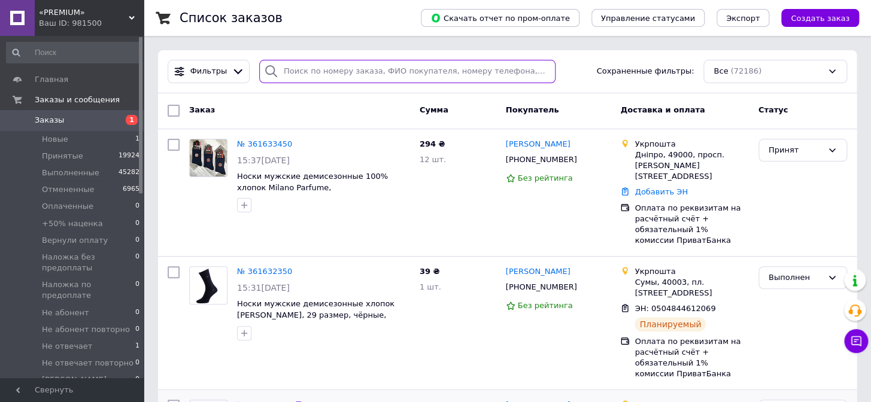
click at [305, 77] on input "search" at bounding box center [407, 71] width 297 height 23
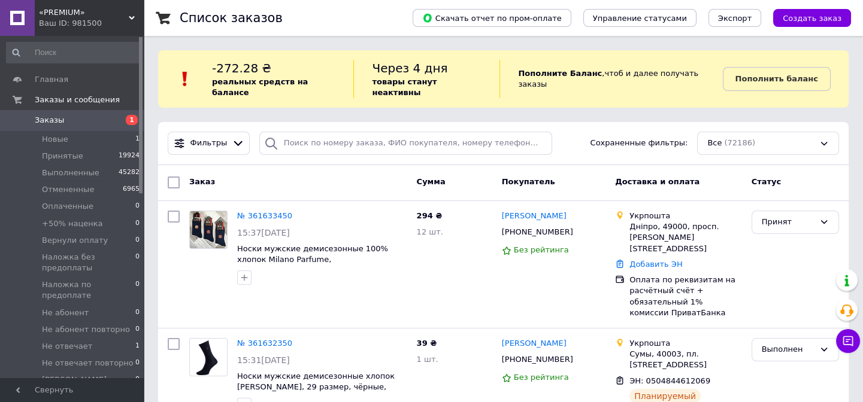
click at [81, 125] on span "Заказы" at bounding box center [73, 120] width 76 height 11
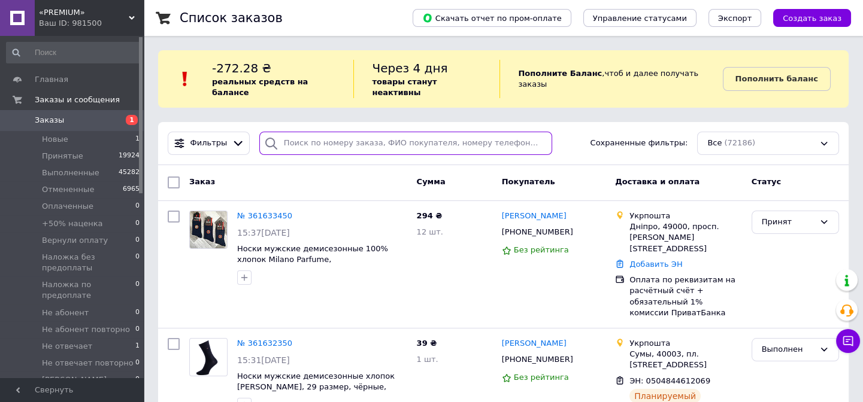
click at [311, 134] on input "search" at bounding box center [405, 143] width 293 height 23
